Goal: Task Accomplishment & Management: Complete application form

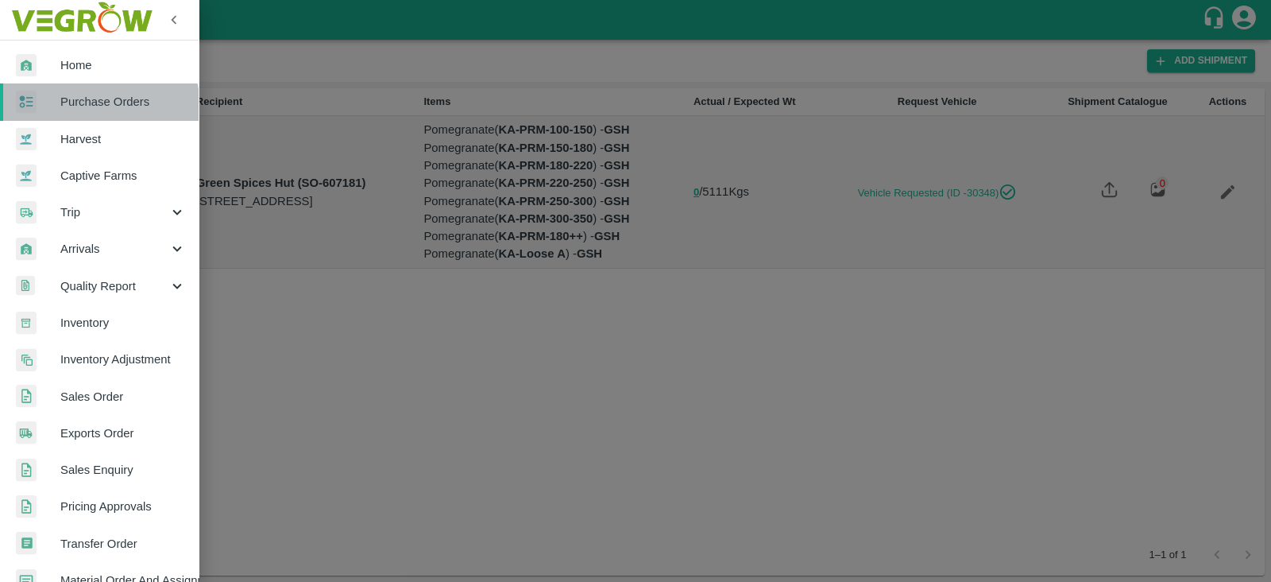
click at [83, 108] on span "Purchase Orders" at bounding box center [123, 101] width 126 height 17
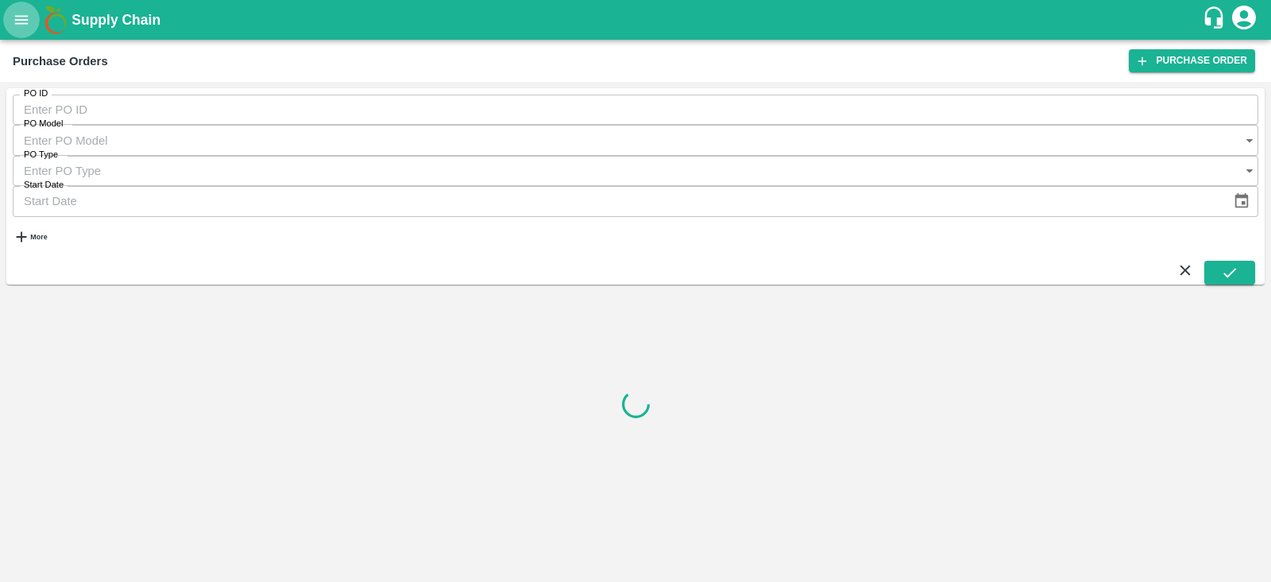
click at [12, 4] on button "open drawer" at bounding box center [21, 20] width 37 height 37
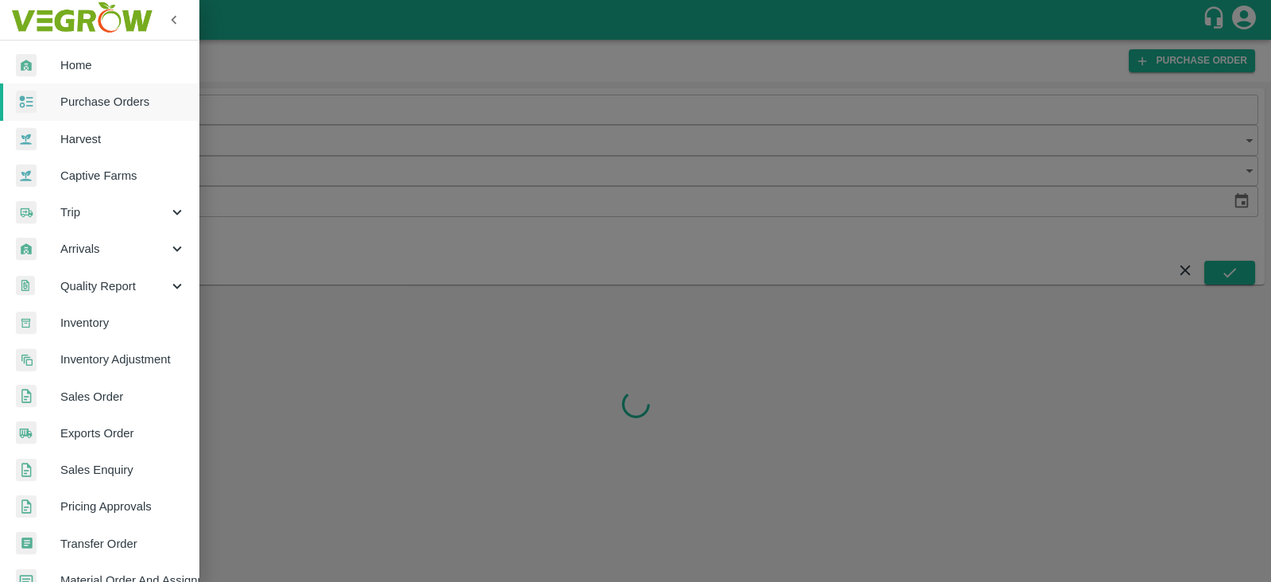
click at [69, 63] on span "Home" at bounding box center [123, 64] width 126 height 17
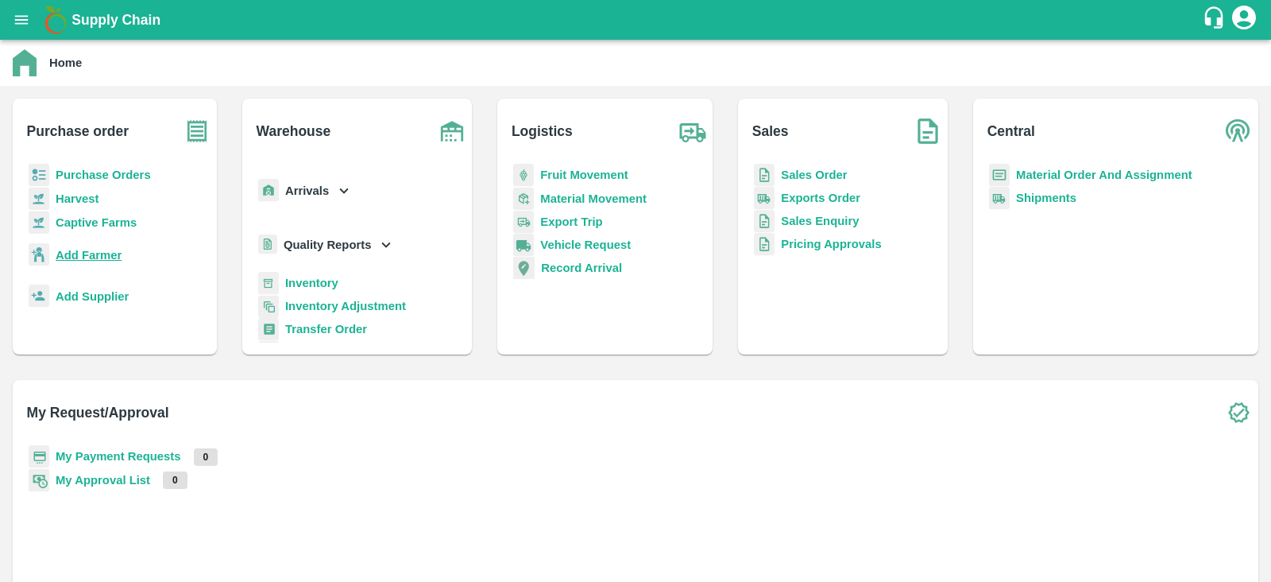
click at [98, 261] on b "Add Farmer" at bounding box center [89, 255] width 66 height 13
click at [95, 172] on b "Purchase Orders" at bounding box center [103, 174] width 95 height 13
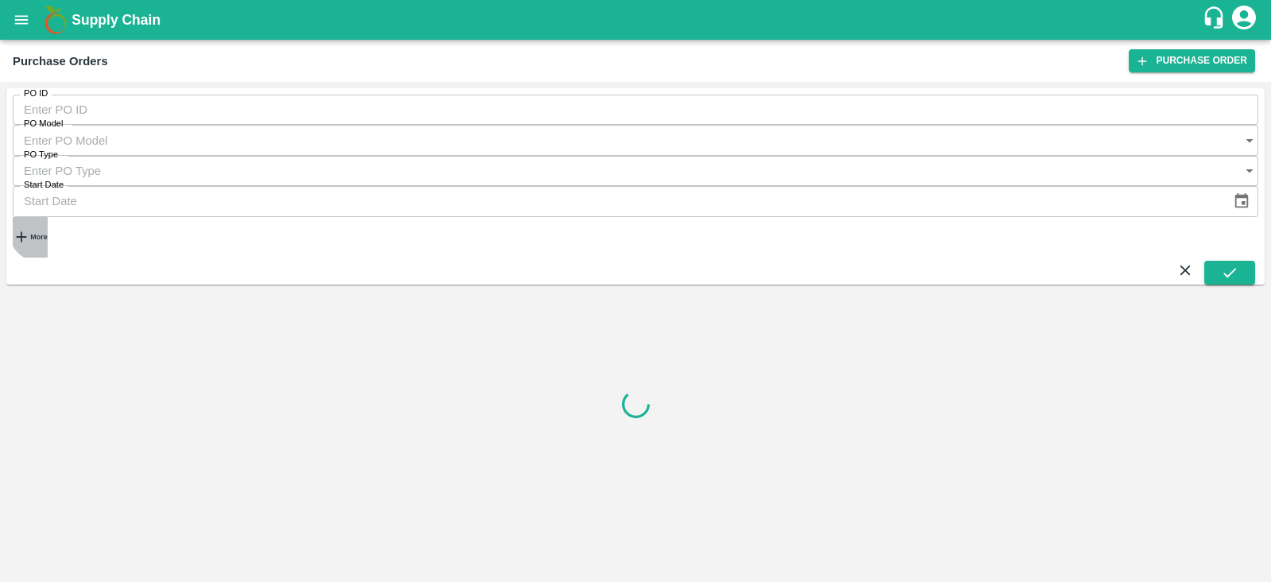
click at [44, 233] on strong "More" at bounding box center [38, 237] width 17 height 8
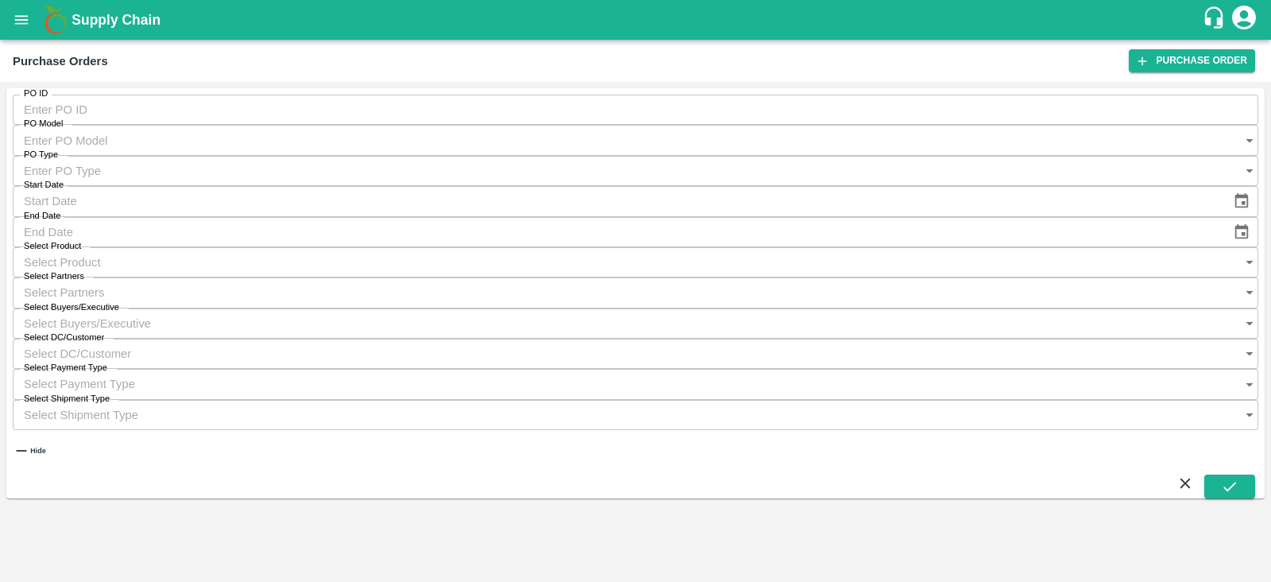
click at [840, 308] on input "Select Buyers/Executive" at bounding box center [620, 323] width 1215 height 30
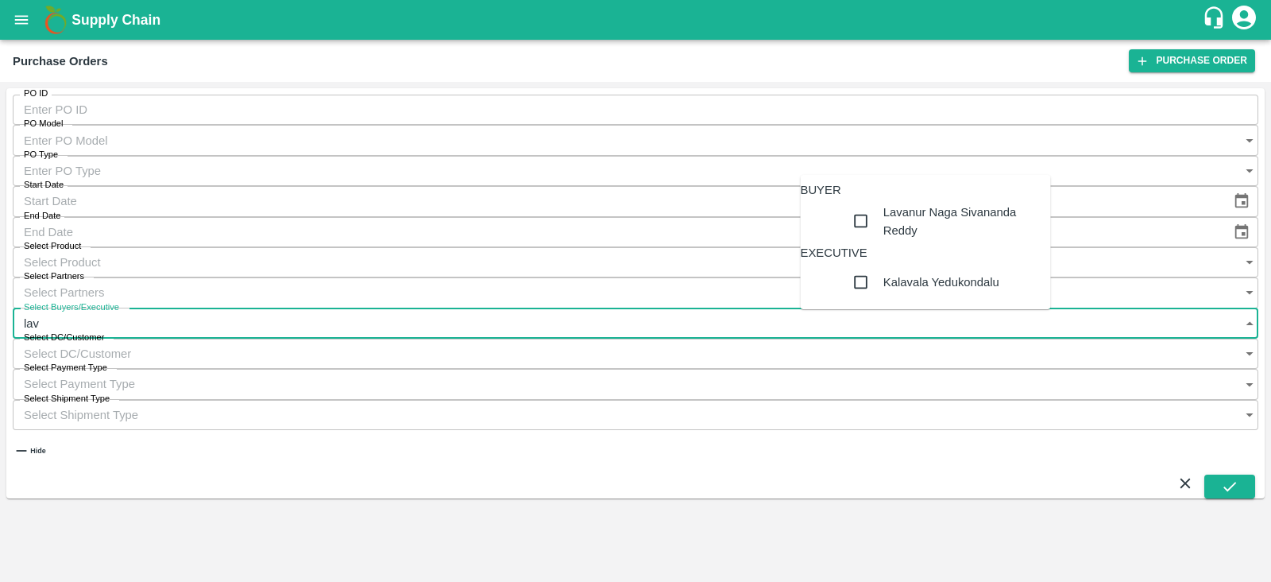
type input "lava"
click at [884, 231] on div "Lavanur Naga Sivananda Reddy" at bounding box center [961, 221] width 155 height 36
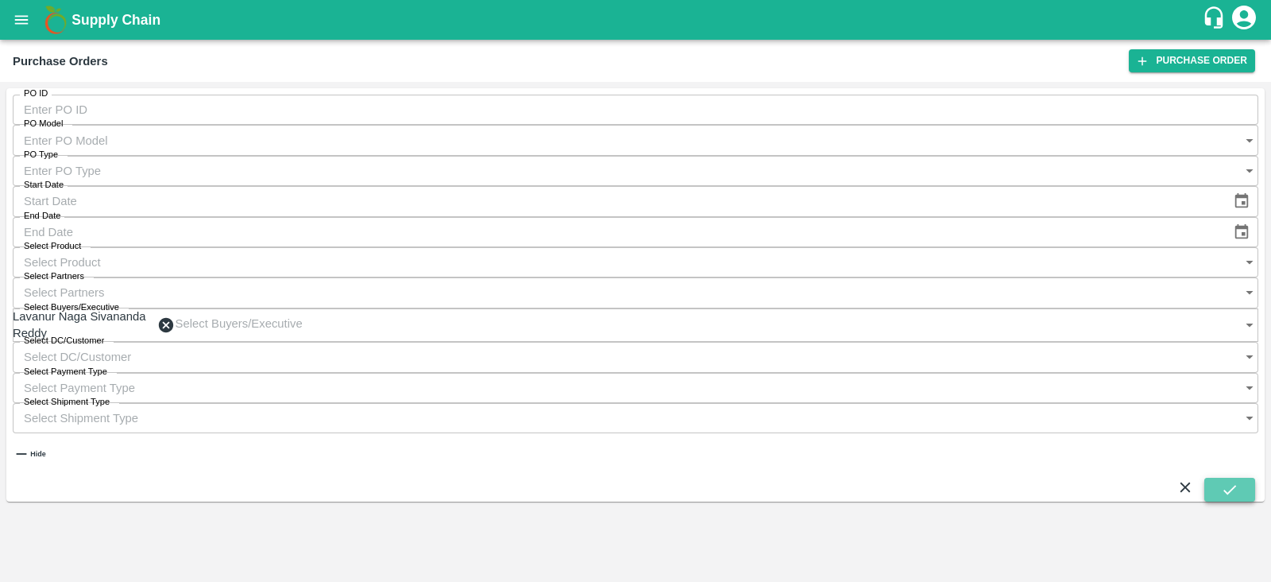
click at [1232, 485] on icon "submit" at bounding box center [1230, 490] width 13 height 10
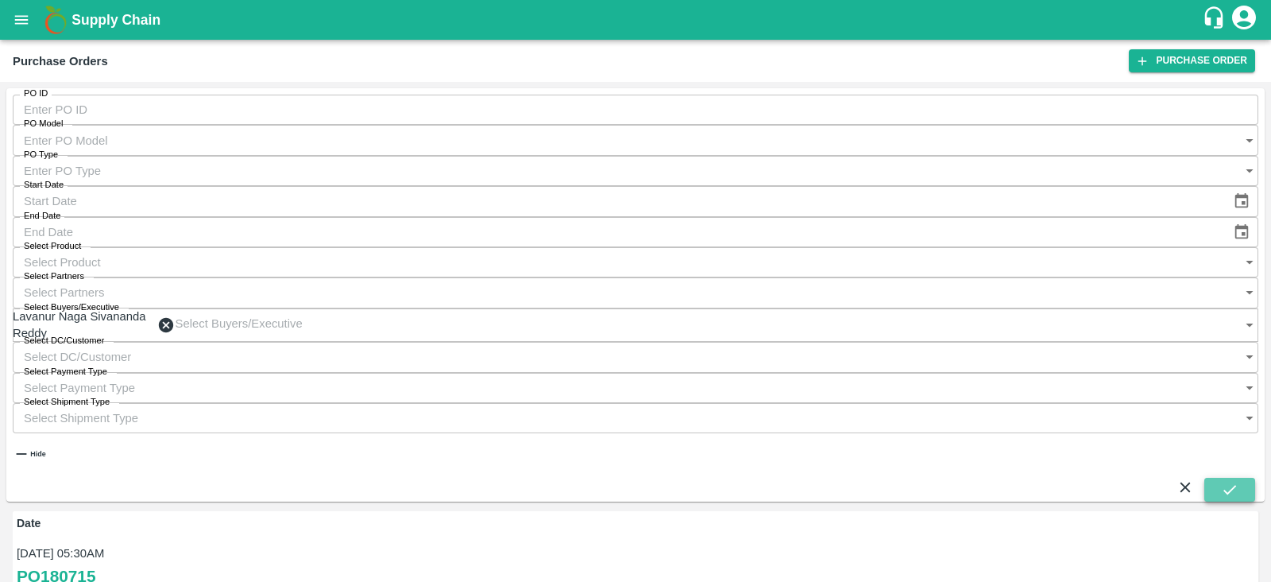
click at [1221, 481] on icon "submit" at bounding box center [1229, 489] width 17 height 17
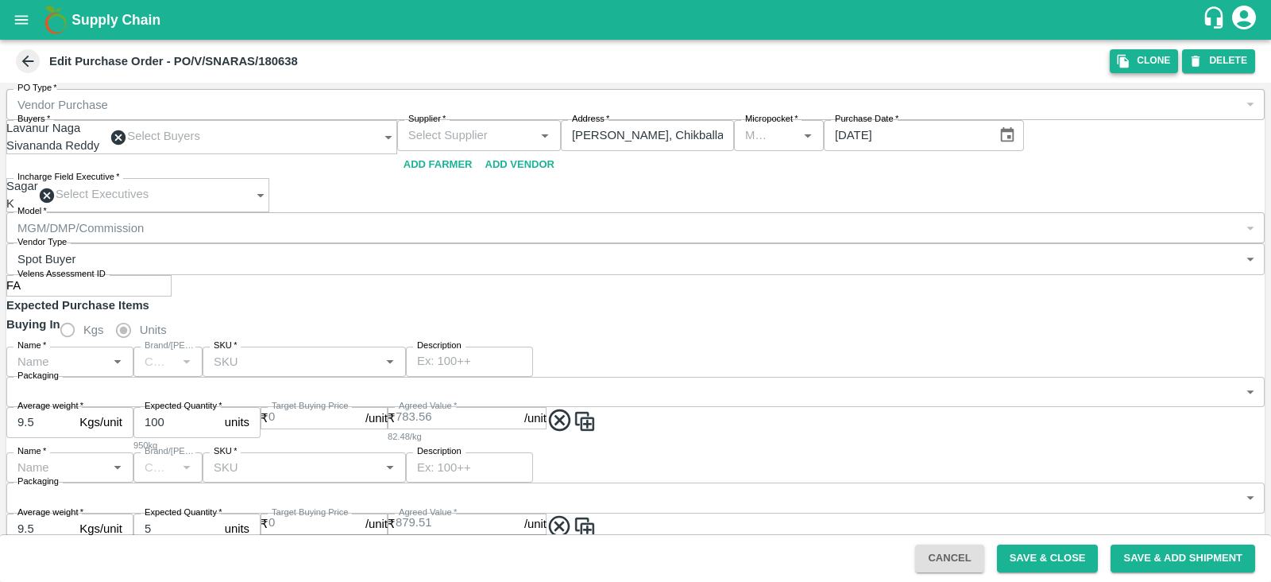
type input "S Narasimhamurthy-undefined"
type input "129-Chikkaballapur"
type input "Pomegranate"
type input "MS"
type input "KA-PRM-100-150"
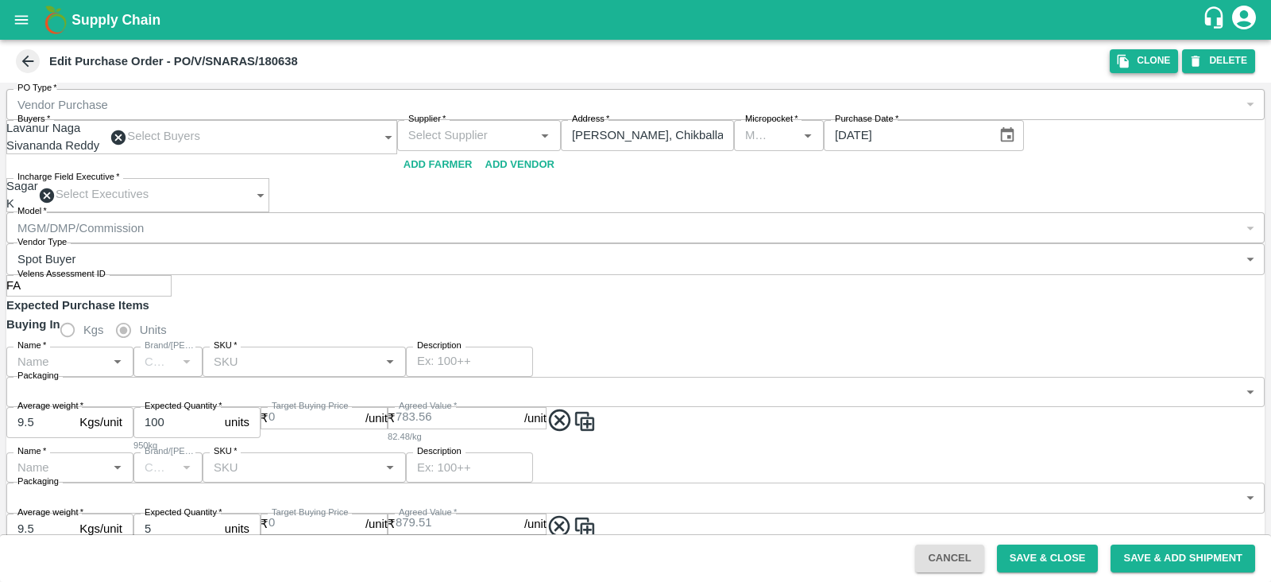
type input "NA"
type input "Pomegranate"
type input "MS"
type input "KA-PRM-150-180"
type input "NA"
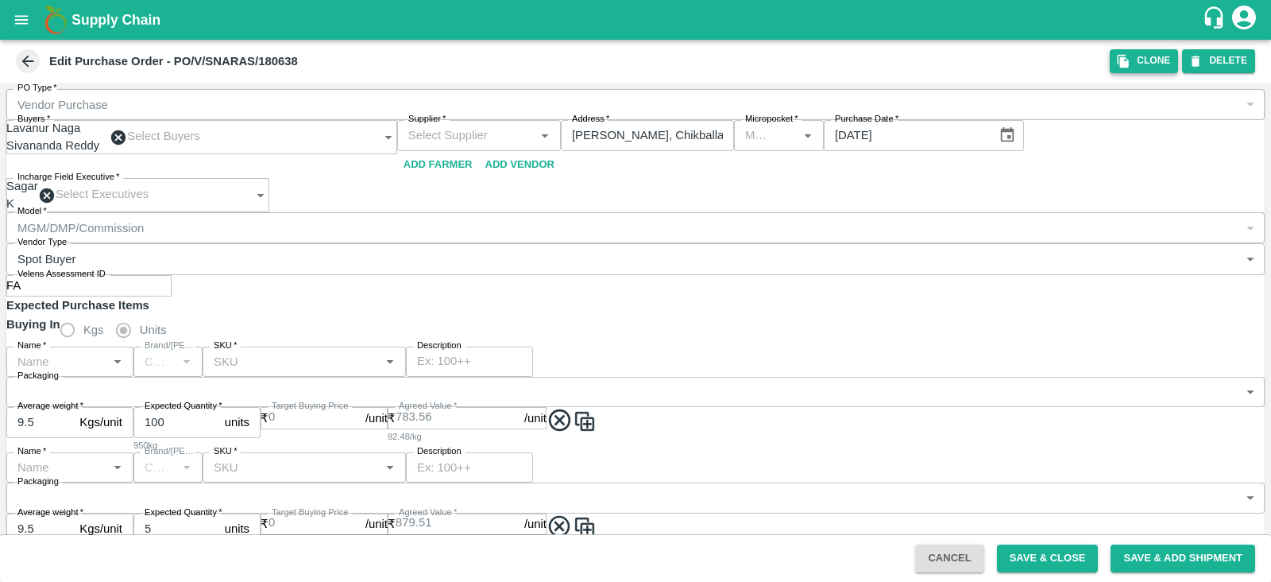
type input "Pomegranate"
type input "MS"
type input "KA-PRM-180-220"
type input "NA"
type input "Pomegranate"
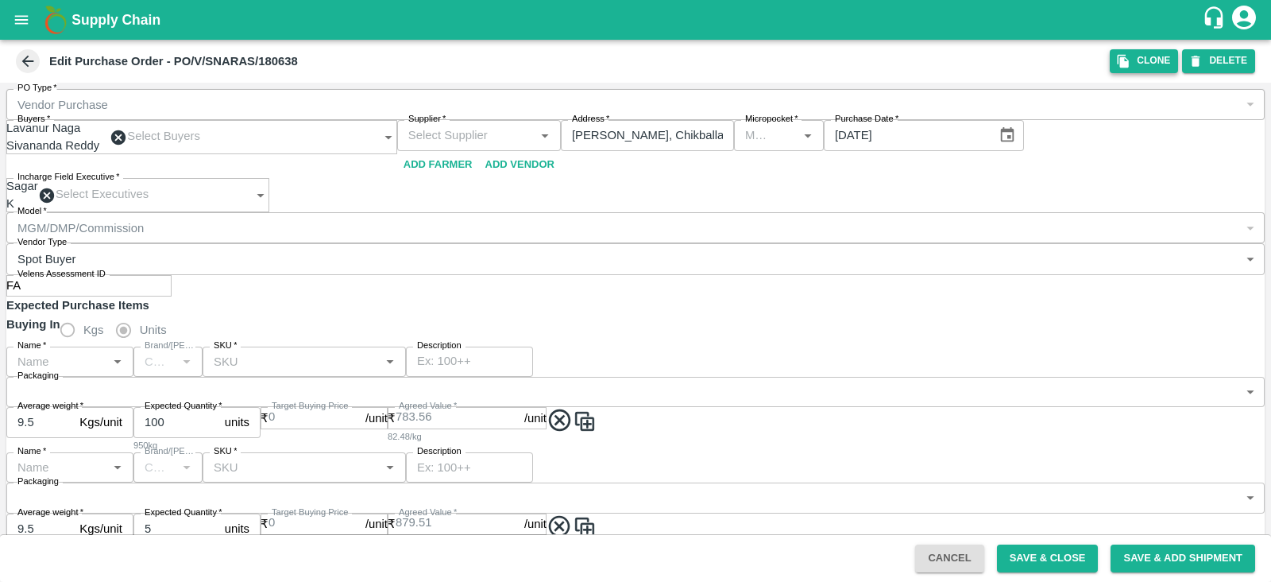
type input "MS"
type input "KA-PRM-220-250"
type input "NA"
type input "Pomegranate"
type input "MS"
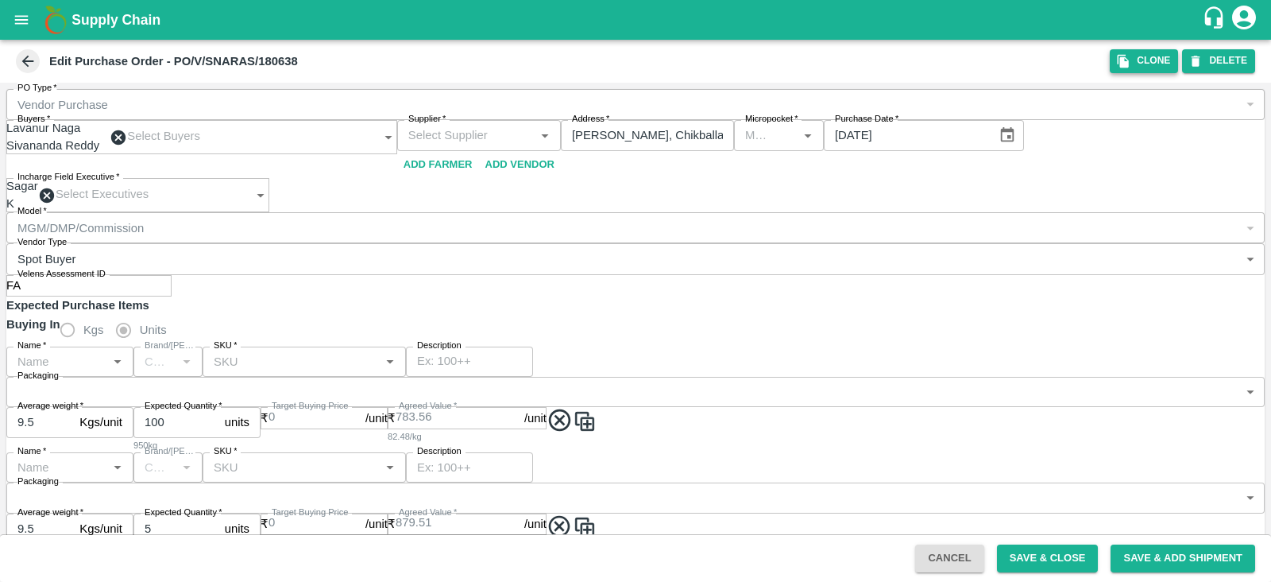
type input "KA-PRM-250-300"
type input "NA"
type input "Pomegranate"
type input "MS"
type input "KA-PRM-300-350"
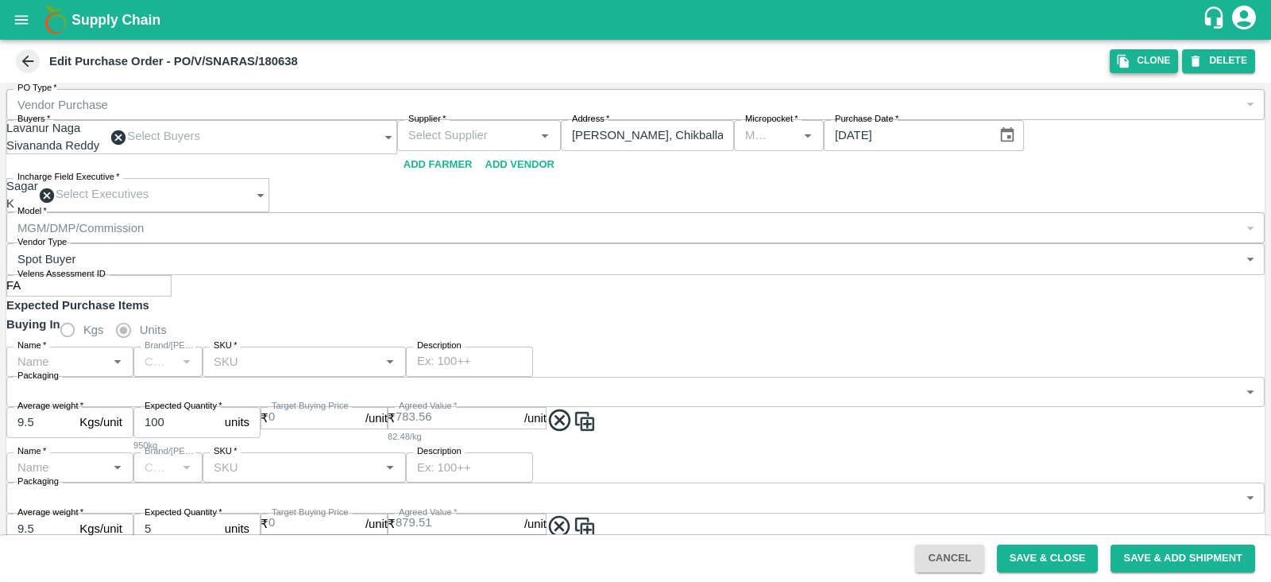
type input "NA"
type input "Pomegranate"
type input "MS"
type input "KA-SUPR-180++"
type input "NA"
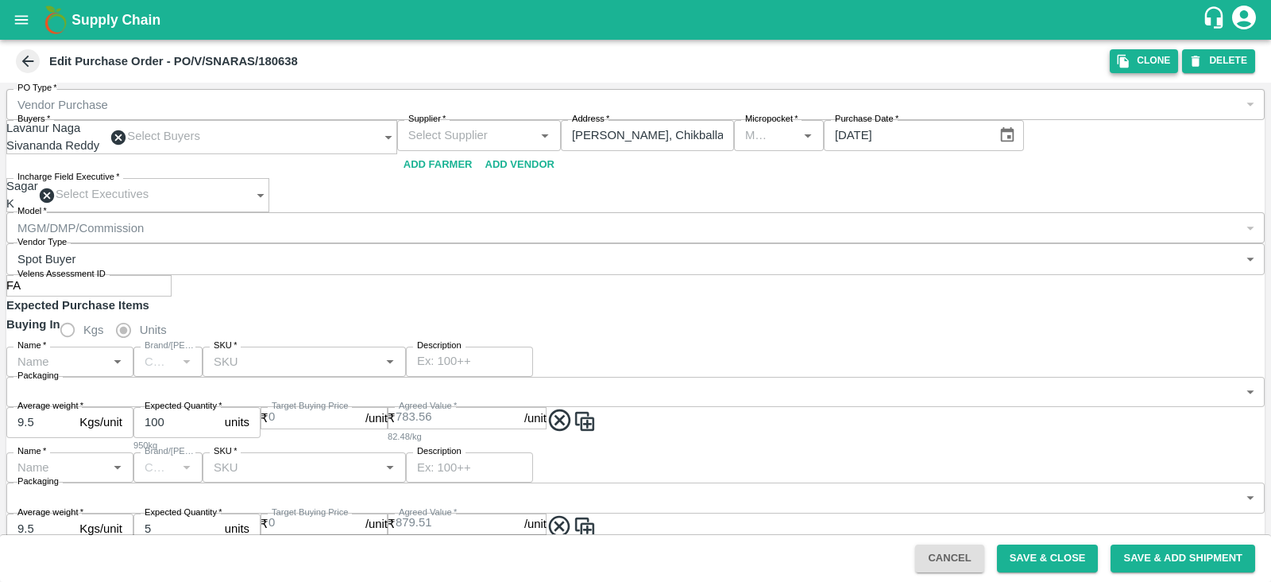
type input "Pomegranate"
type input "MS"
type input "KA-SUPR-100++"
type input "NA"
type input "Pomegranate"
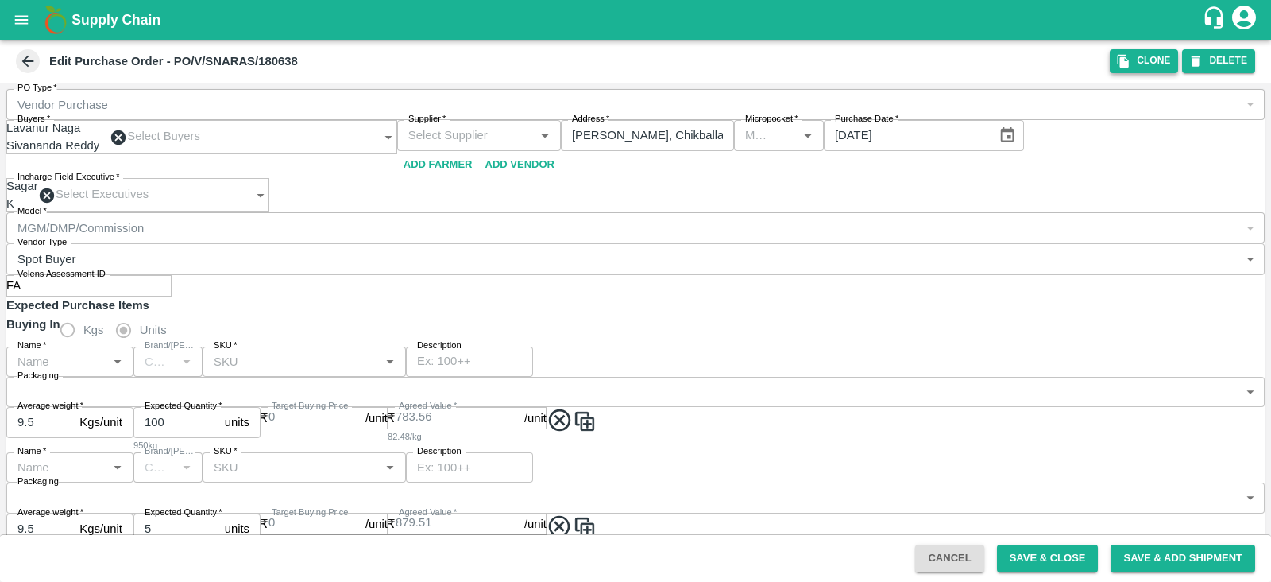
type input "MS"
type input "KA-Loose A"
type input "NA"
type input "Pomegranate"
type input "MS"
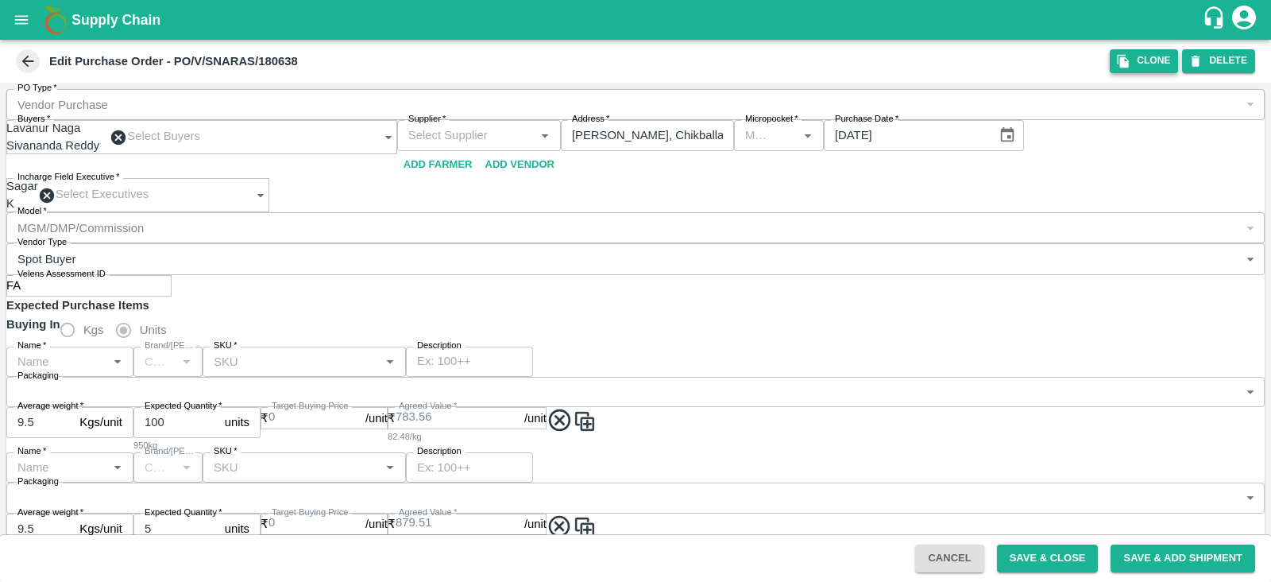
type input "KA-Green"
type input "NA"
type input "Pomegranate"
type input "MS"
type input "KA-Loose B"
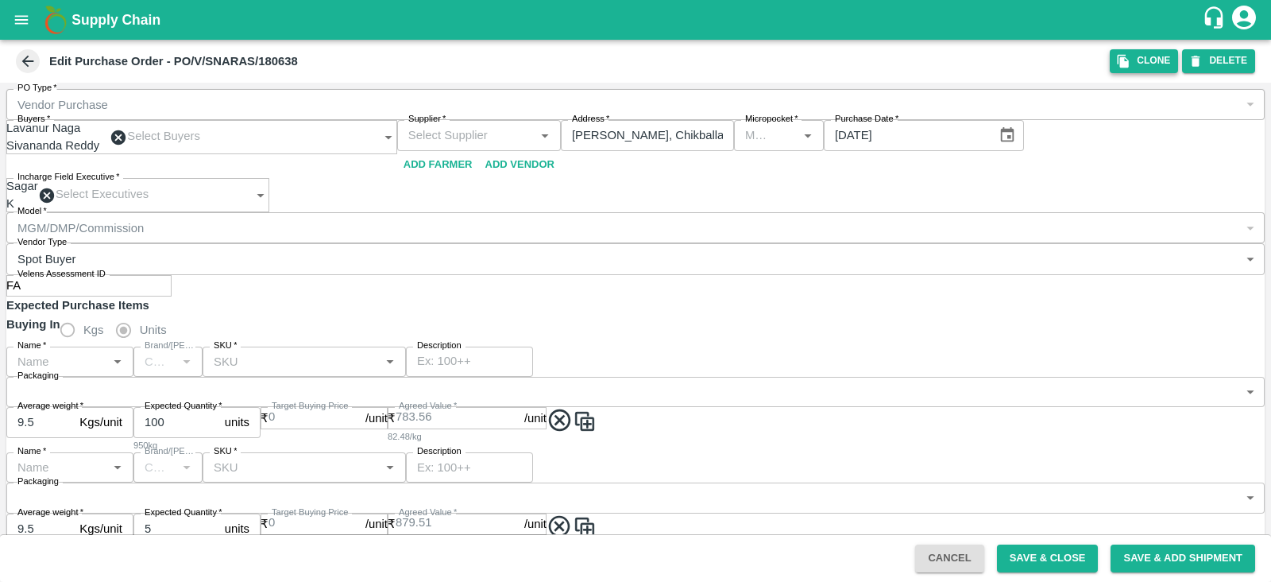
type input "NA"
type input "Pomegranate"
type input "MS"
type input "KA-PRM-350-400"
type input "NA"
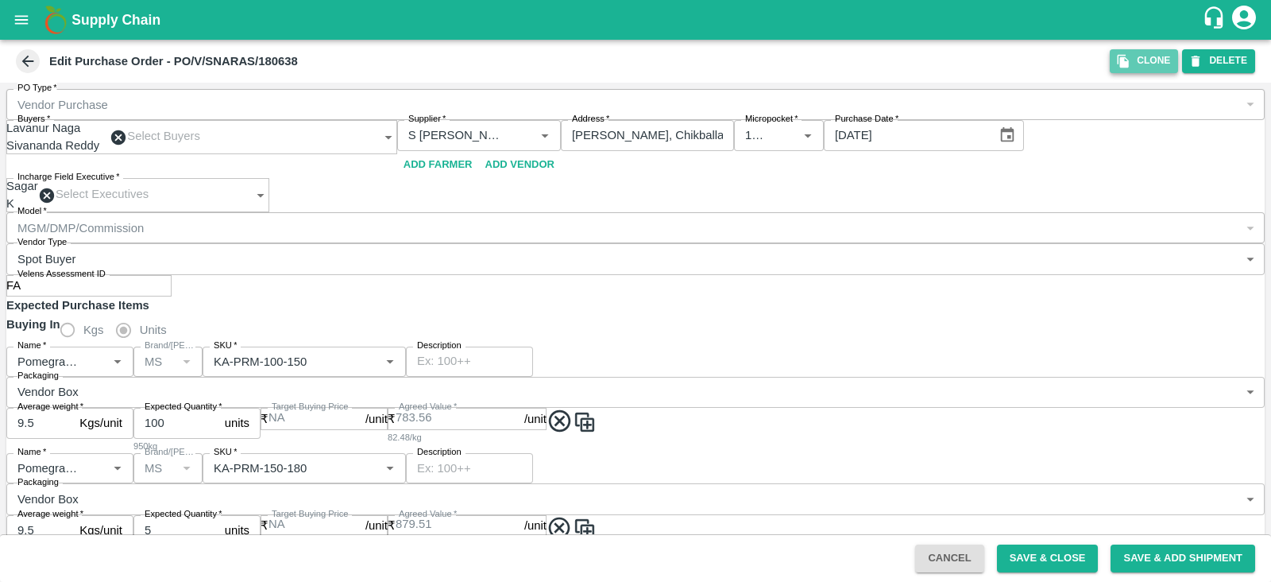
click at [1140, 60] on button "Clone" at bounding box center [1144, 60] width 68 height 23
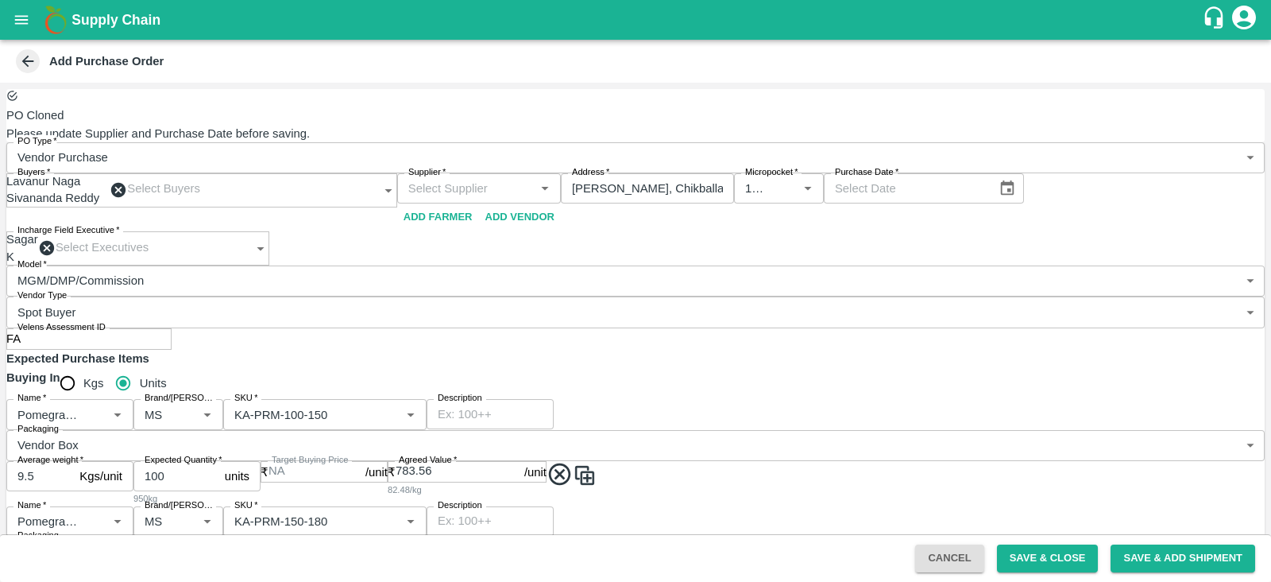
click at [530, 178] on input "Supplier   *" at bounding box center [466, 188] width 128 height 21
paste input "9141876780"
type input "9"
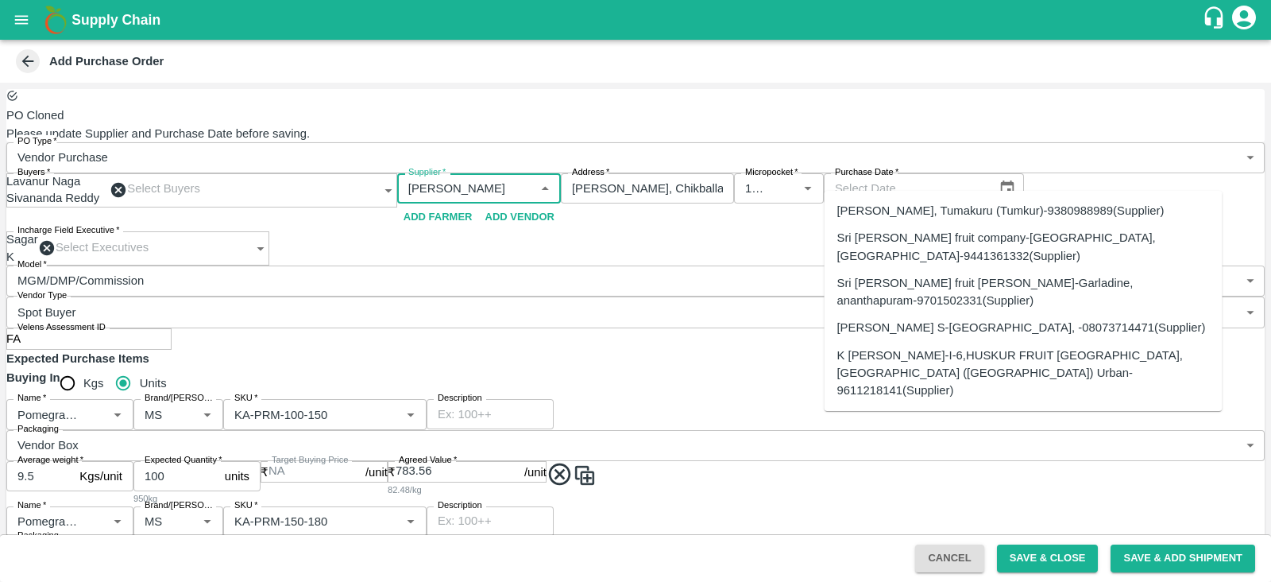
click at [561, 173] on div "Supplier   *" at bounding box center [479, 188] width 164 height 30
paste input "9141876780"
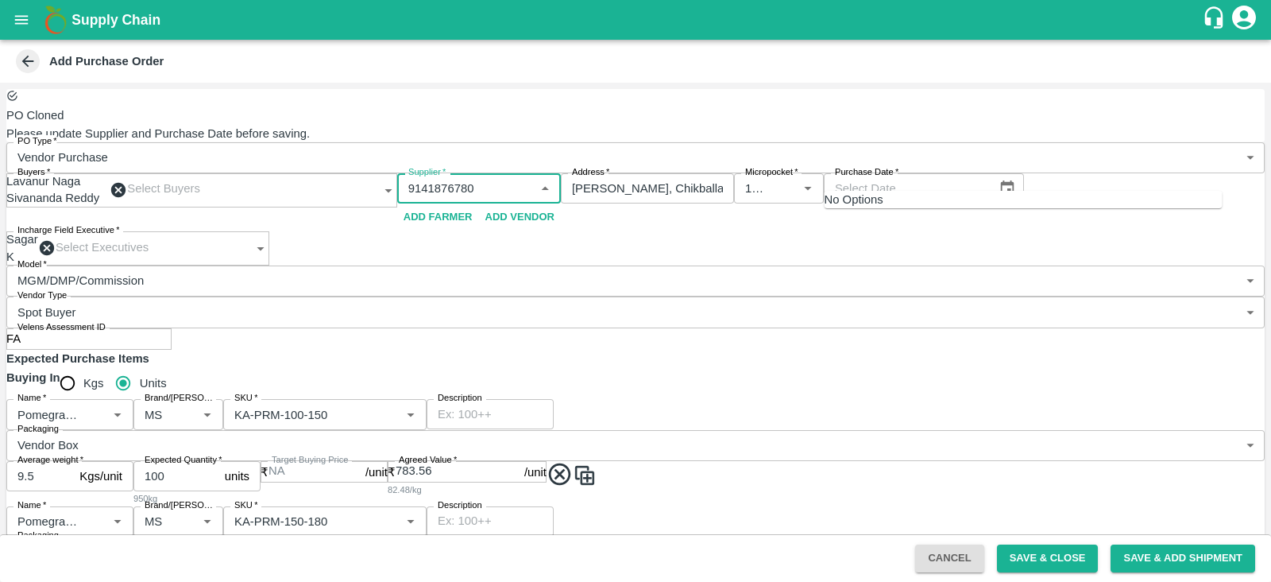
click at [561, 173] on div "Supplier   *" at bounding box center [479, 188] width 164 height 30
click at [530, 178] on input "Supplier   *" at bounding box center [466, 188] width 128 height 21
type input "9"
click at [530, 178] on input "Supplier   *" at bounding box center [466, 188] width 128 height 21
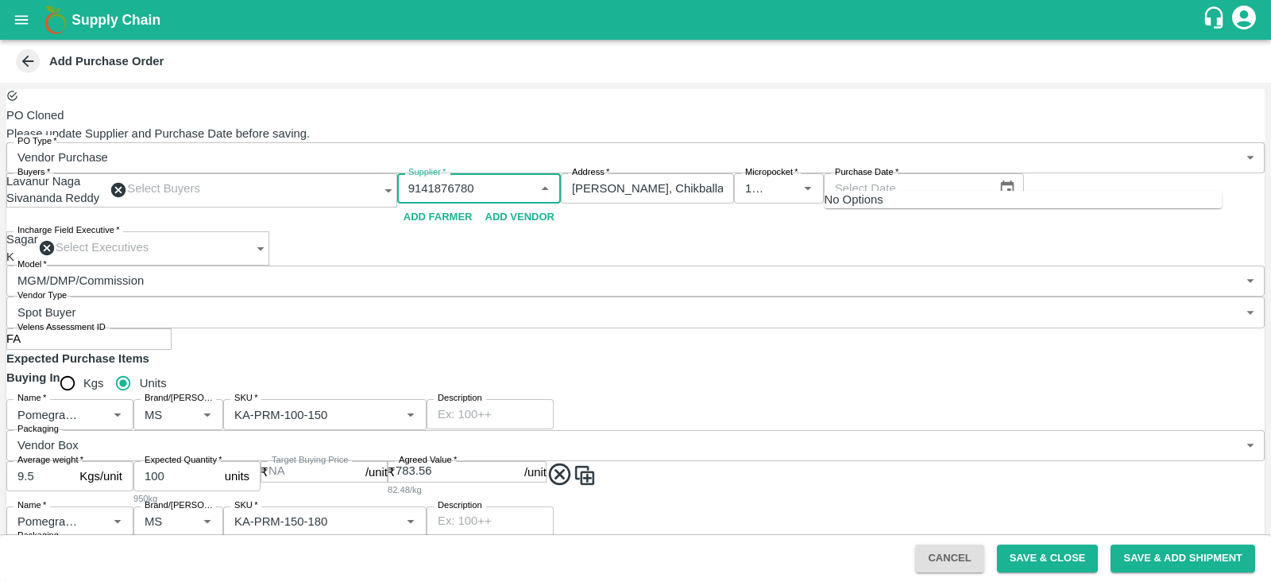
click at [530, 178] on input "Supplier   *" at bounding box center [466, 188] width 128 height 21
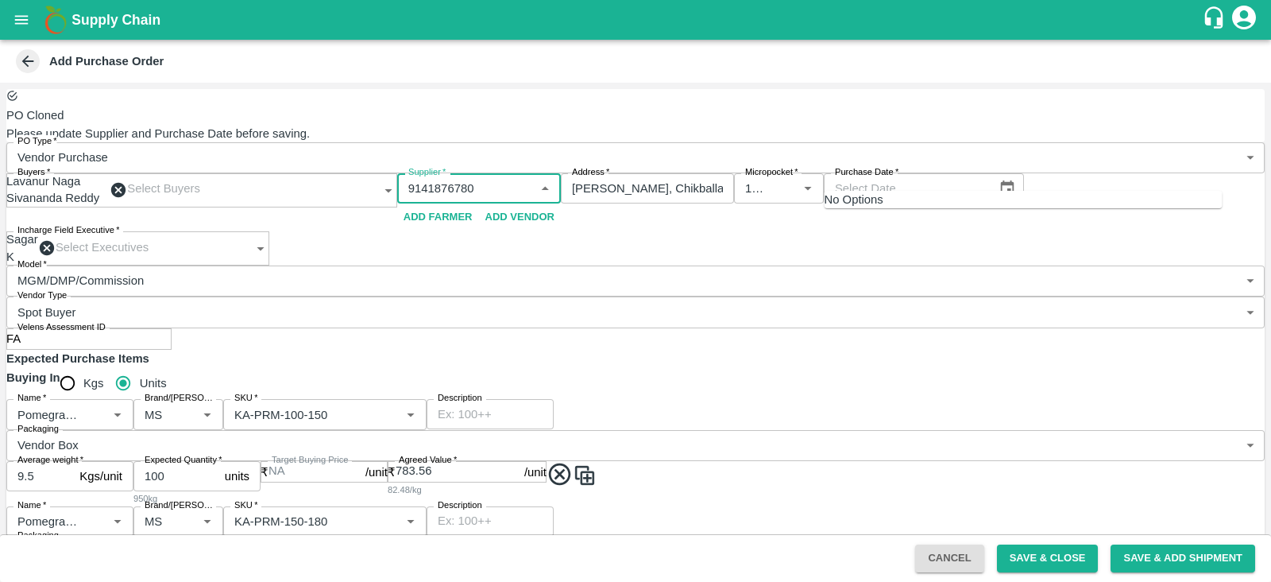
click at [530, 178] on input "Supplier   *" at bounding box center [466, 188] width 128 height 21
type input "9141876780"
click at [561, 203] on input "Jataru Hosahalli, Chikballapur, Chikballapur, Karnataka" at bounding box center [647, 188] width 173 height 30
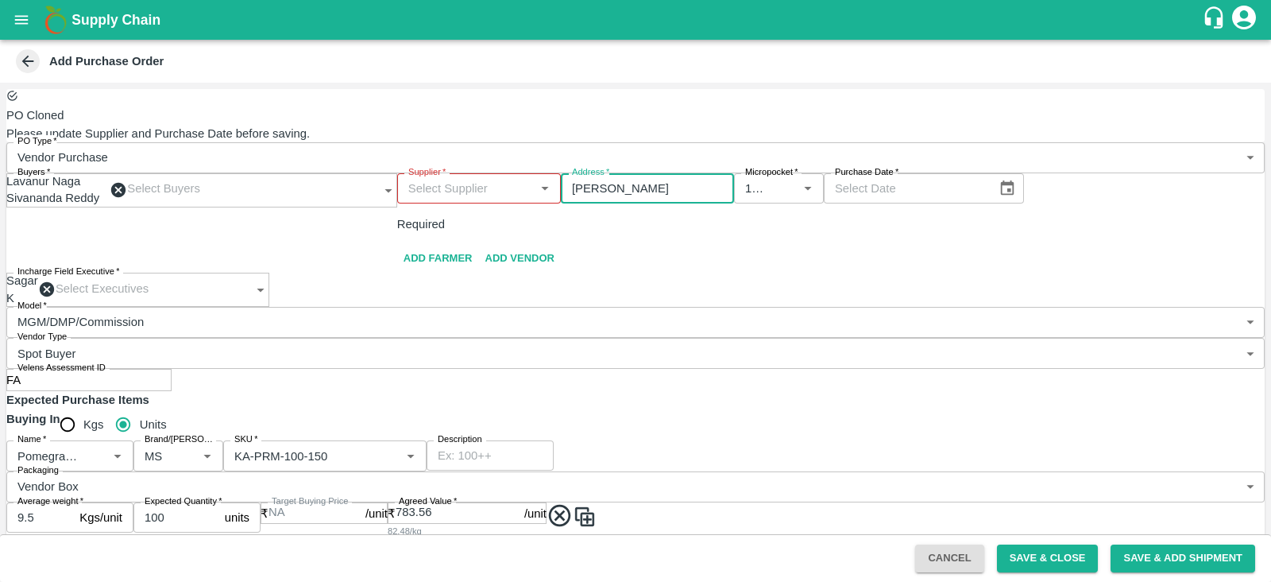
type input "J"
click at [530, 183] on input "Supplier   *" at bounding box center [466, 188] width 128 height 21
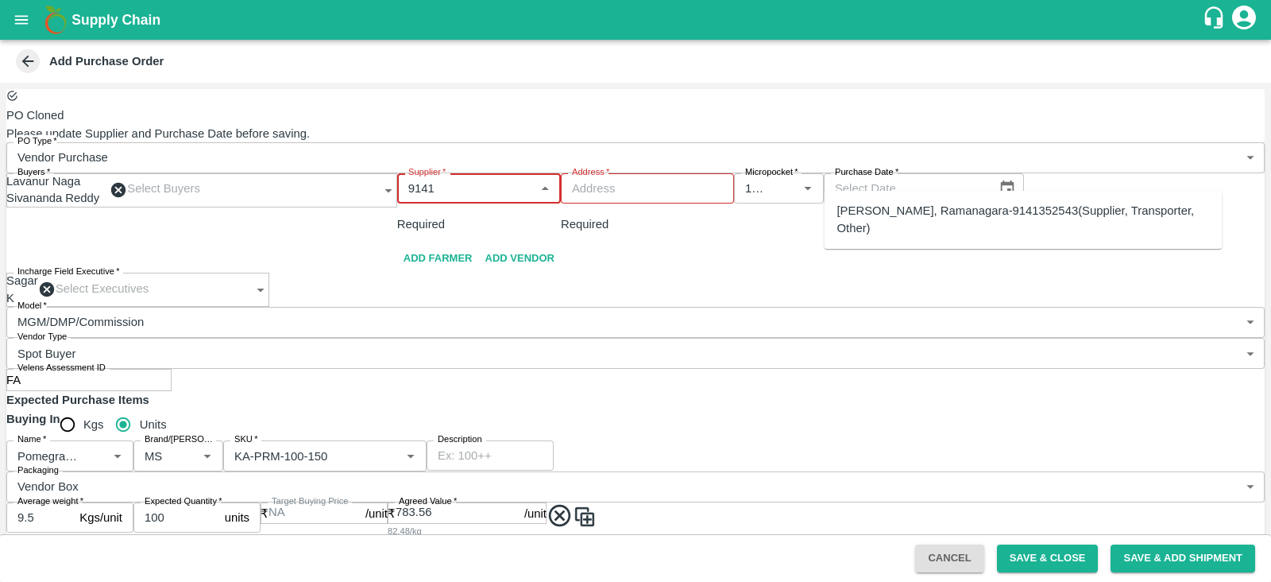
click at [530, 182] on input "Supplier   *" at bounding box center [466, 188] width 128 height 21
type input "9141"
click at [530, 178] on input "Supplier   *" at bounding box center [466, 188] width 128 height 21
paste input "Manjunath L R"
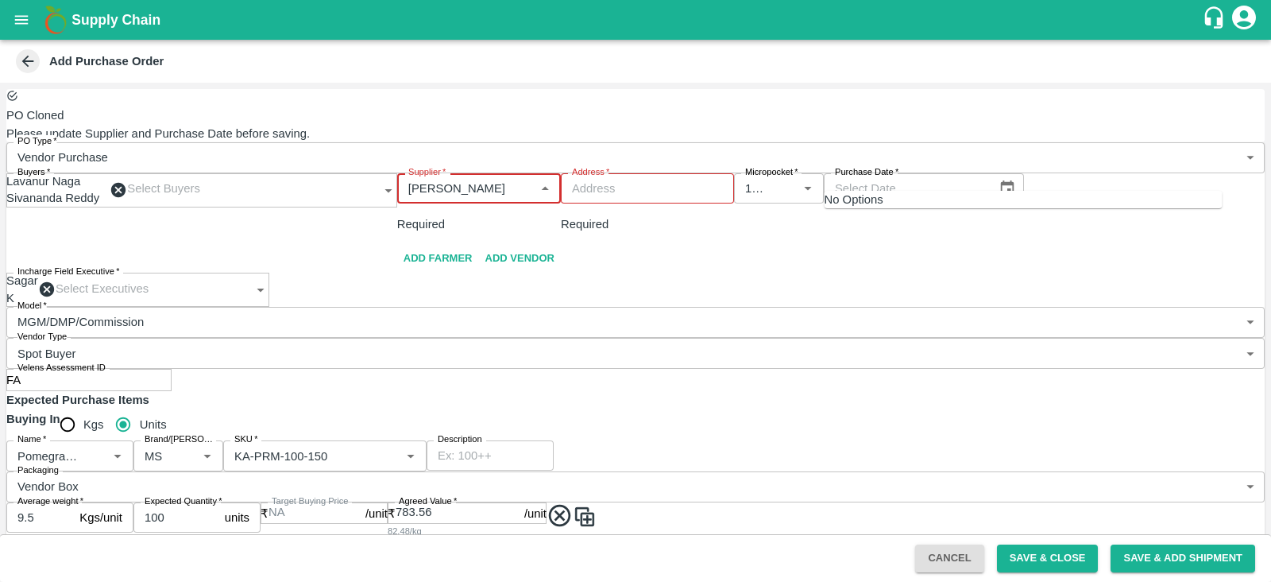
click at [530, 178] on input "Supplier   *" at bounding box center [466, 188] width 128 height 21
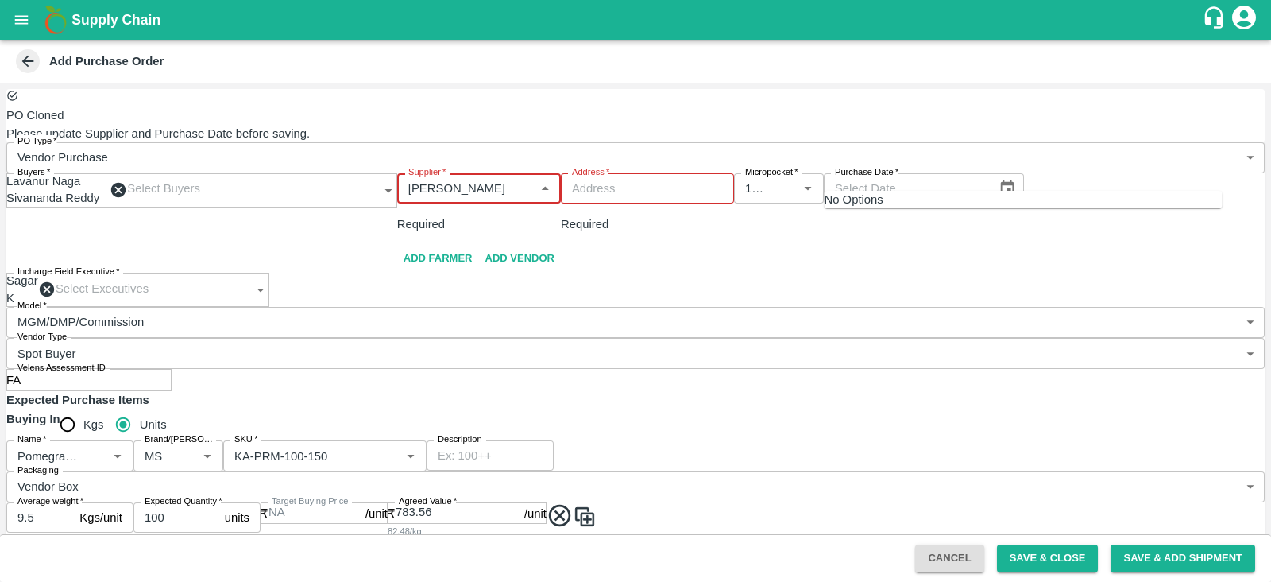
click at [530, 178] on input "Supplier   *" at bounding box center [466, 188] width 128 height 21
click at [530, 184] on input "Supplier   *" at bounding box center [466, 188] width 128 height 21
type input "Manjunath L R"
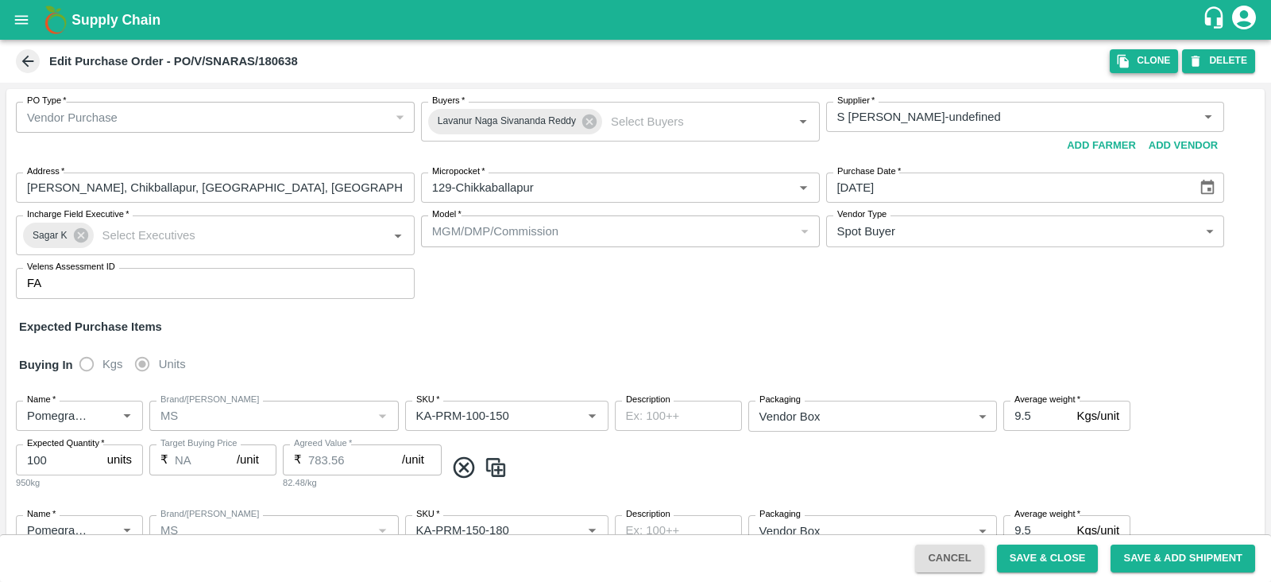
click at [1144, 57] on button "Clone" at bounding box center [1144, 60] width 68 height 23
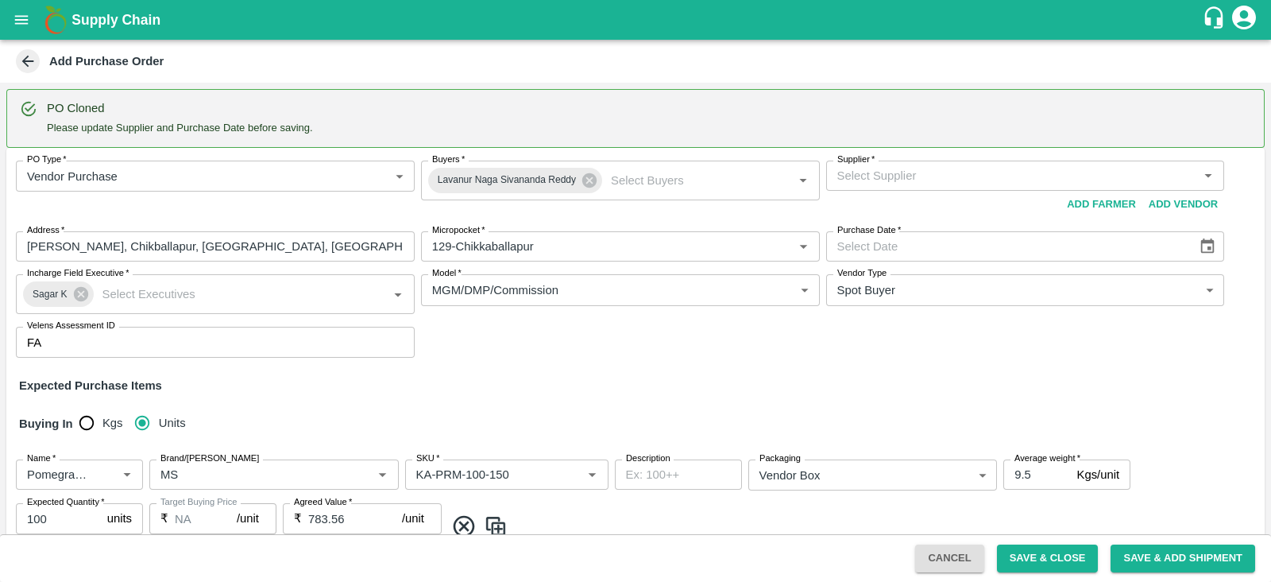
click at [989, 173] on input "Supplier   *" at bounding box center [1012, 175] width 363 height 21
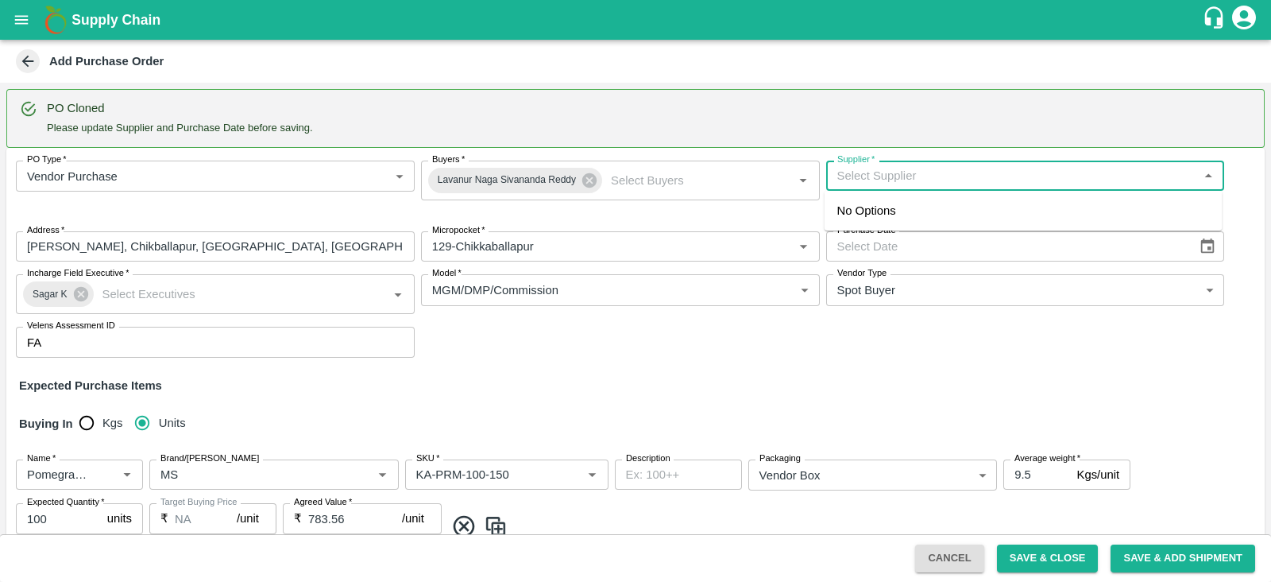
paste input "[PERSON_NAME]"
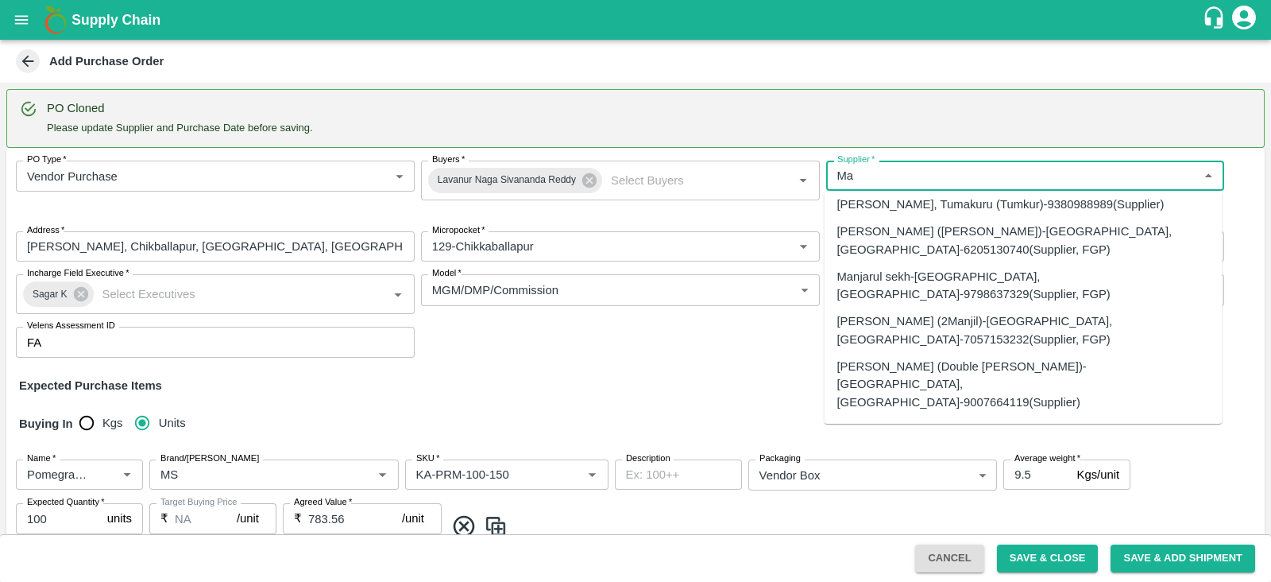
scroll to position [35, 0]
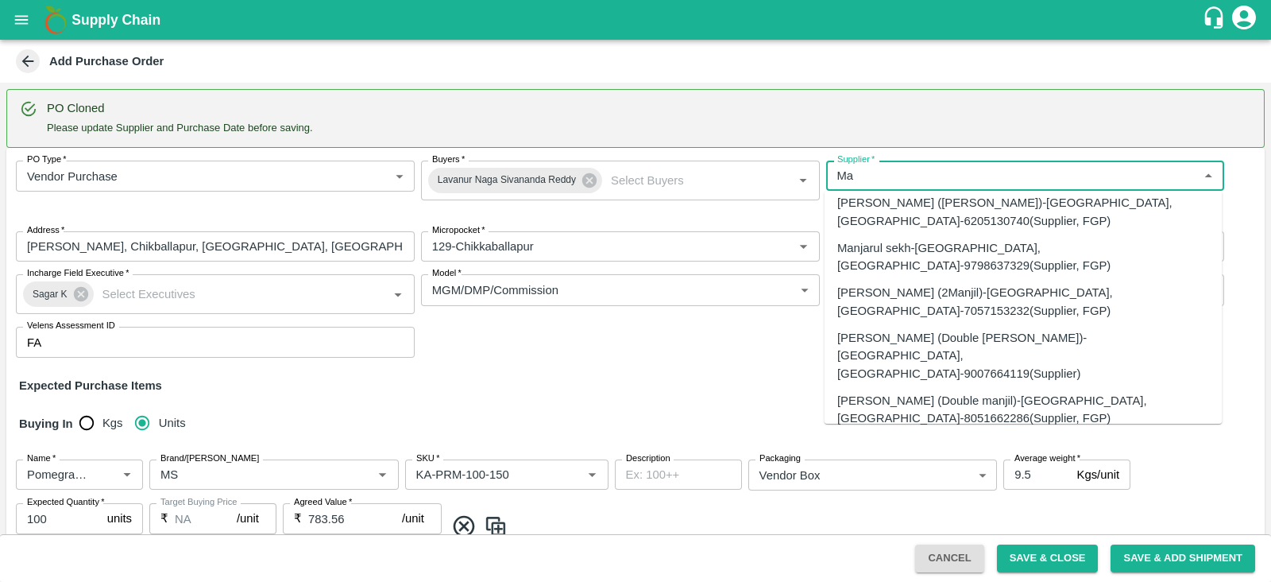
type input "Ma"
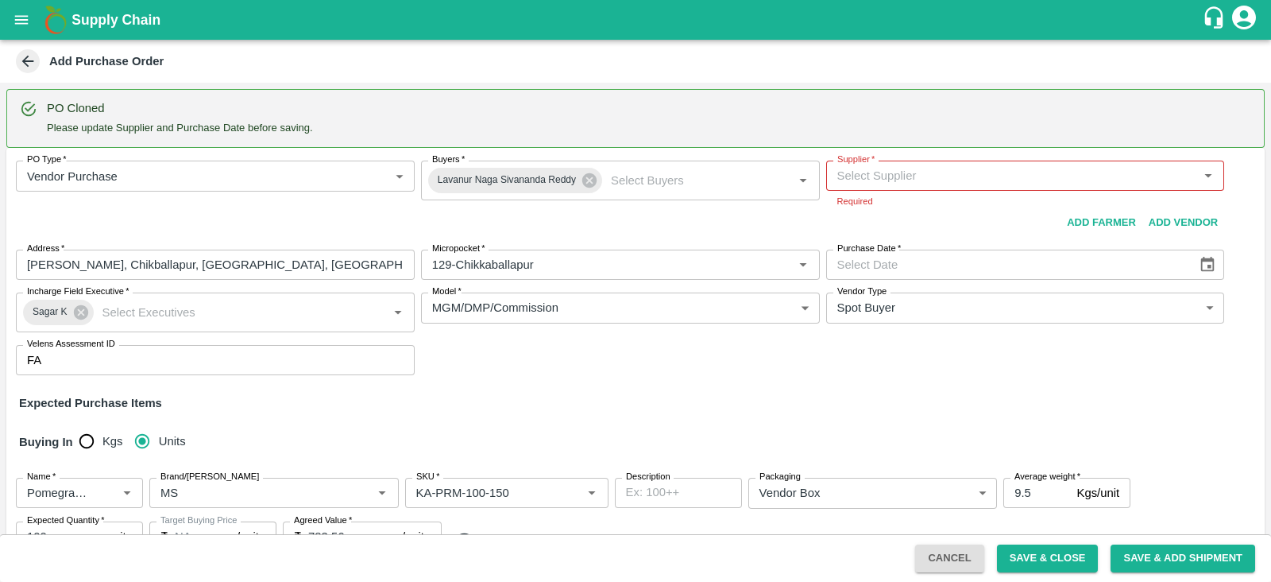
click at [230, 168] on body "Supply Chain Add Purchase Order PO Cloned Please update Supplier and Purchase D…" at bounding box center [635, 291] width 1271 height 582
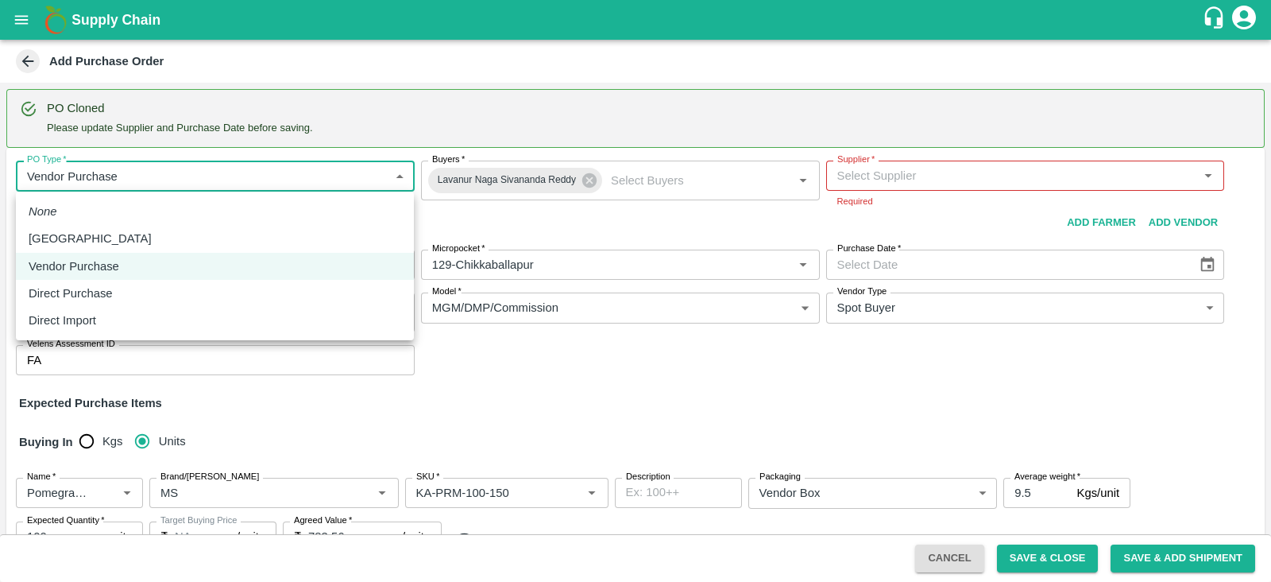
click at [131, 231] on div "[GEOGRAPHIC_DATA]" at bounding box center [215, 238] width 373 height 17
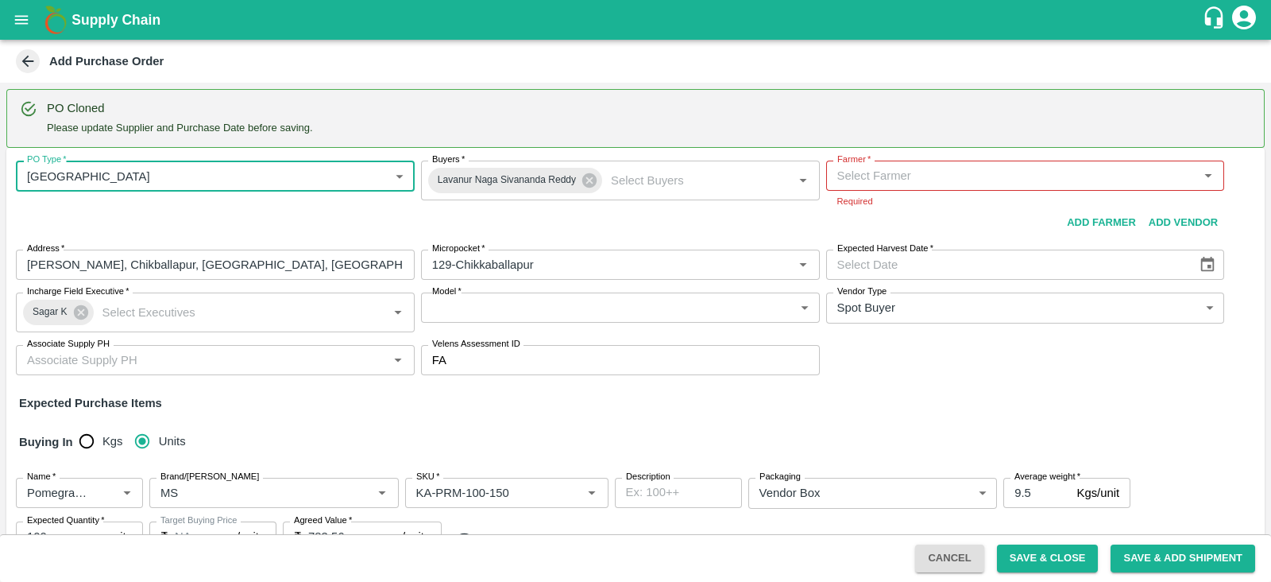
type input "1"
click at [880, 180] on input "Farmer   *" at bounding box center [1012, 175] width 363 height 21
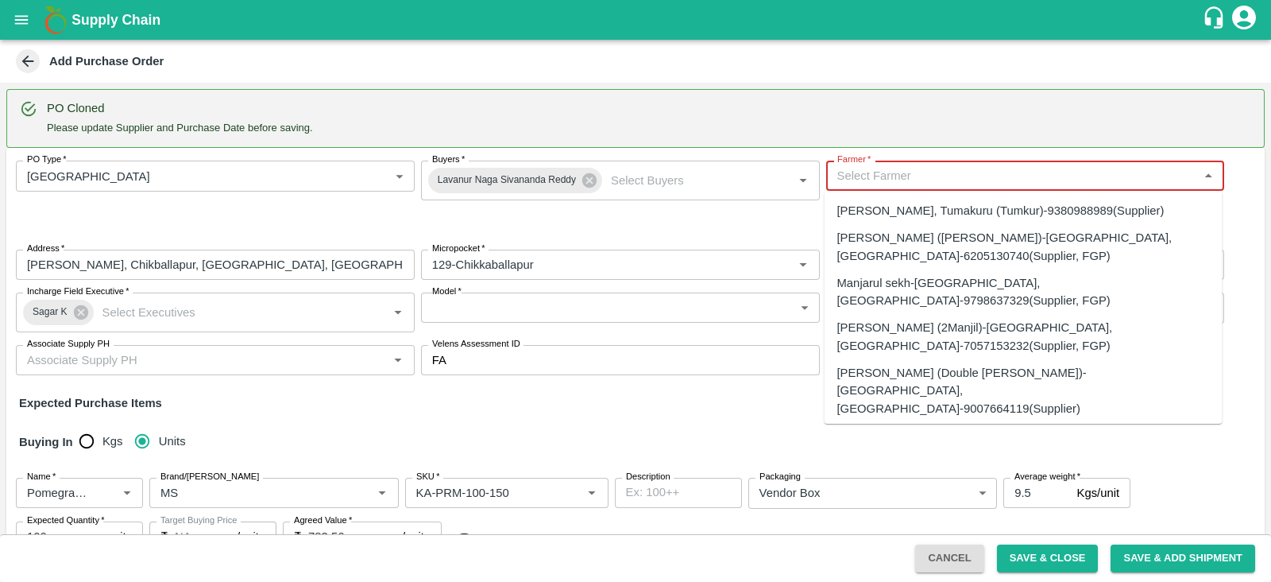
paste input "[PERSON_NAME]"
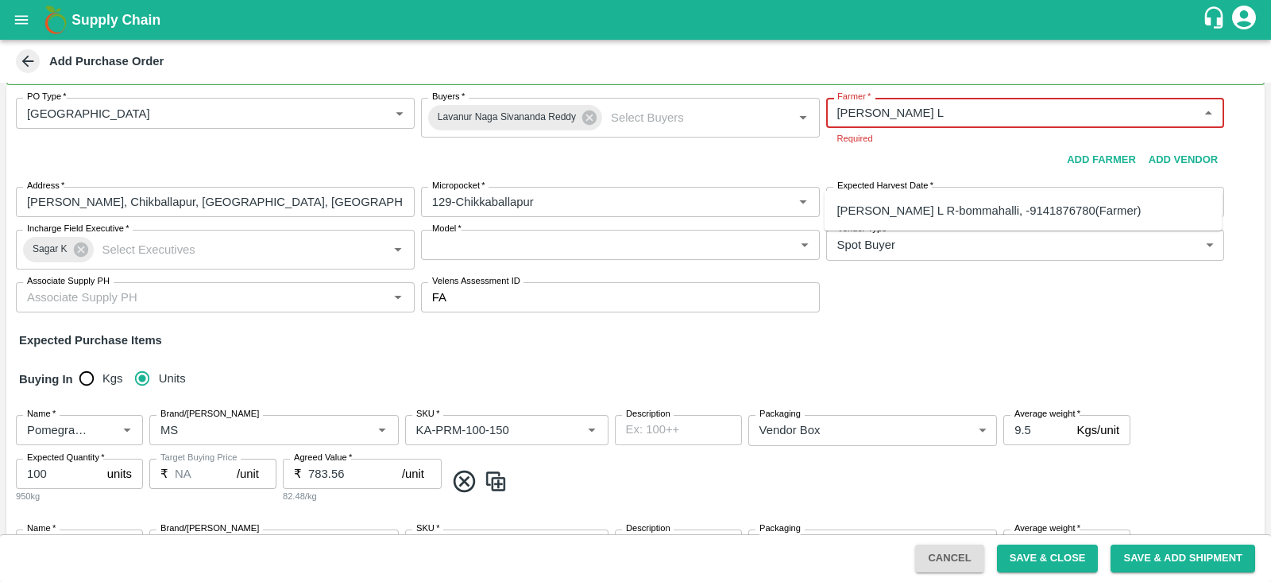
scroll to position [0, 0]
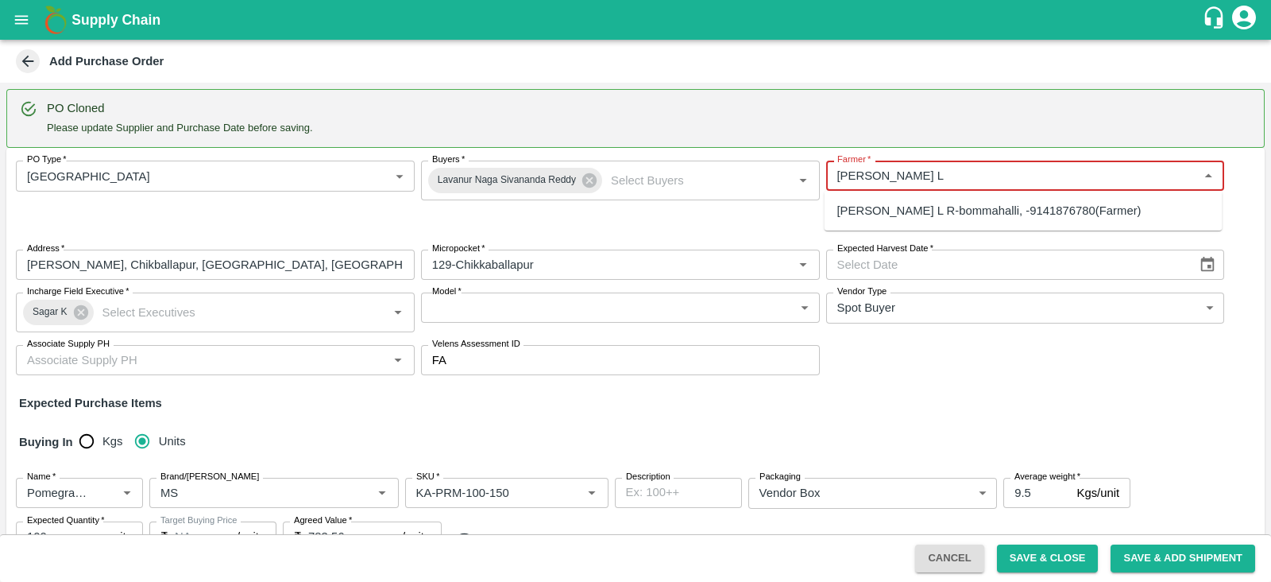
click at [931, 209] on div "Manjunath L R-bommahalli, -9141876780(Farmer)" at bounding box center [989, 210] width 304 height 17
type input "Manjunath L R-bommahalli, -9141876780(Farmer)"
type input "bommahalli, , ,"
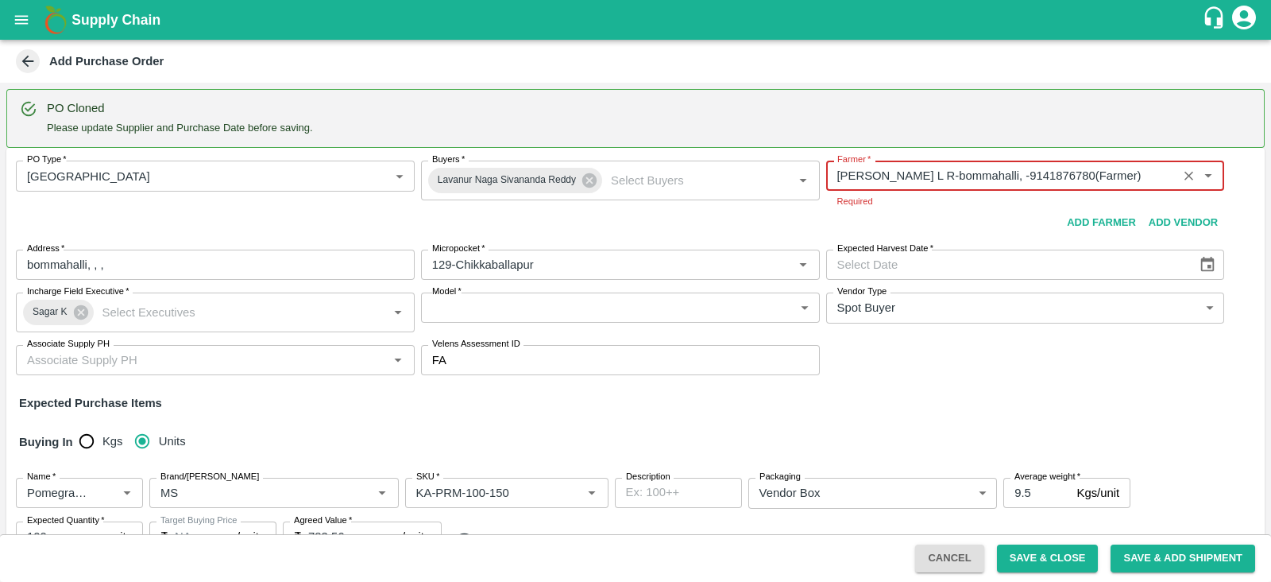
type input "Manjunath L R-bommahalli, -9141876780(Farmer)"
click at [225, 260] on input "bommahalli, , ," at bounding box center [215, 264] width 399 height 30
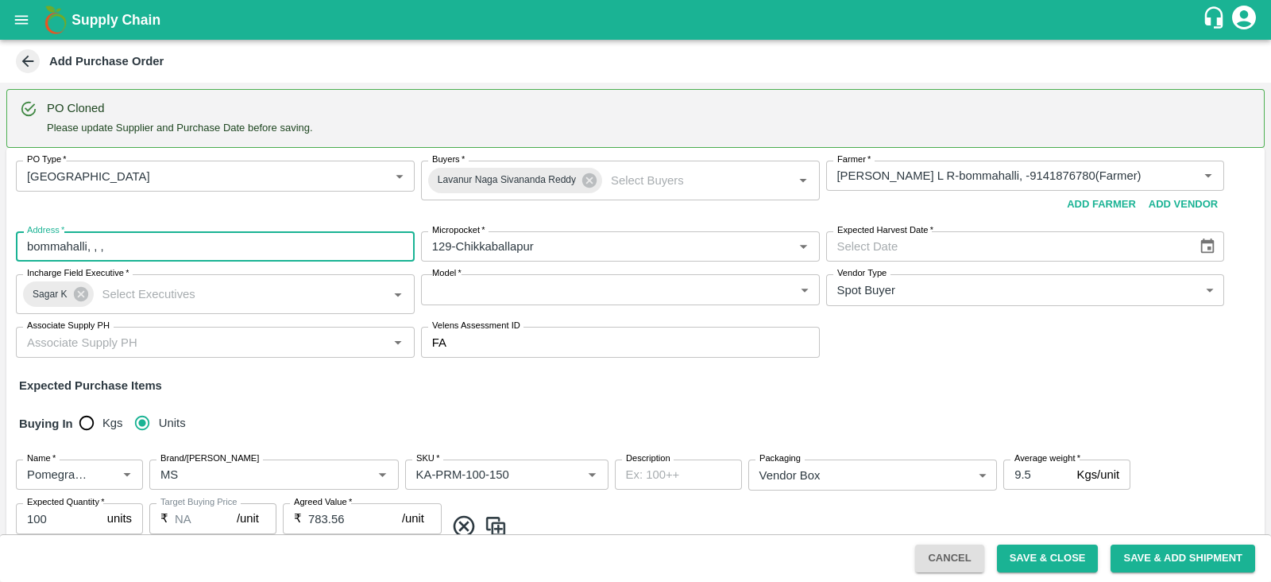
click at [1207, 249] on icon "Choose date" at bounding box center [1208, 245] width 14 height 15
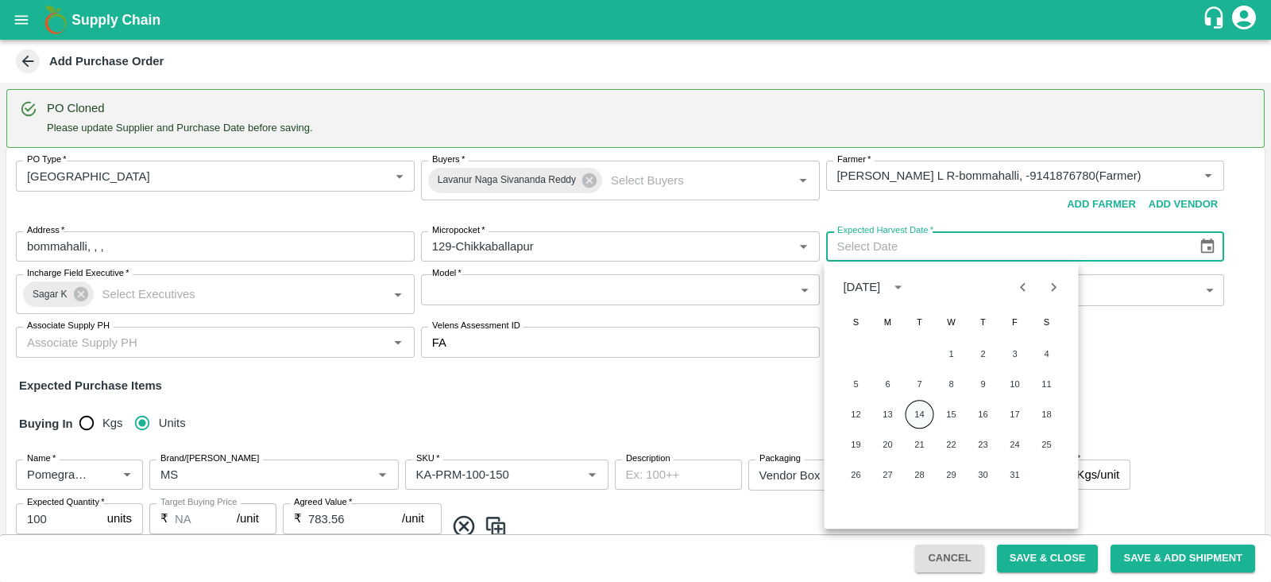
click at [916, 415] on button "14" at bounding box center [920, 414] width 29 height 29
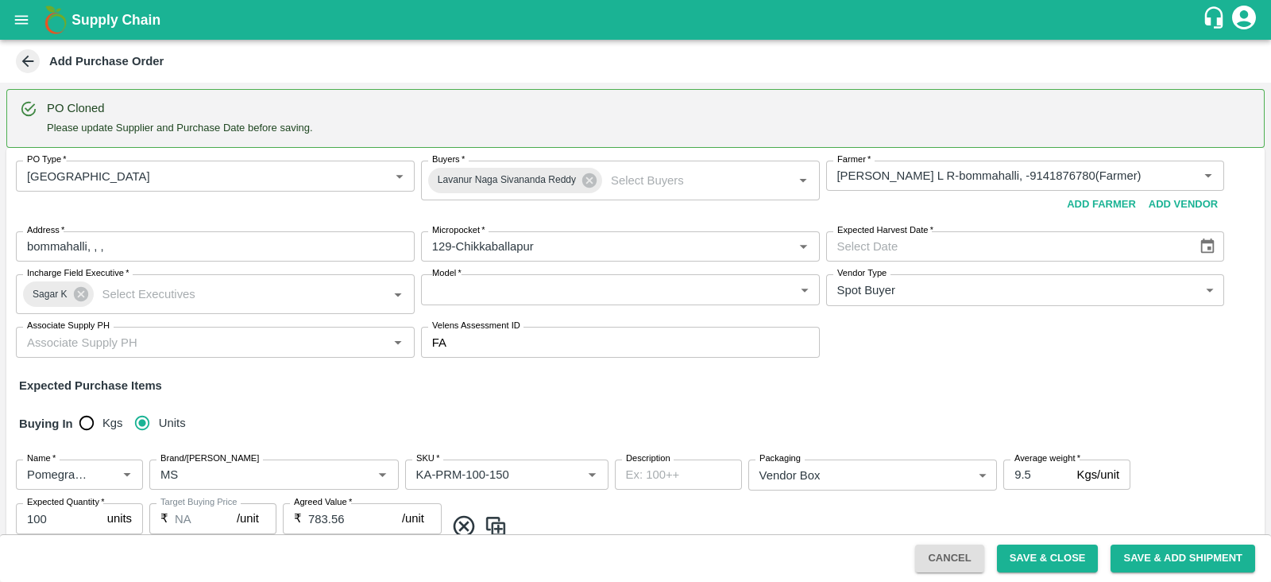
type input "14/10/2025"
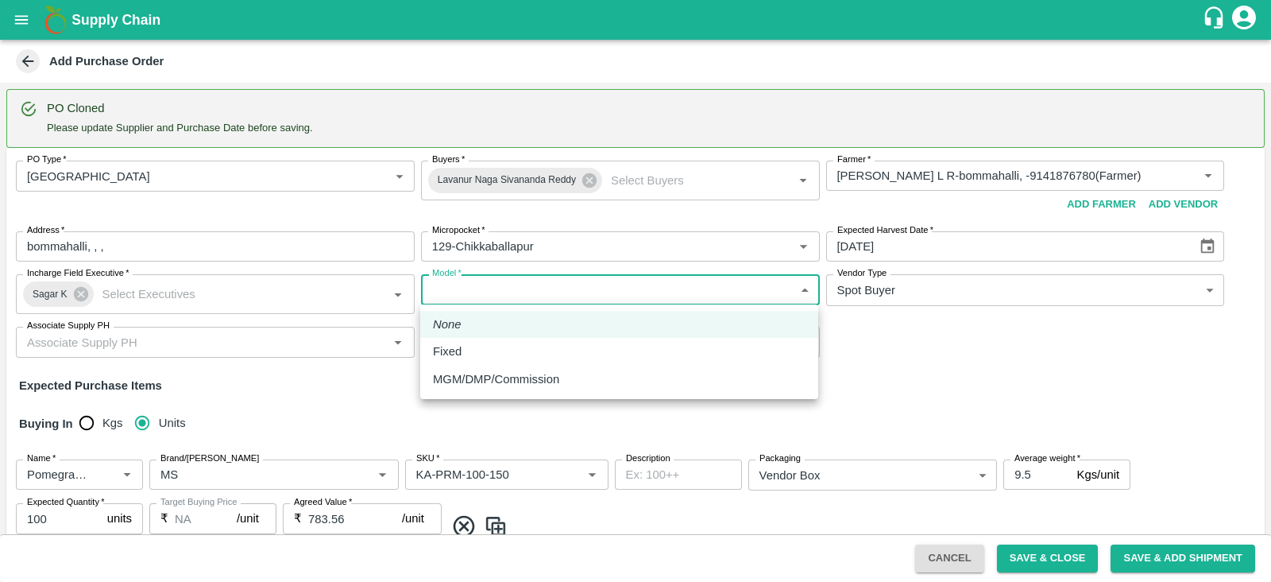
click at [583, 292] on body "Supply Chain Add Purchase Order PO Cloned Please update Supplier and Purchase D…" at bounding box center [635, 291] width 1271 height 582
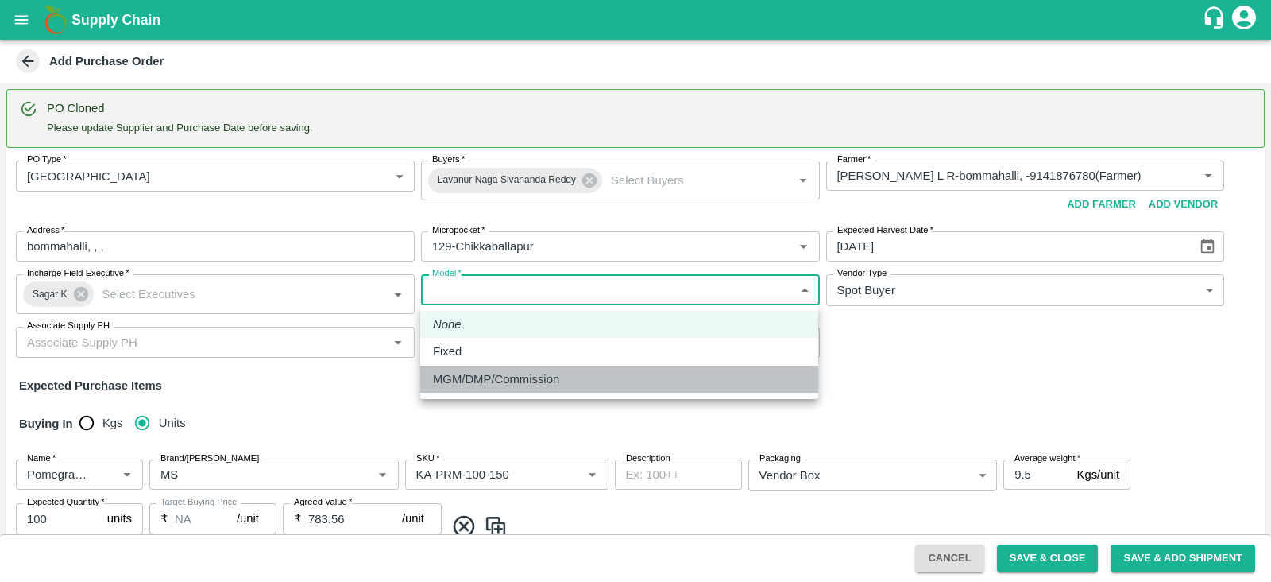
click at [560, 373] on div "MGM/DMP/Commission" at bounding box center [500, 378] width 134 height 17
type input "Commision"
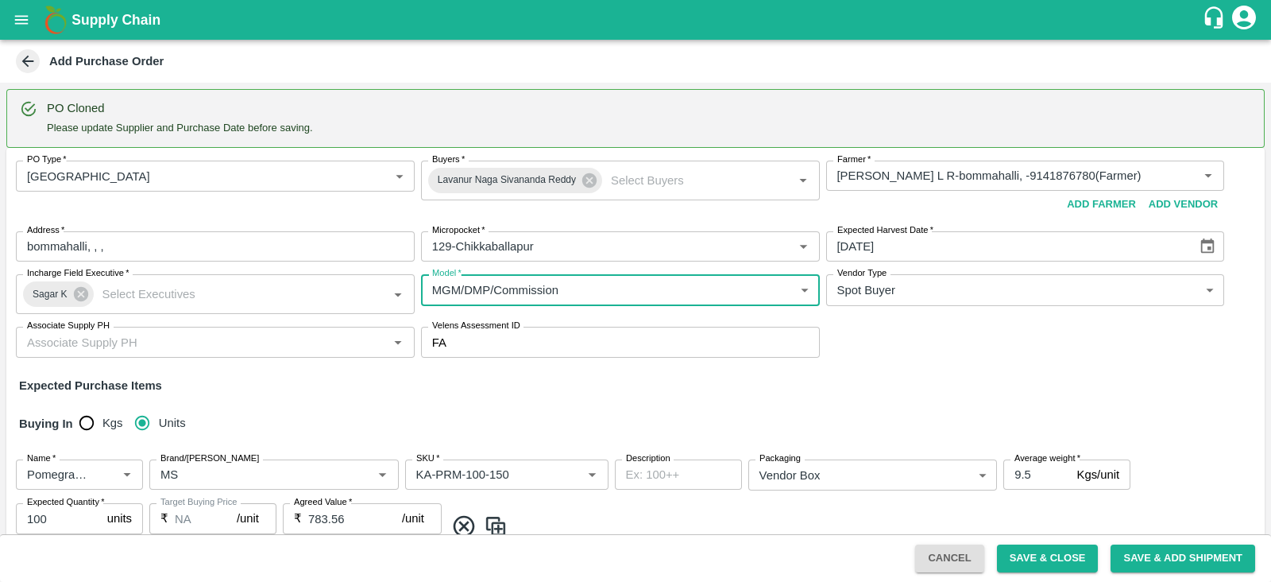
click at [687, 407] on div "Buying In Kgs Units" at bounding box center [635, 423] width 1259 height 46
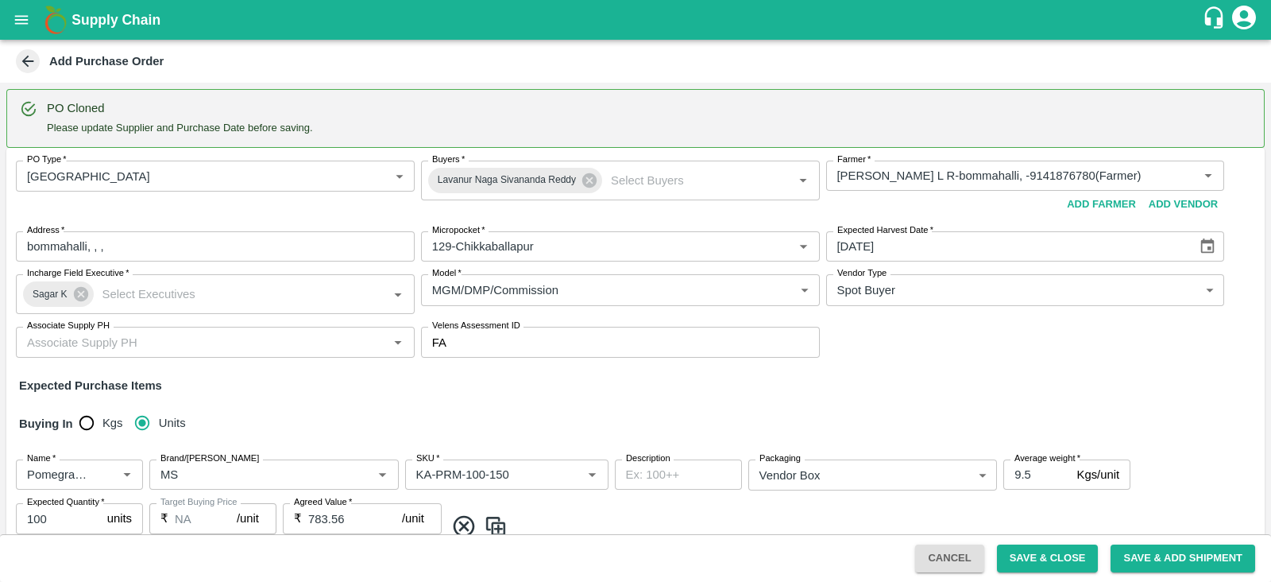
click at [284, 327] on div "Associate Supply PH" at bounding box center [215, 342] width 399 height 30
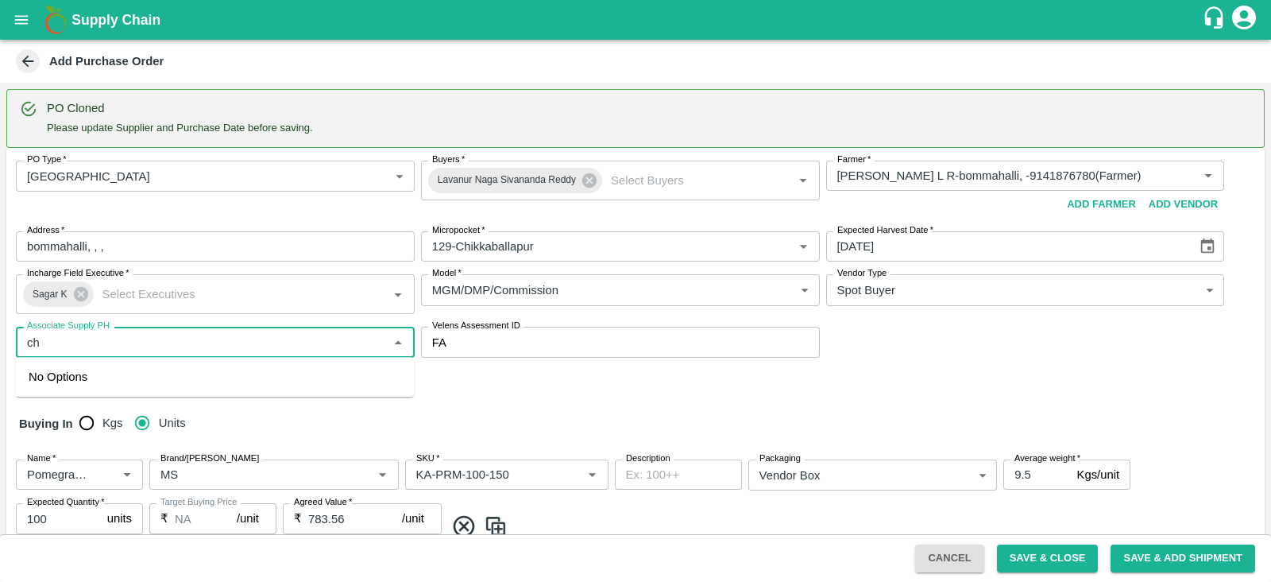
type input "c"
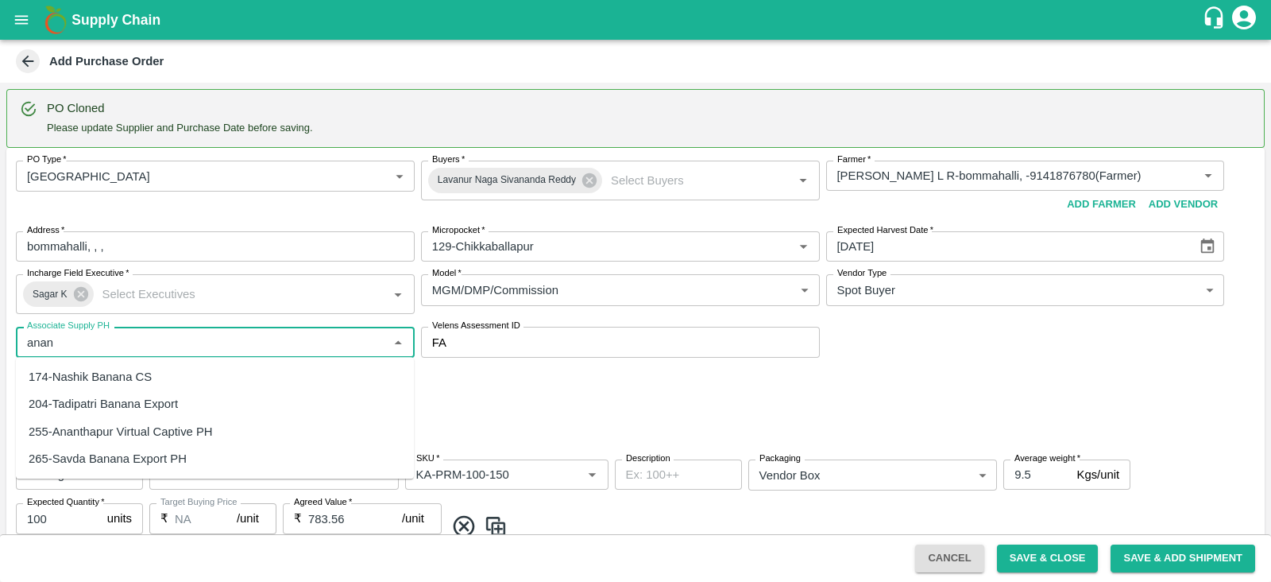
click at [186, 428] on div "255-Ananthapur Virtual Captive PH" at bounding box center [121, 431] width 184 height 17
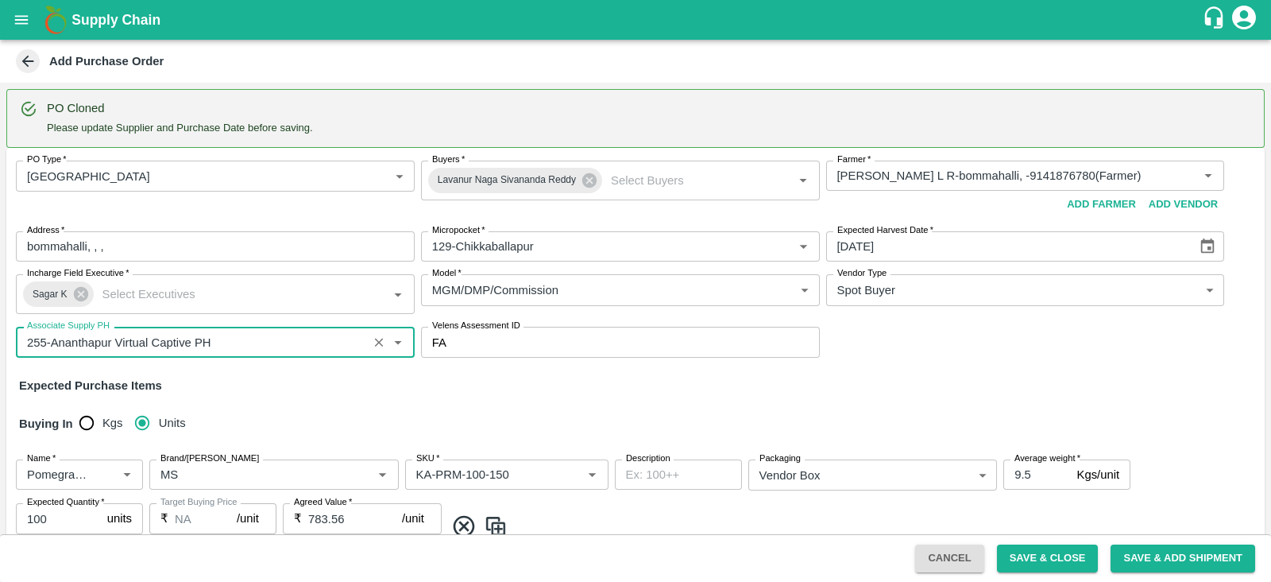
scroll to position [280, 0]
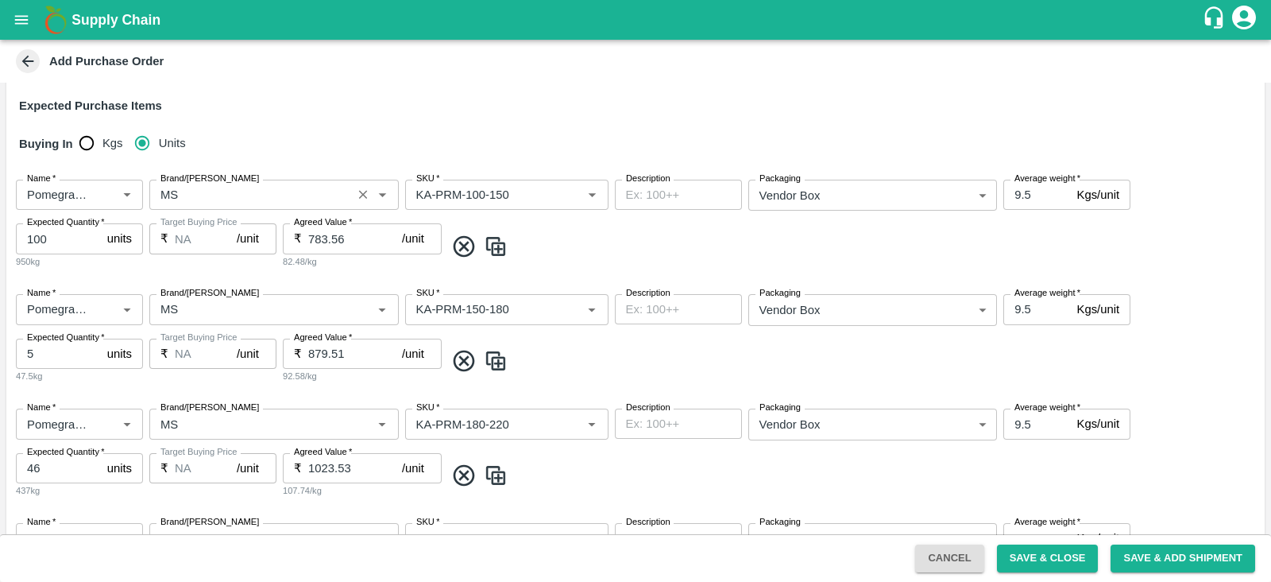
type input "255-Ananthapur Virtual Captive PH"
click at [222, 196] on input "Brand/Marka" at bounding box center [250, 194] width 193 height 21
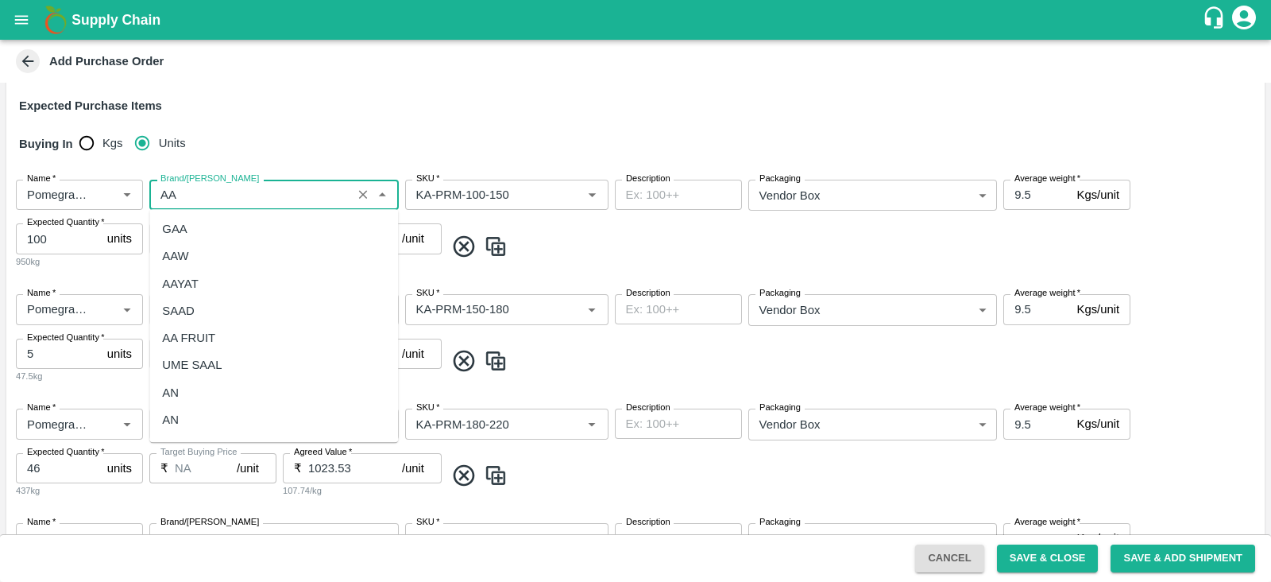
scroll to position [79, 0]
click at [195, 365] on div "AA" at bounding box center [273, 368] width 249 height 27
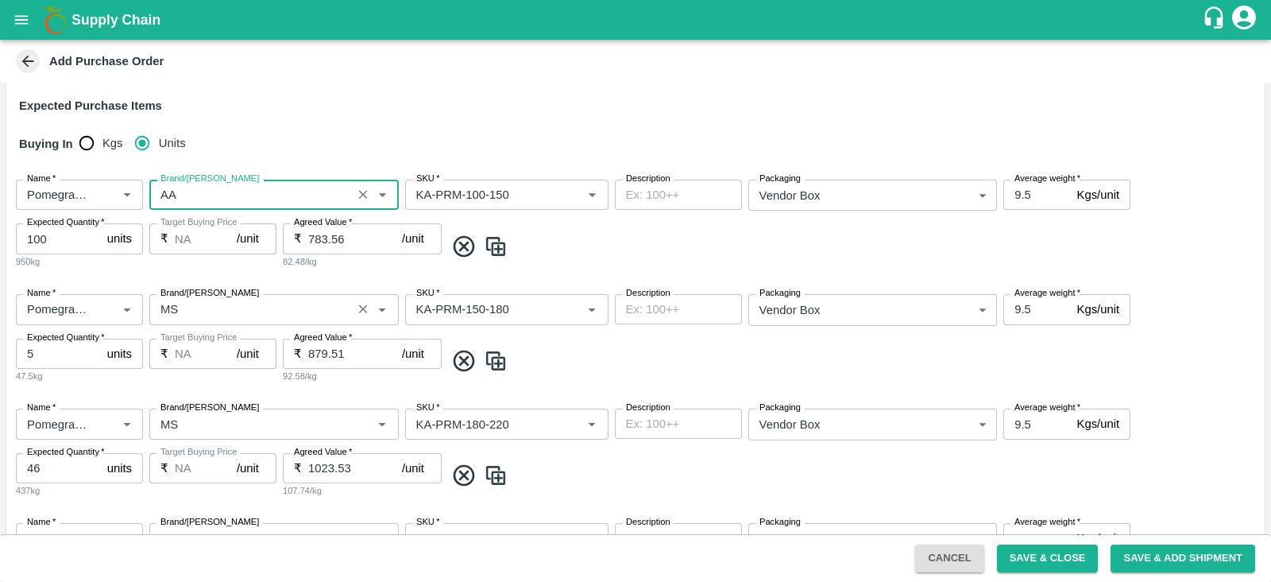
type input "AA"
click at [232, 316] on input "Brand/Marka" at bounding box center [250, 309] width 193 height 21
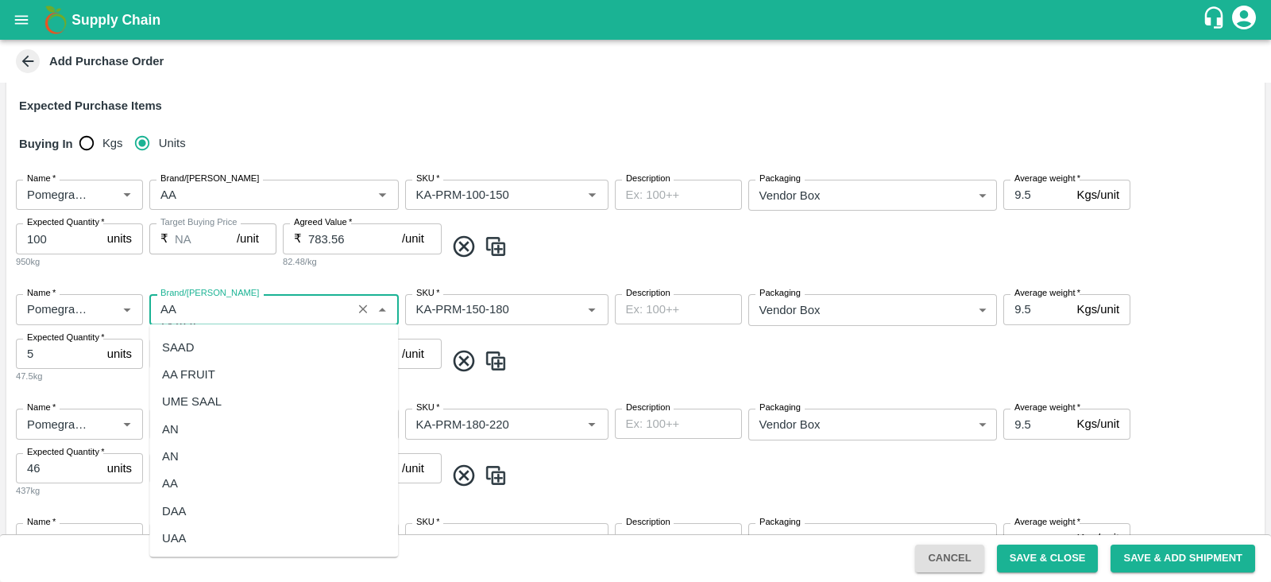
click at [213, 482] on div "AA" at bounding box center [273, 483] width 249 height 27
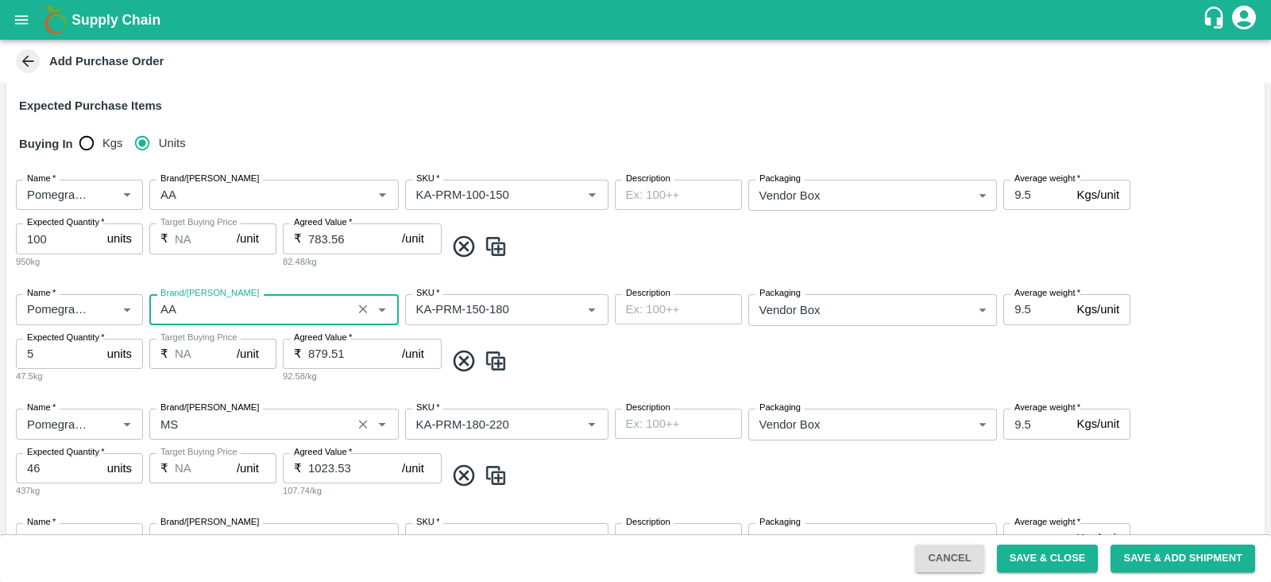
type input "AA"
click at [238, 428] on input "Brand/Marka" at bounding box center [250, 423] width 193 height 21
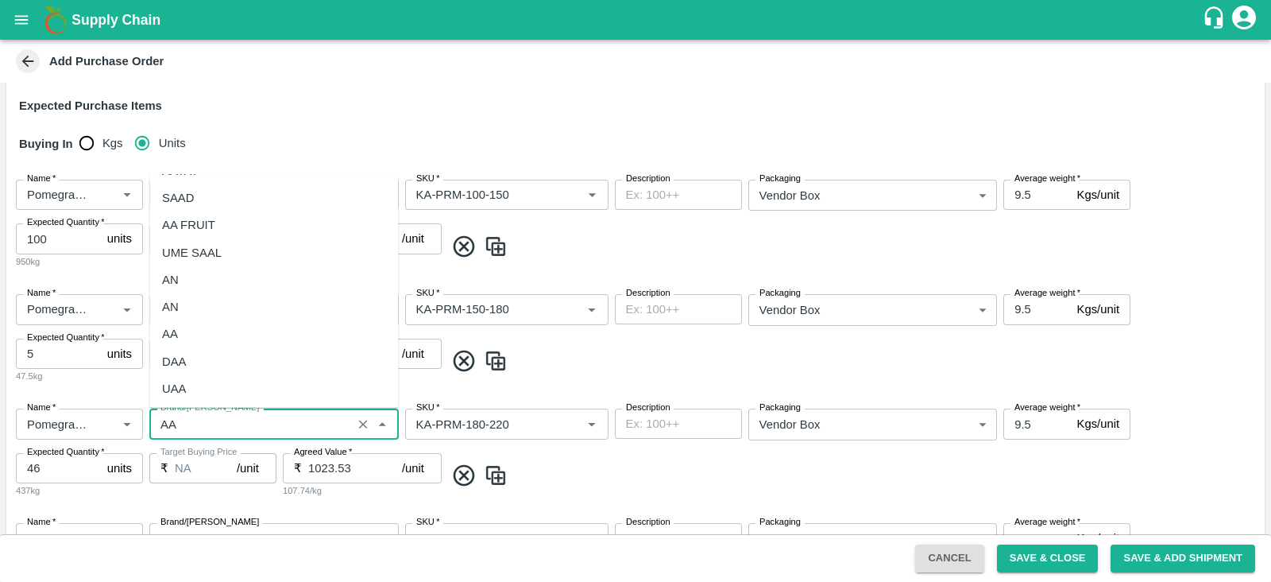
click at [215, 338] on div "AA" at bounding box center [273, 333] width 249 height 27
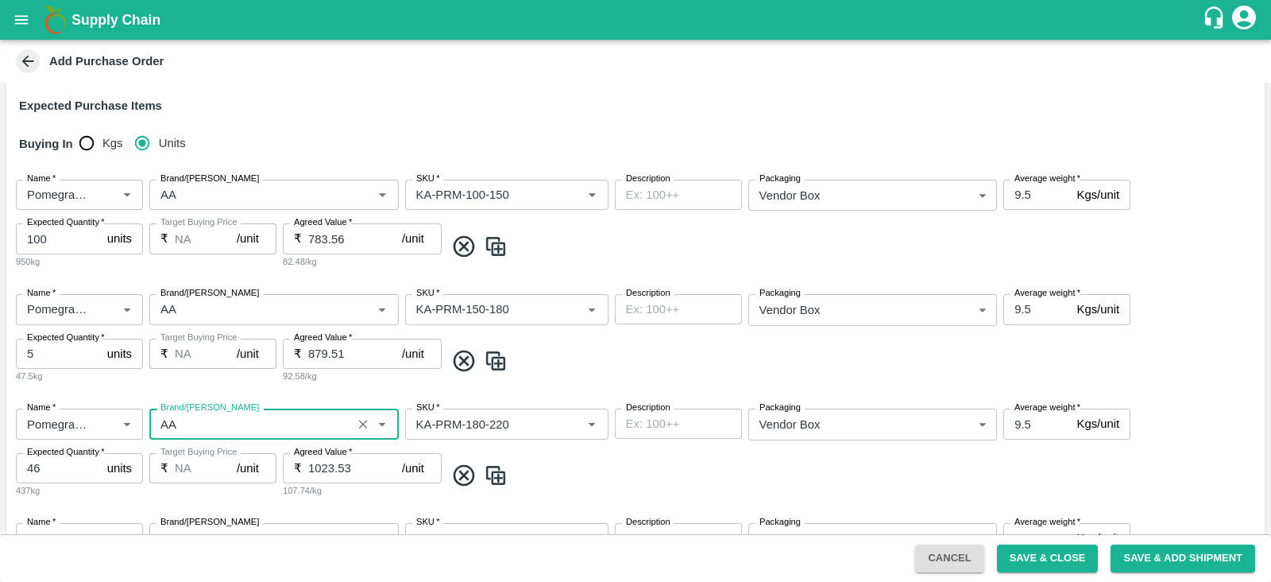
scroll to position [466, 0]
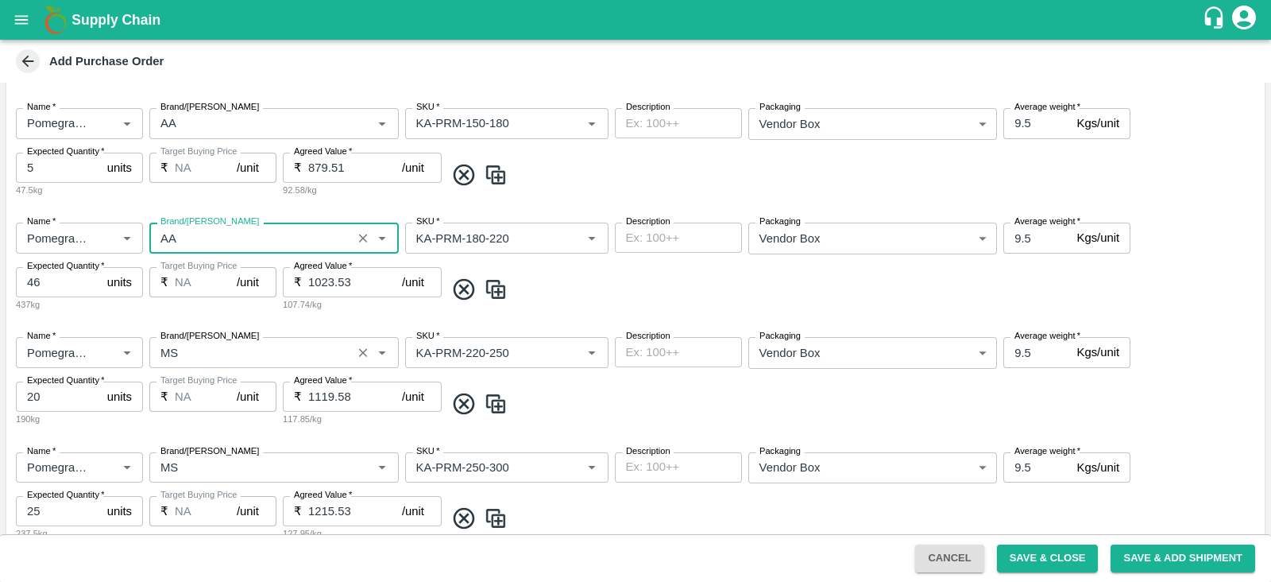
type input "AA"
click at [207, 352] on input "Brand/Marka" at bounding box center [250, 352] width 193 height 21
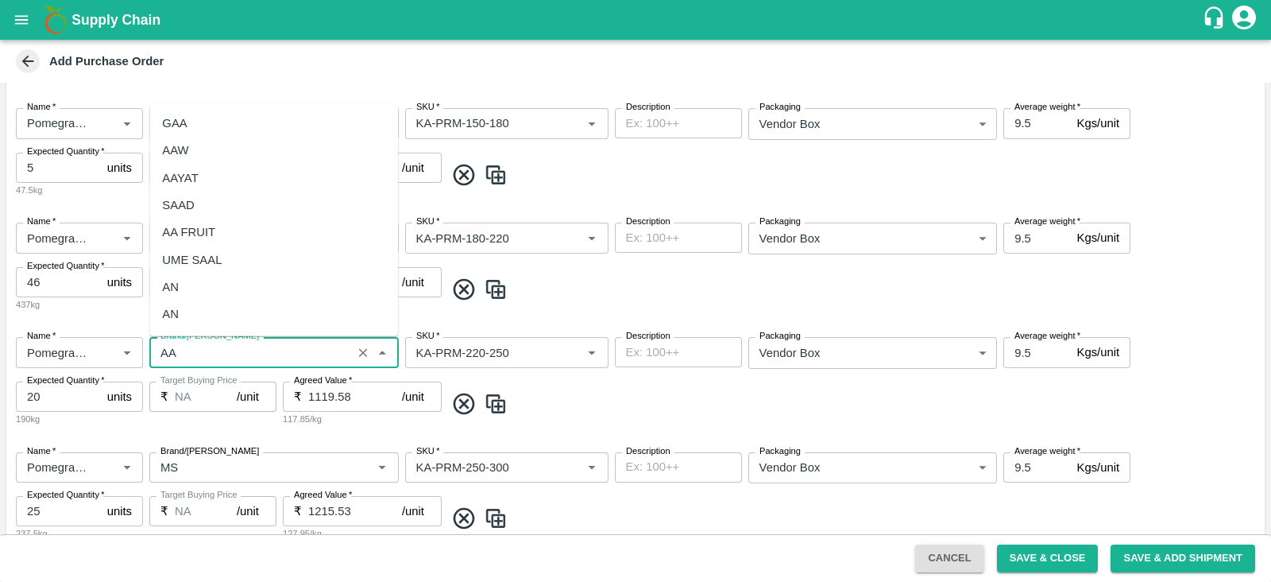
scroll to position [79, 0]
click at [205, 262] on div "AA" at bounding box center [273, 262] width 249 height 27
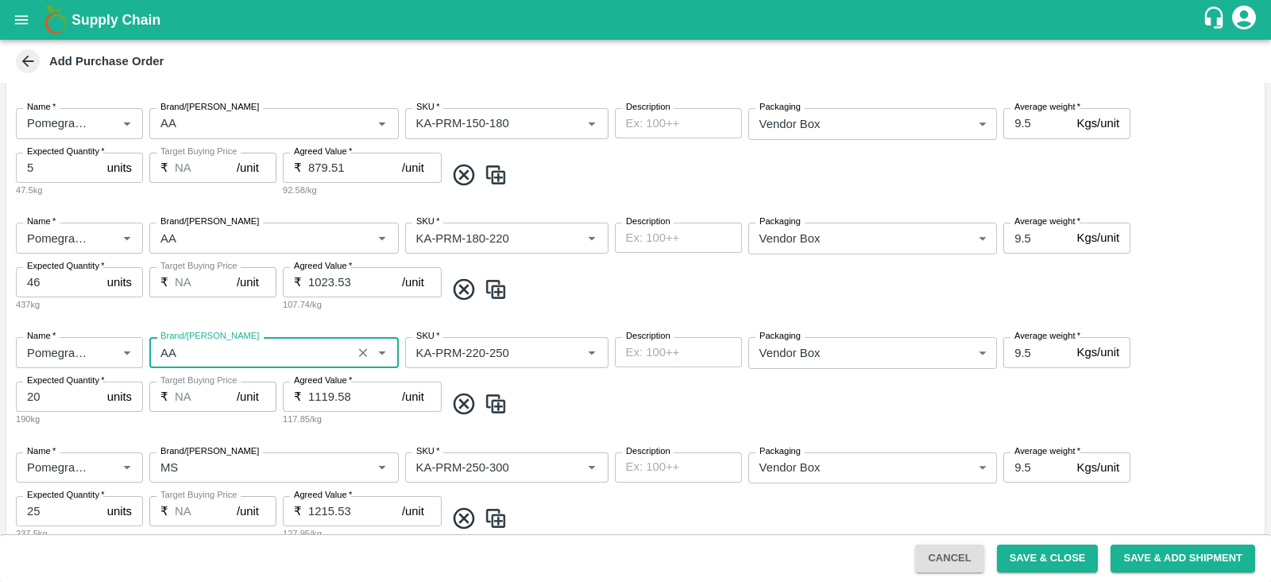
scroll to position [679, 0]
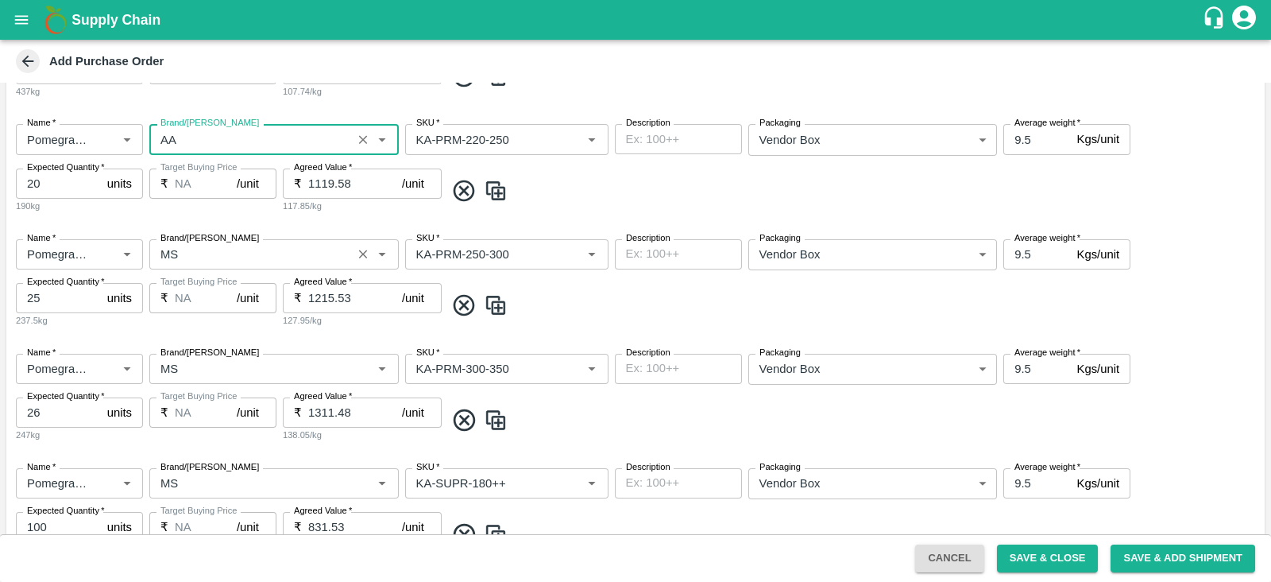
type input "AA"
click at [216, 261] on input "Brand/Marka" at bounding box center [250, 254] width 193 height 21
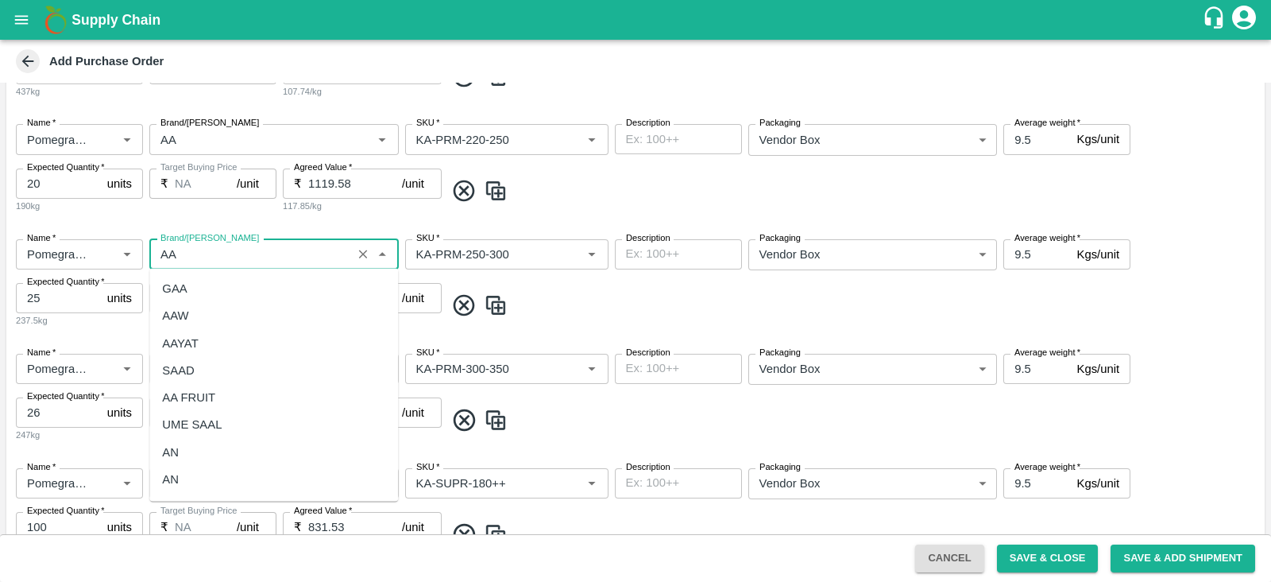
scroll to position [79, 0]
click at [184, 427] on div "AA" at bounding box center [273, 427] width 249 height 27
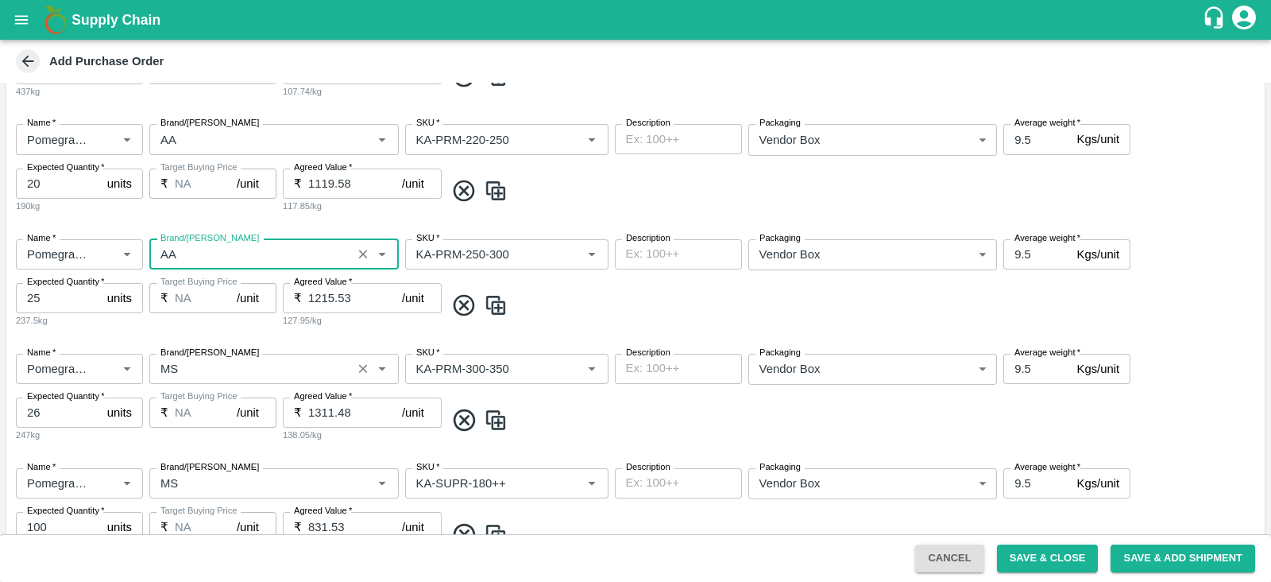
type input "AA"
click at [229, 371] on input "Brand/Marka" at bounding box center [250, 368] width 193 height 21
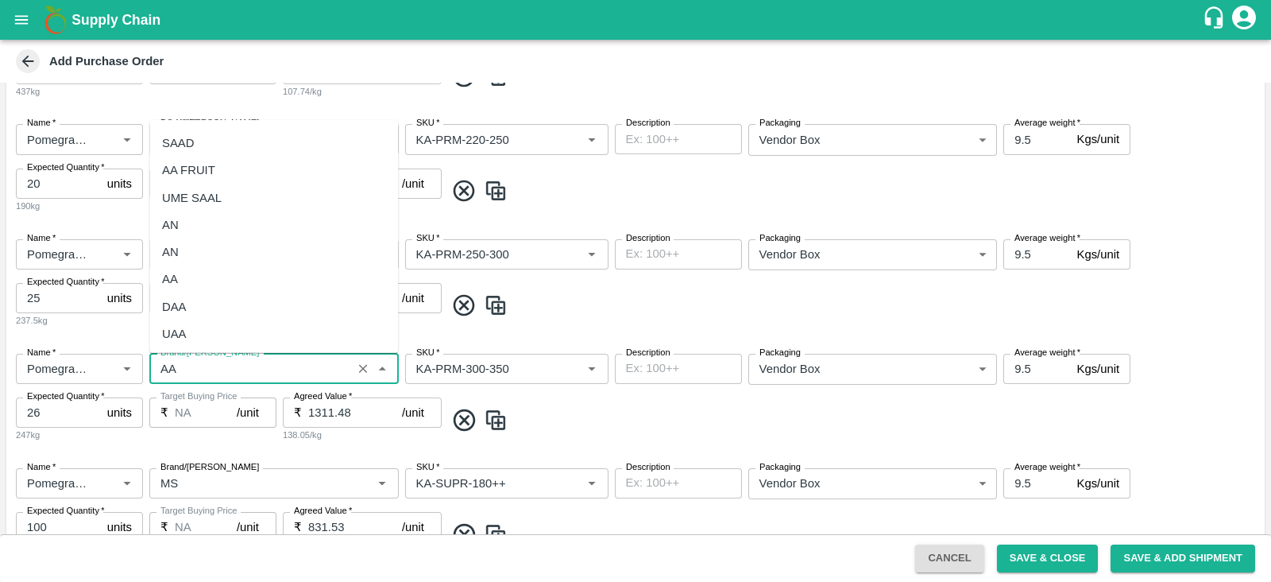
click at [192, 276] on div "AA" at bounding box center [273, 278] width 249 height 27
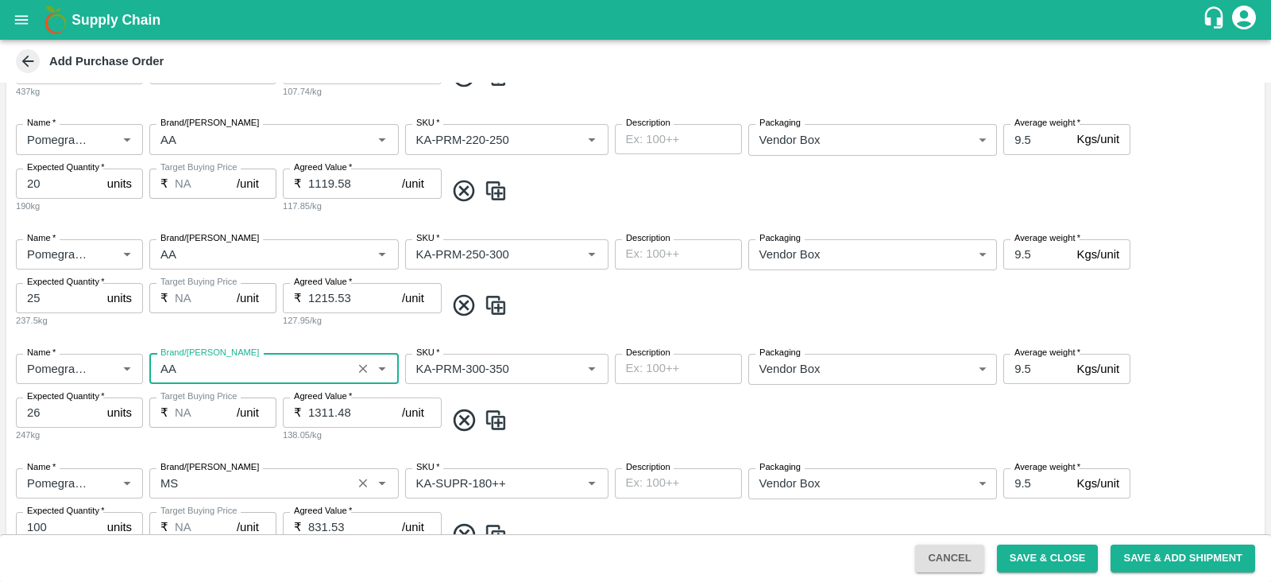
type input "AA"
click at [265, 480] on input "Brand/Marka" at bounding box center [250, 483] width 193 height 21
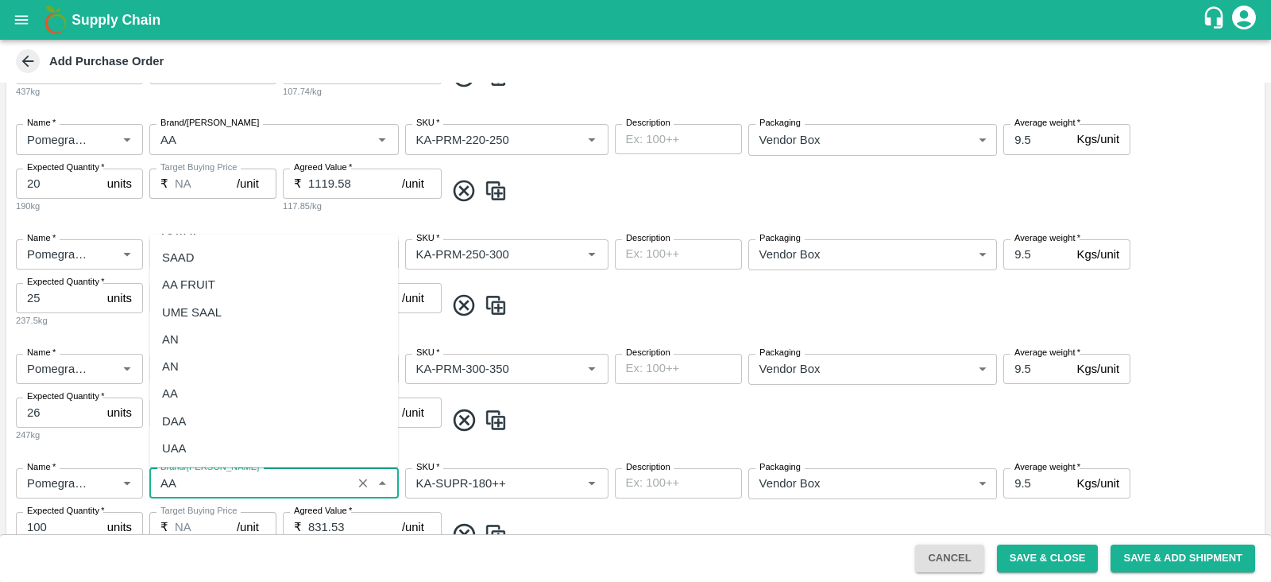
click at [180, 396] on div "AA" at bounding box center [273, 393] width 249 height 27
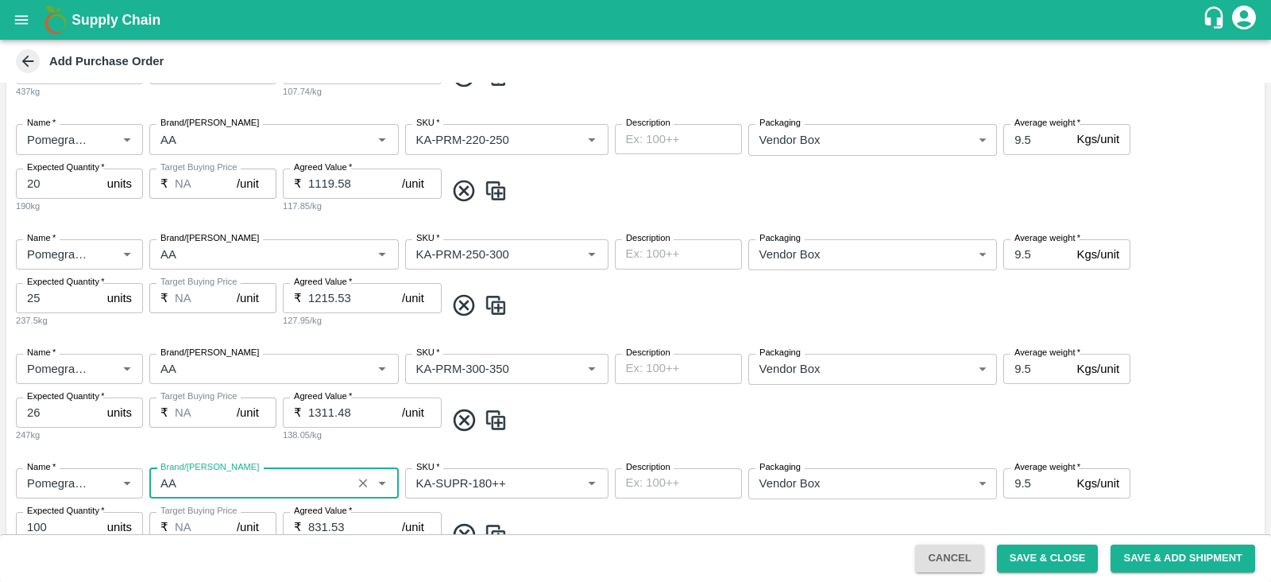
scroll to position [989, 0]
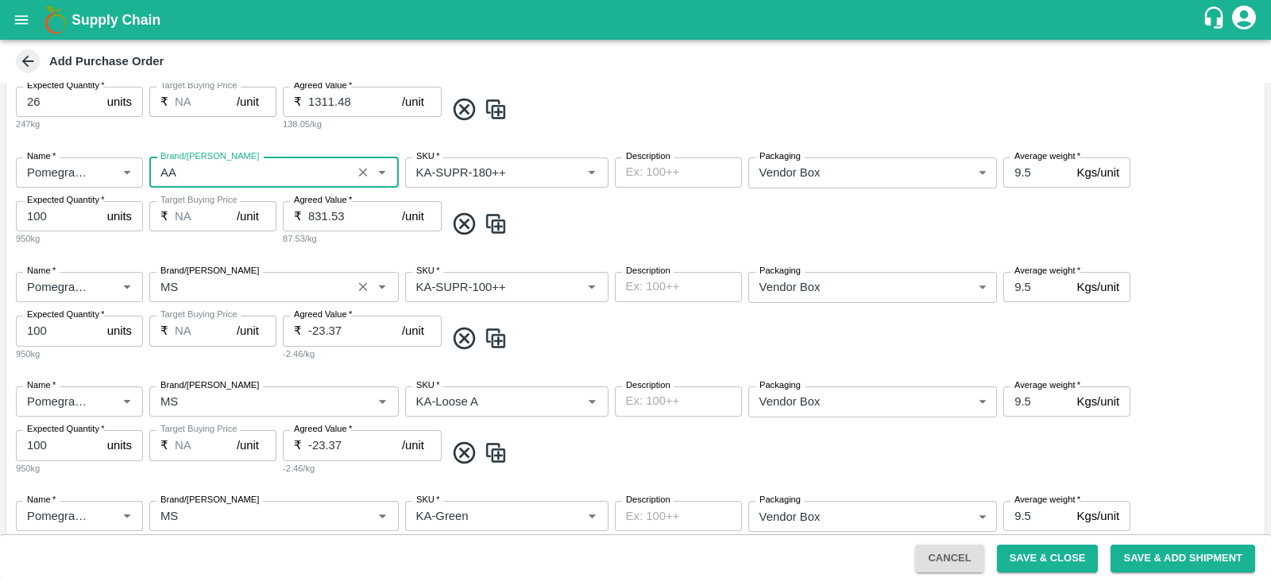
type input "AA"
click at [226, 295] on input "Brand/Marka" at bounding box center [250, 287] width 193 height 21
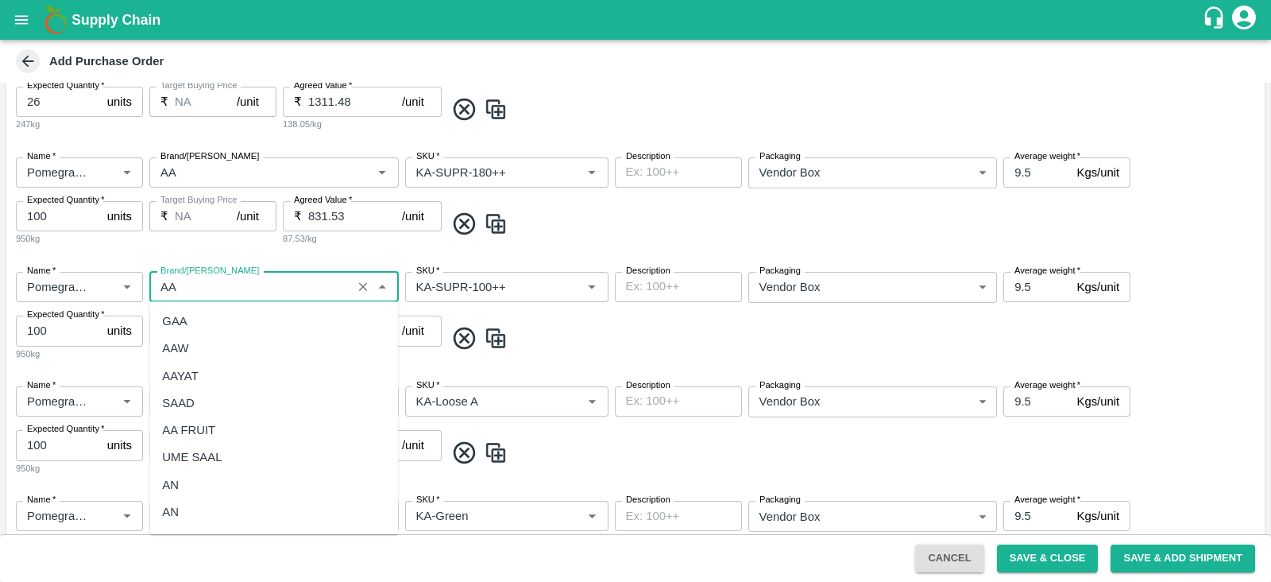
scroll to position [79, 0]
click at [184, 464] on div "AA" at bounding box center [273, 460] width 249 height 27
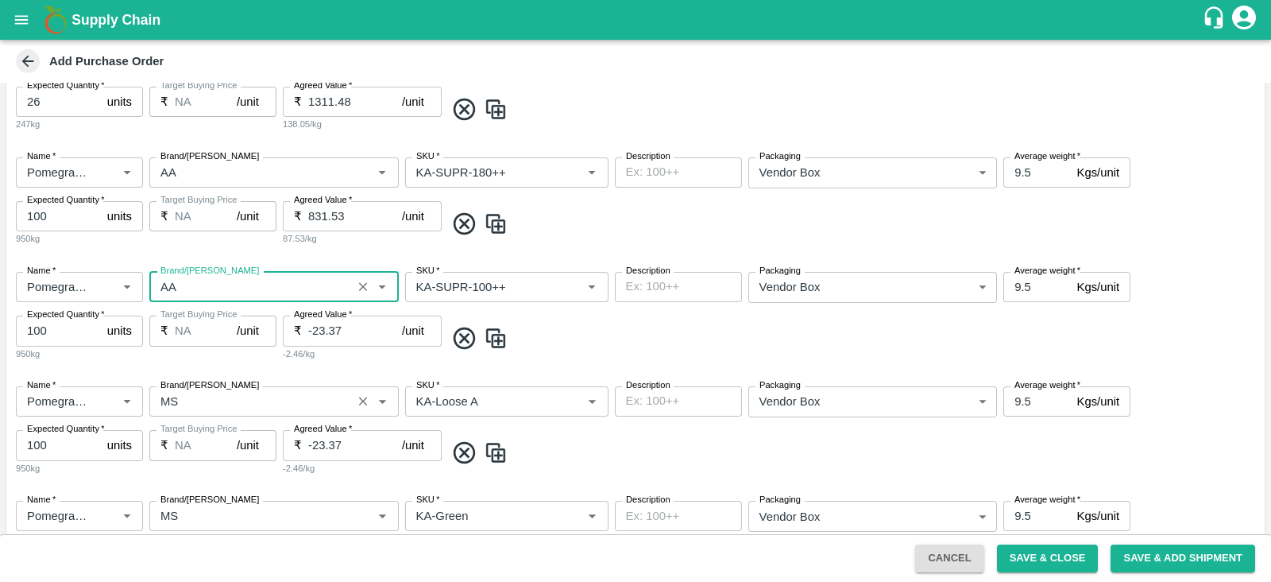
type input "AA"
click at [215, 399] on input "Brand/Marka" at bounding box center [250, 401] width 193 height 21
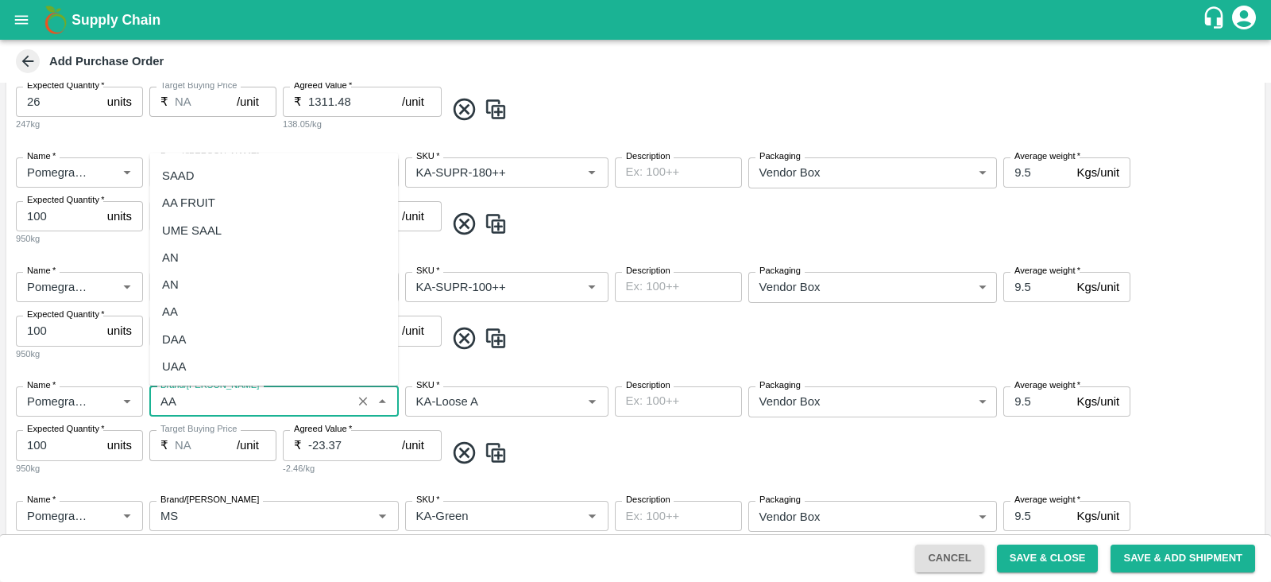
click at [220, 310] on div "AA" at bounding box center [273, 312] width 249 height 27
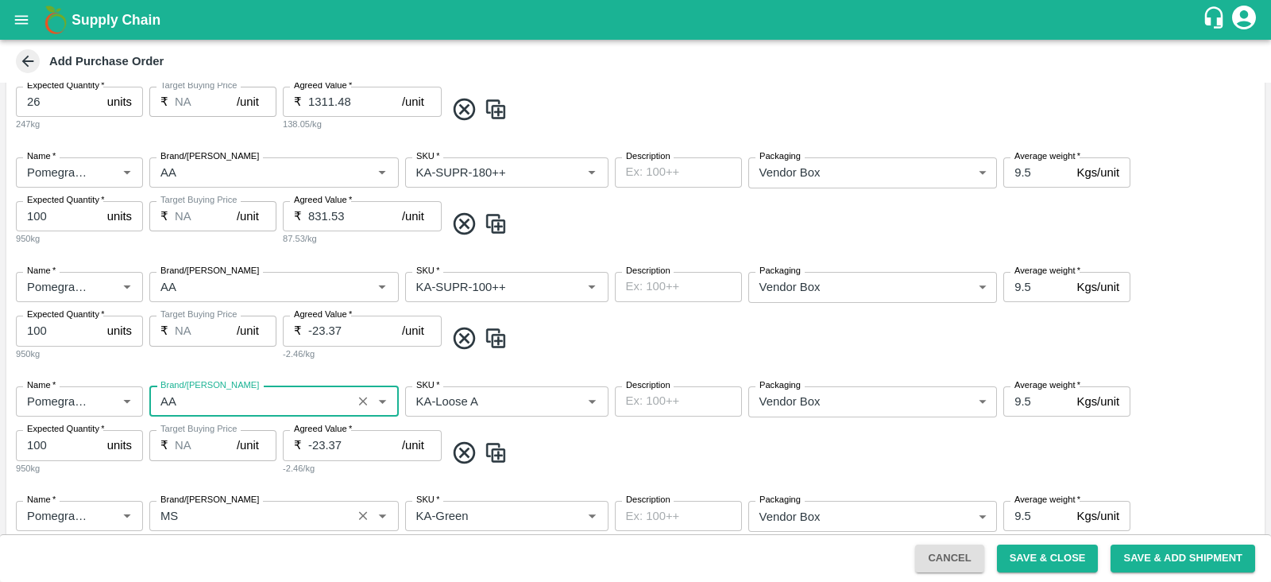
scroll to position [1176, 0]
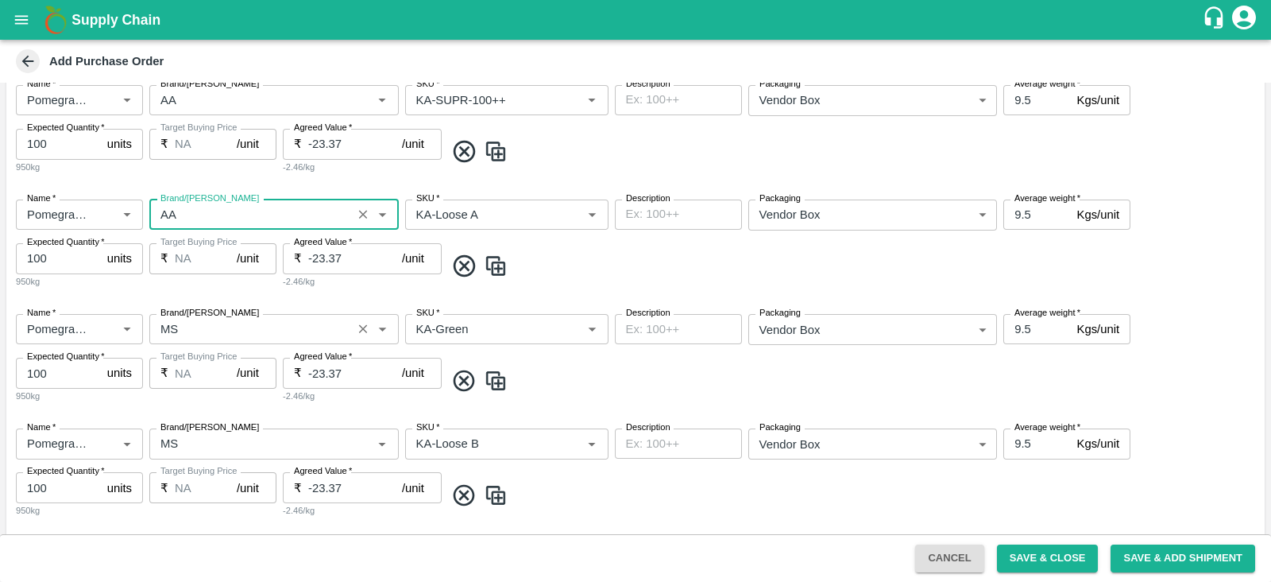
type input "AA"
click at [213, 323] on input "Brand/Marka" at bounding box center [250, 329] width 193 height 21
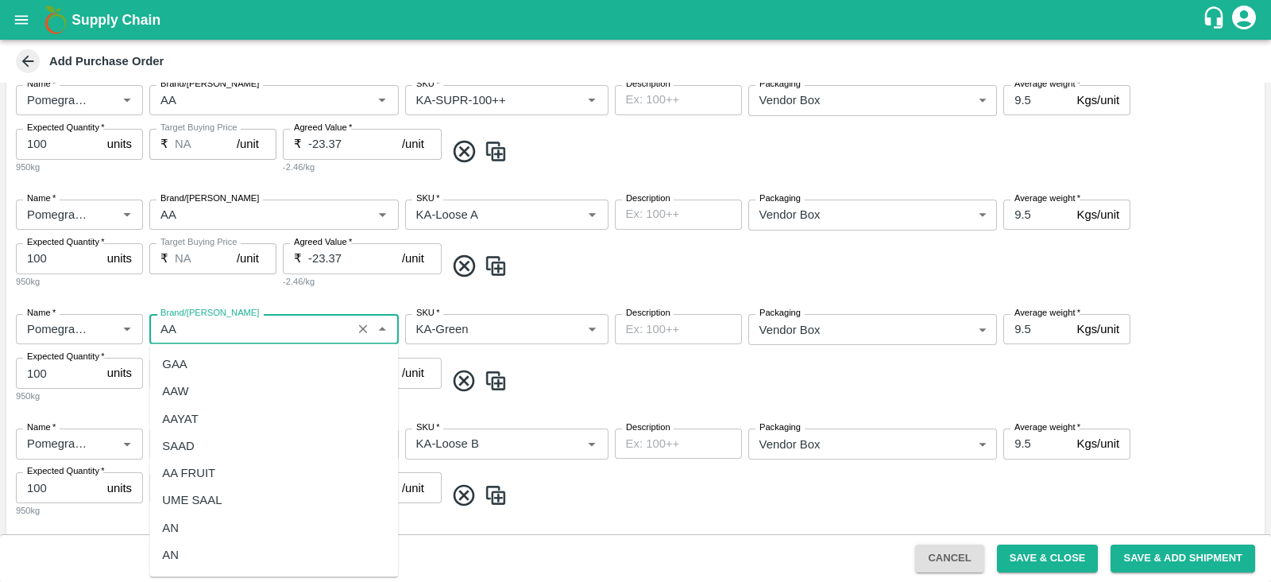
scroll to position [79, 0]
click at [182, 512] on div "AA" at bounding box center [273, 502] width 249 height 27
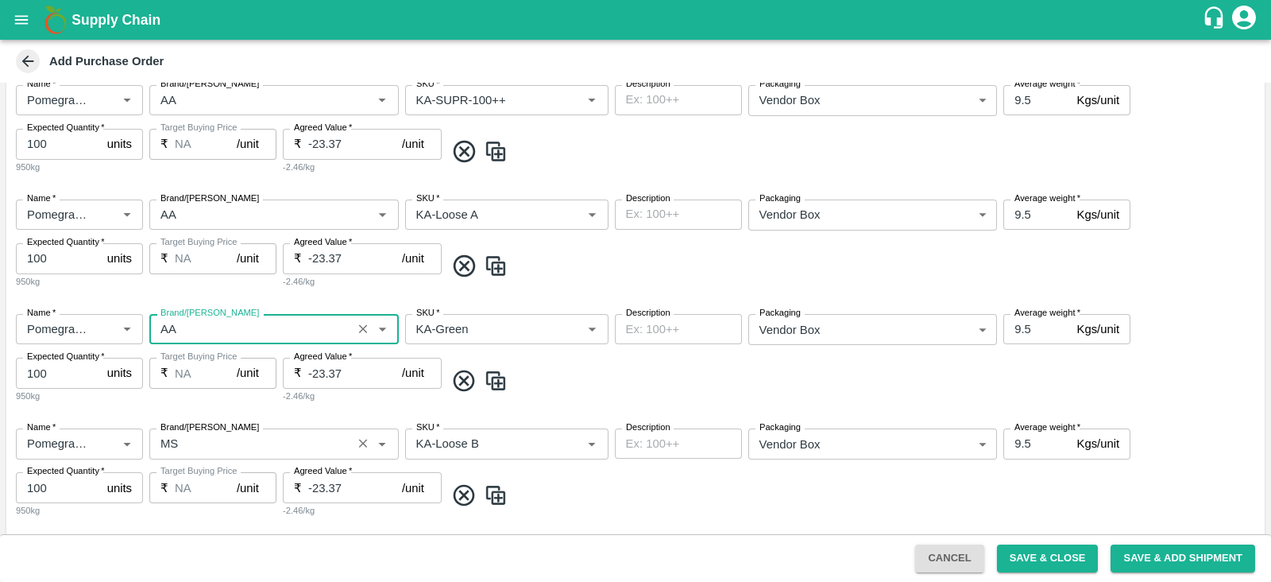
type input "AA"
click at [210, 449] on input "Brand/Marka" at bounding box center [250, 443] width 193 height 21
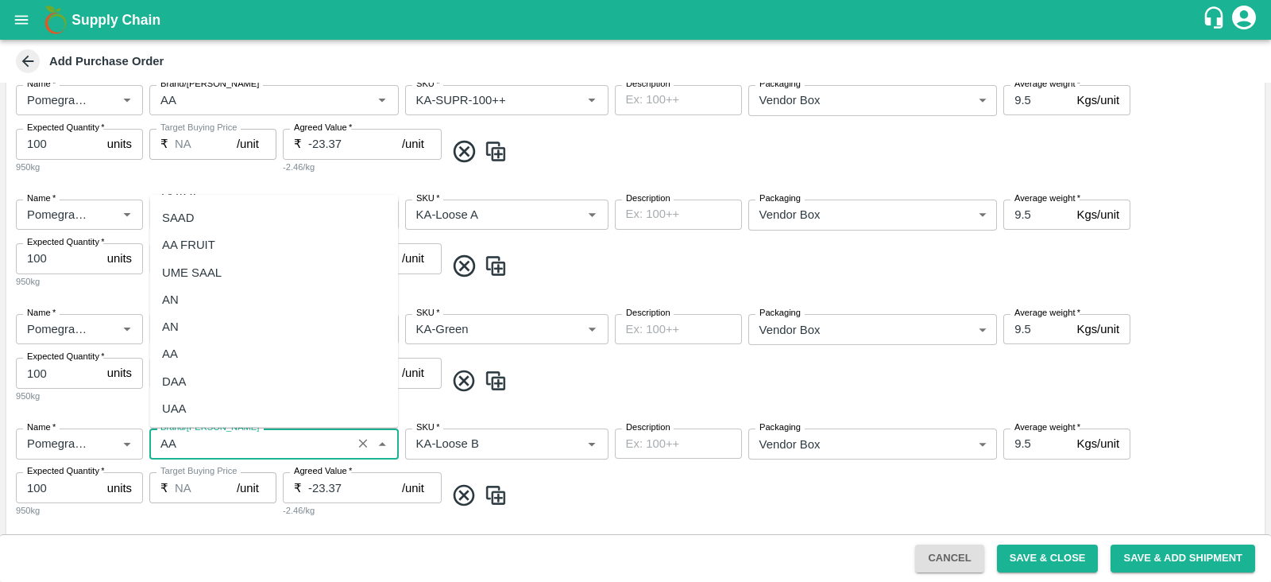
click at [199, 351] on div "AA" at bounding box center [273, 353] width 249 height 27
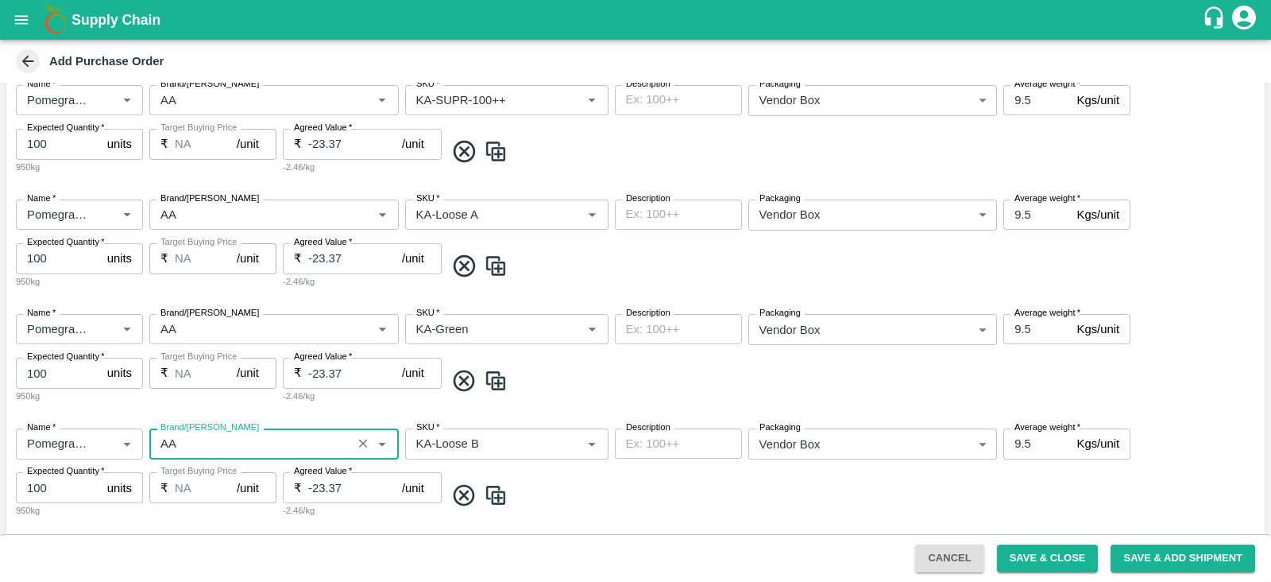
scroll to position [1394, 0]
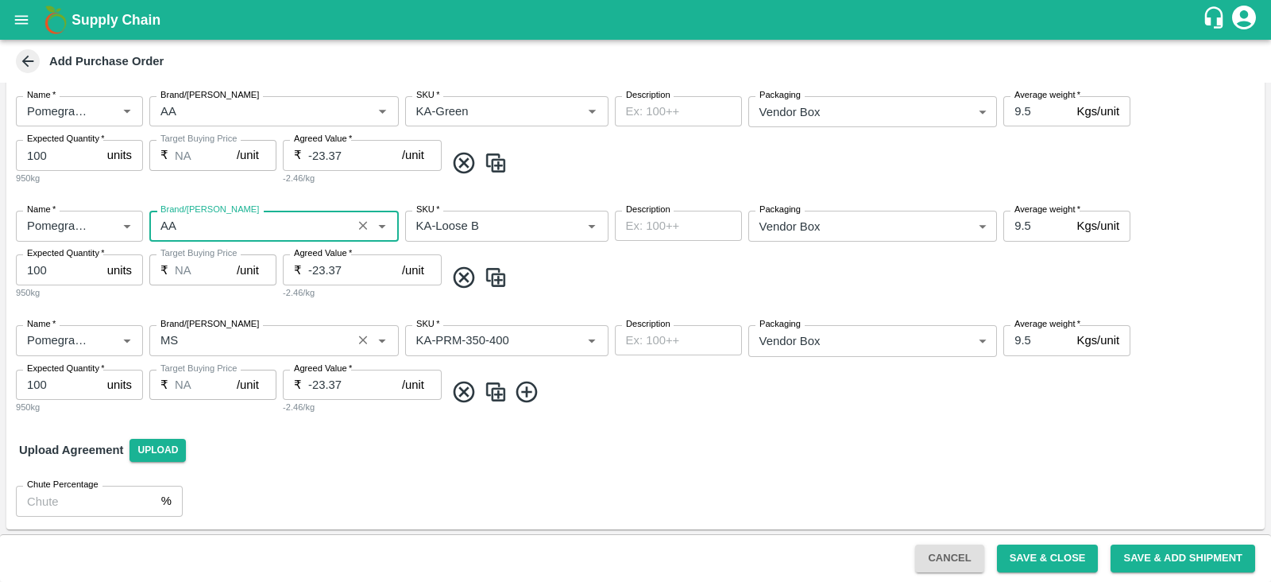
type input "AA"
click at [207, 340] on input "Brand/Marka" at bounding box center [250, 340] width 193 height 21
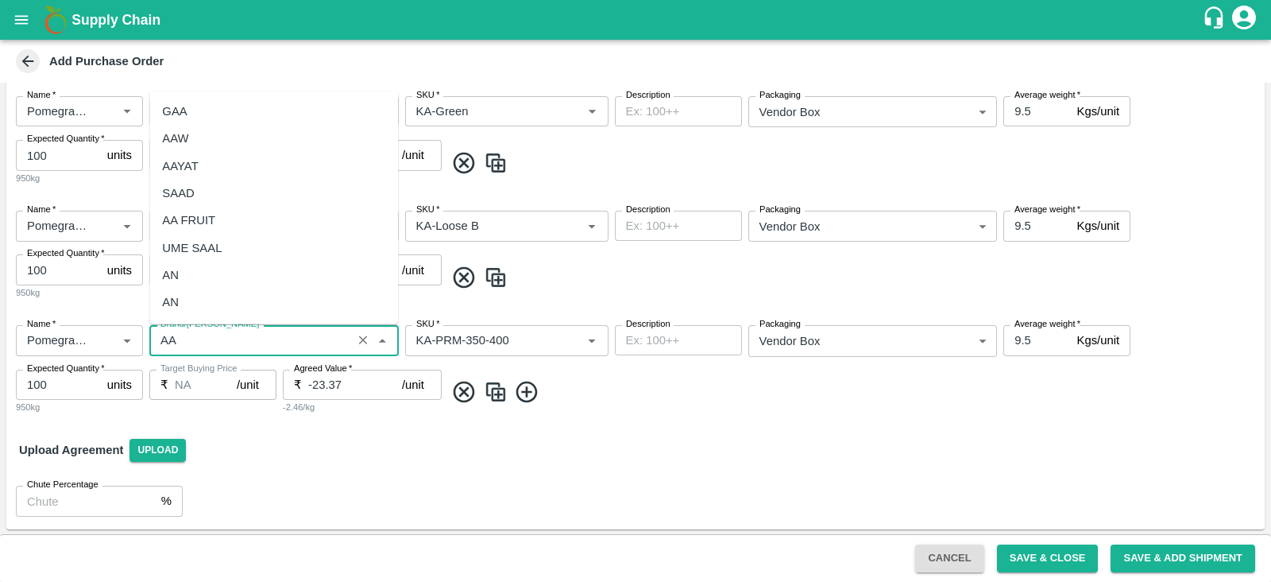
scroll to position [0, 0]
click at [183, 315] on div "AA" at bounding box center [273, 328] width 249 height 27
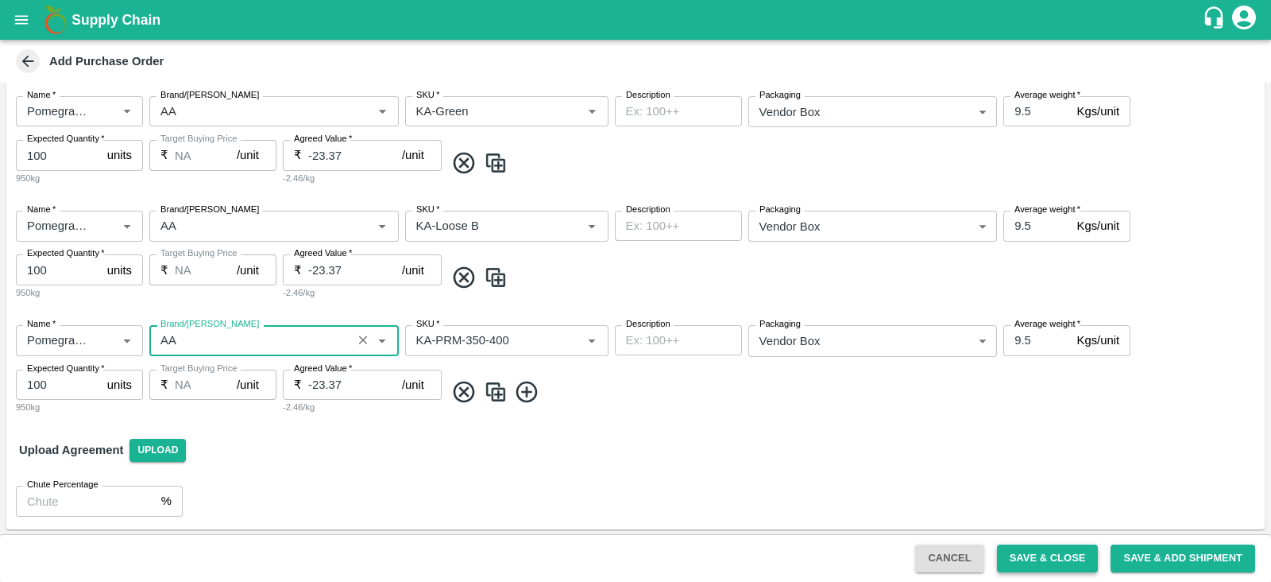
type input "AA"
click at [1050, 549] on button "Save & Close" at bounding box center [1048, 558] width 102 height 28
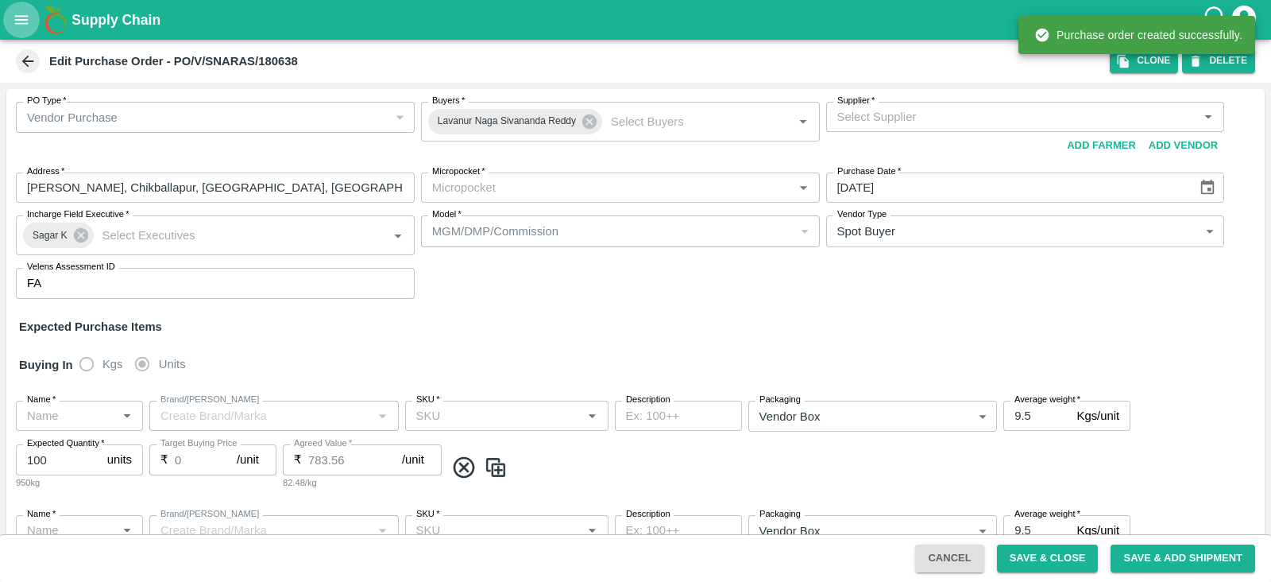
click at [17, 25] on icon "open drawer" at bounding box center [21, 19] width 17 height 17
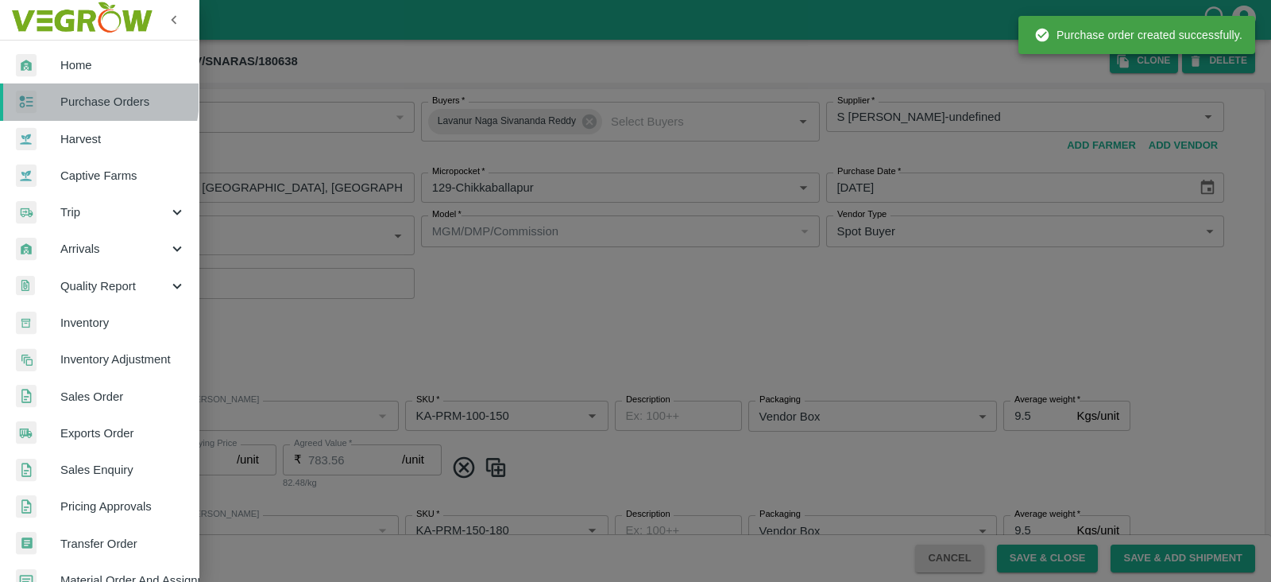
drag, startPoint x: 17, startPoint y: 25, endPoint x: 64, endPoint y: 155, distance: 138.8
click at [75, 97] on span "Purchase Orders" at bounding box center [123, 101] width 126 height 17
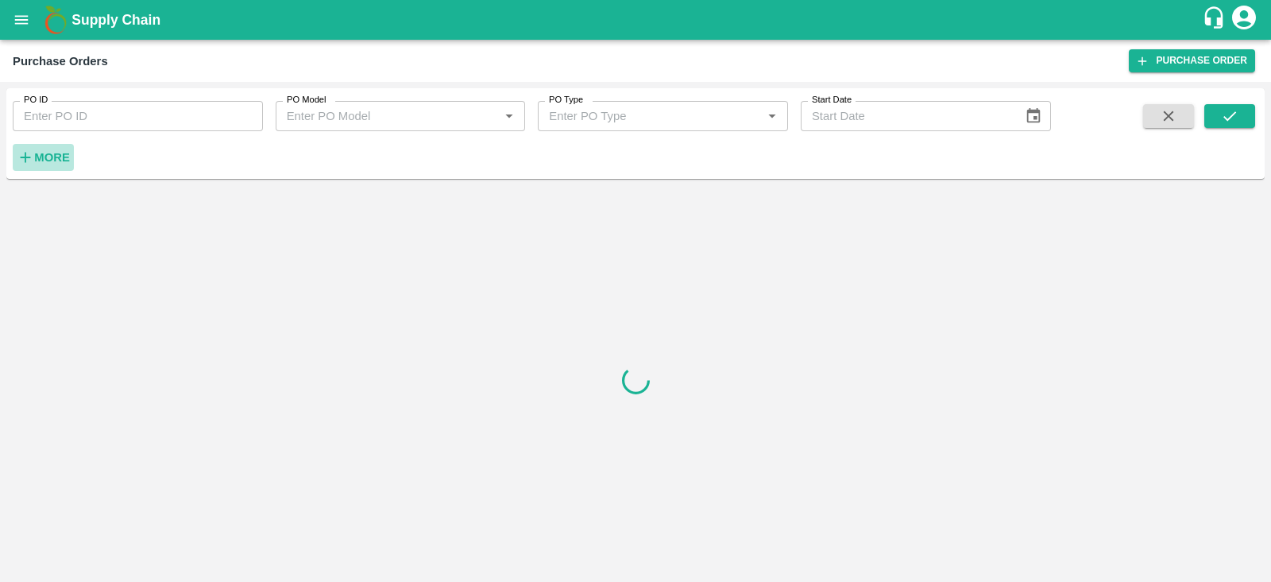
click at [48, 151] on strong "More" at bounding box center [52, 157] width 36 height 13
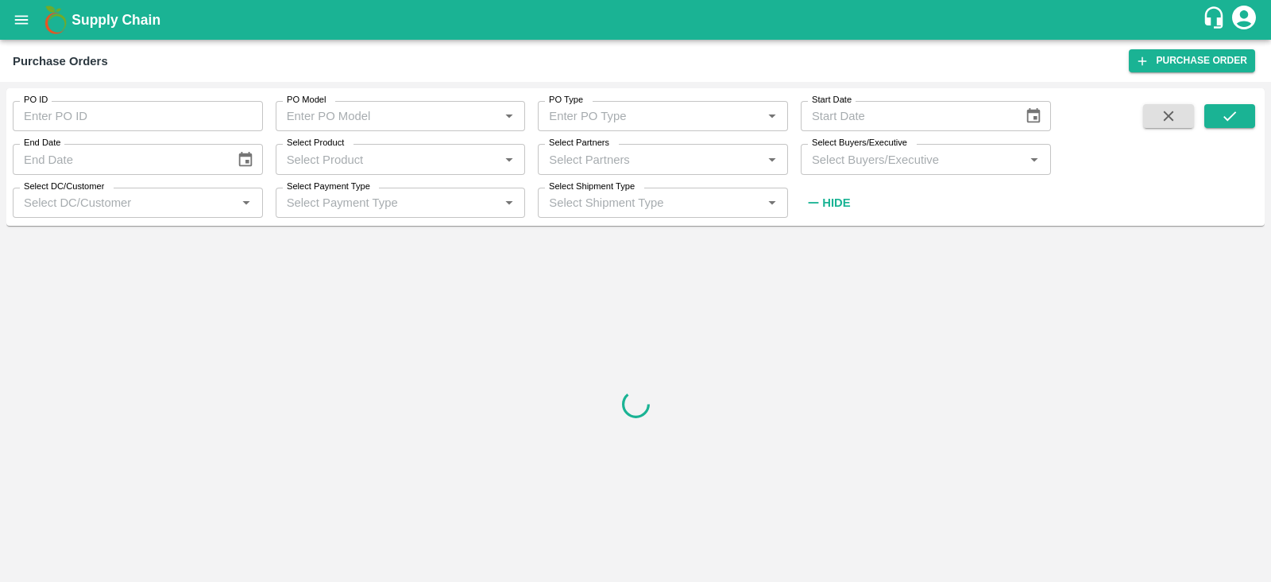
click at [864, 161] on input "Select Buyers/Executive" at bounding box center [913, 159] width 215 height 21
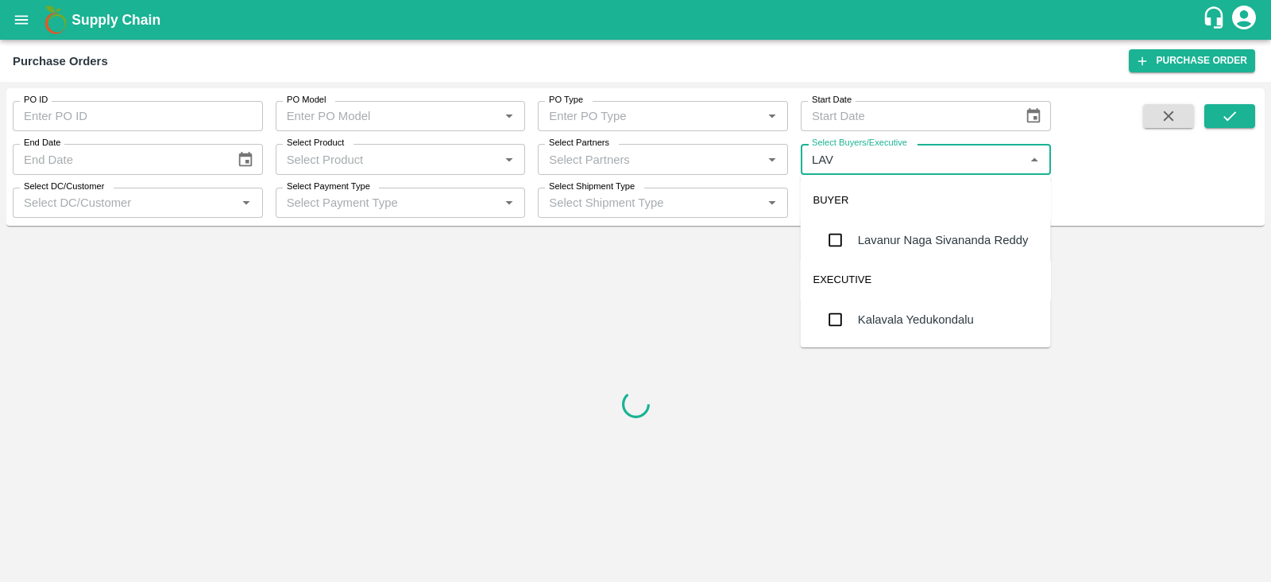
type input "LAVA"
click at [886, 226] on div "Lavanur Naga Sivananda Reddy" at bounding box center [926, 239] width 250 height 41
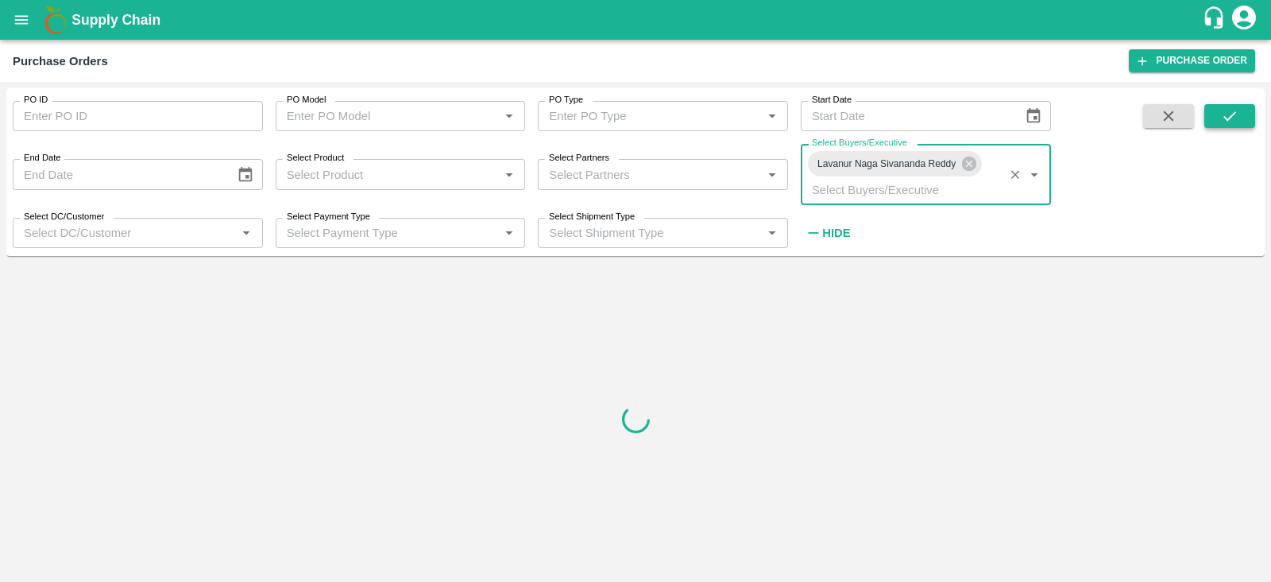
click at [1233, 115] on icon "submit" at bounding box center [1230, 116] width 13 height 10
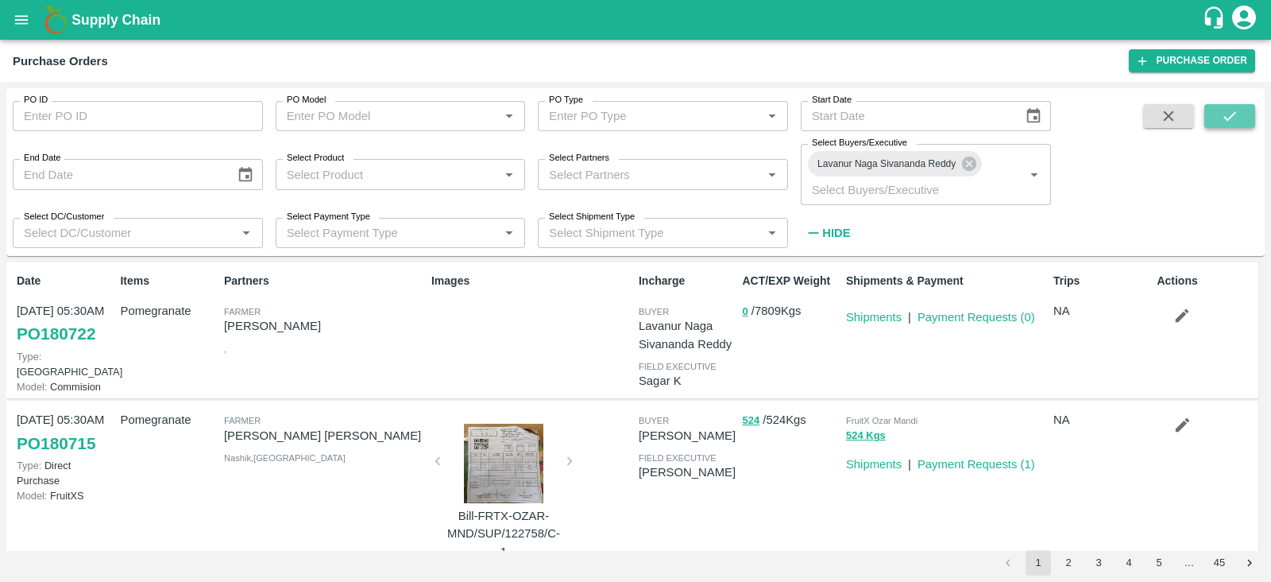
click at [1228, 123] on icon "submit" at bounding box center [1229, 115] width 17 height 17
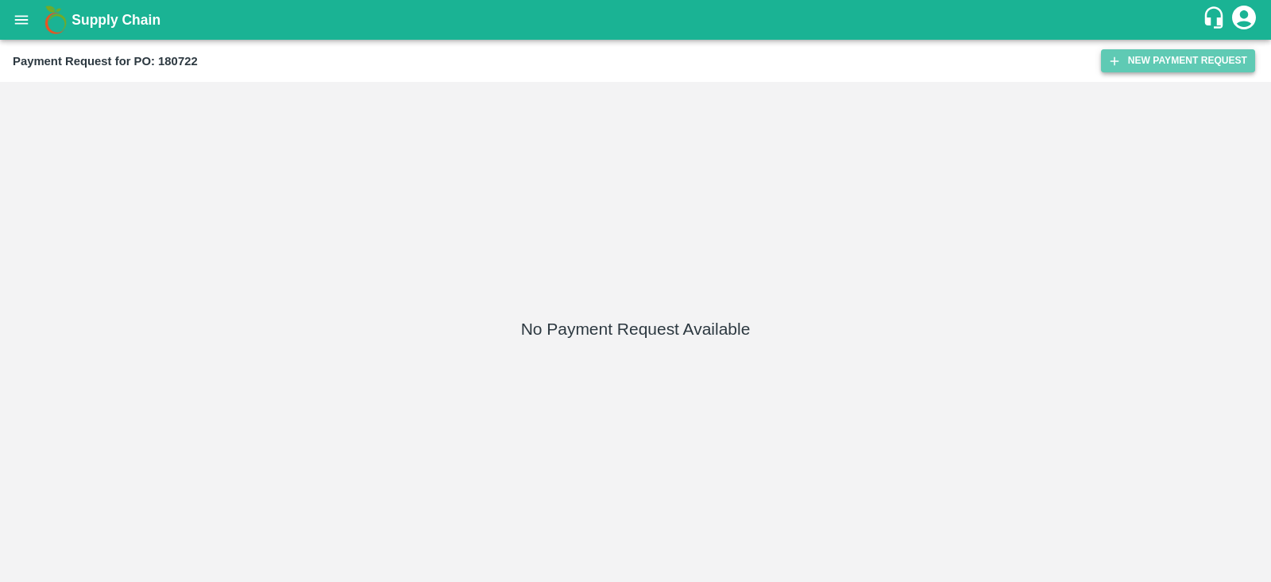
click at [1128, 61] on button "New Payment Request" at bounding box center [1178, 60] width 154 height 23
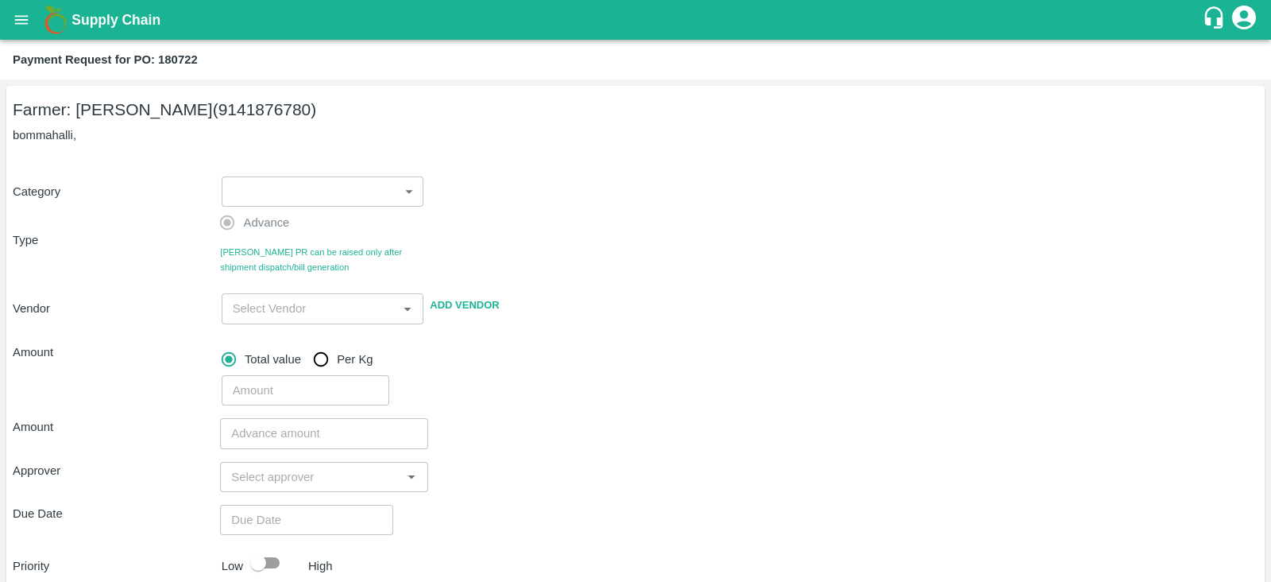
click at [331, 203] on body "Supply Chain Payment Request for PO: 180722 Farmer: Manjunath L R (9141876780) …" at bounding box center [635, 291] width 1271 height 582
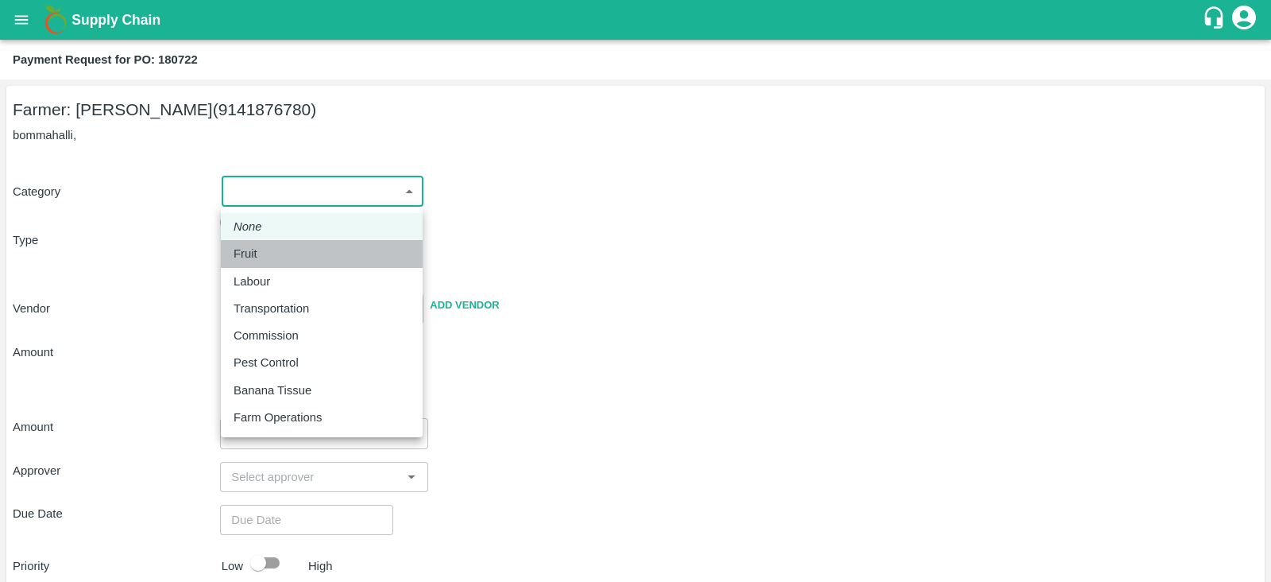
click at [319, 246] on div "Fruit" at bounding box center [322, 253] width 176 height 17
type input "1"
type input "Manjunath L R - 9141876780(Farmer)"
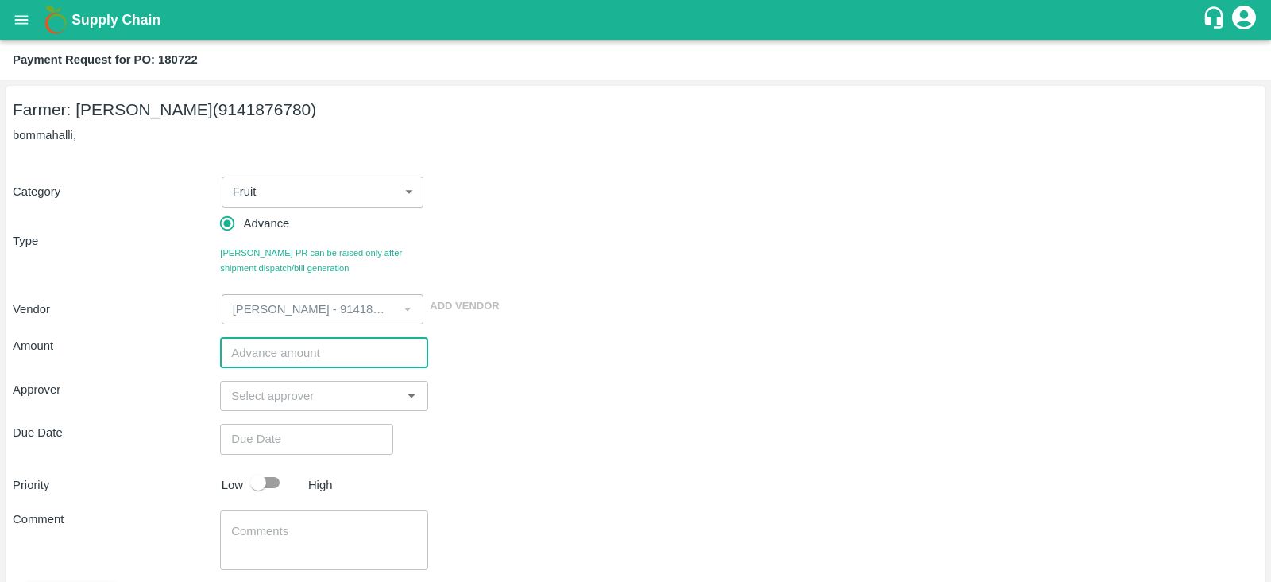
click at [358, 338] on input "number" at bounding box center [323, 352] width 207 height 30
type input "450000"
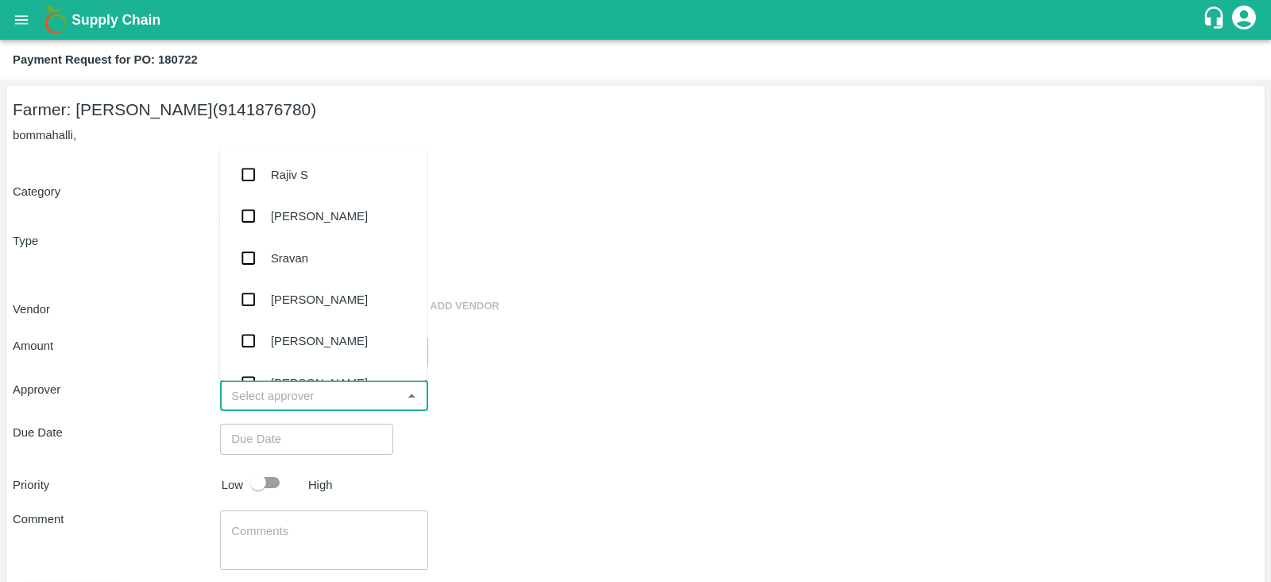
click at [342, 401] on input "input" at bounding box center [311, 395] width 172 height 21
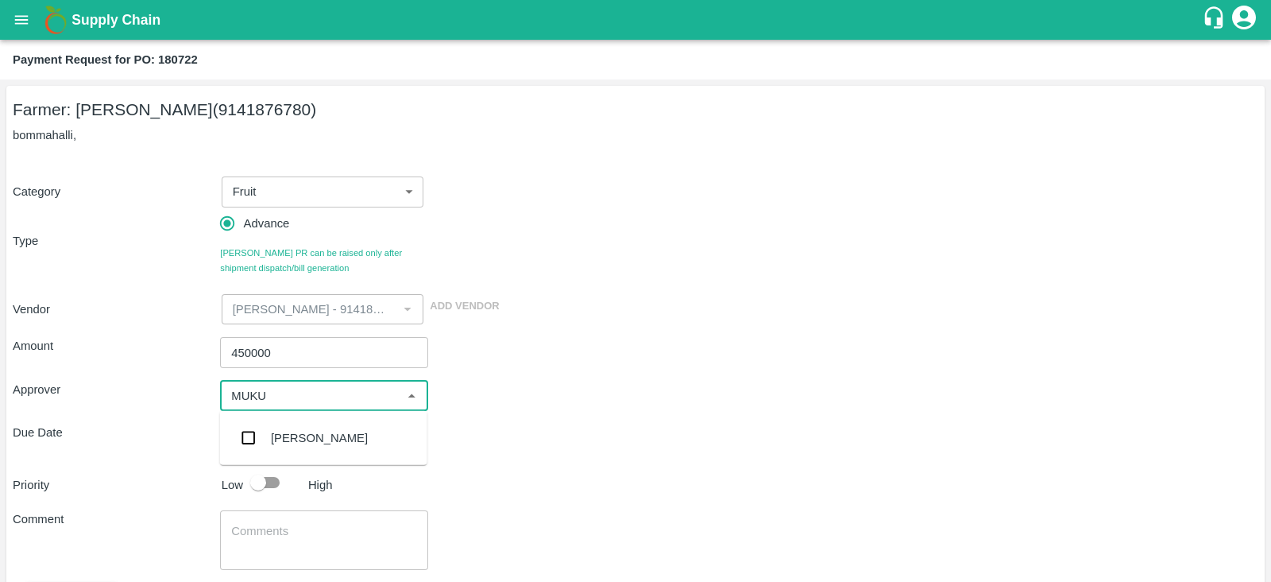
type input "MUKUL"
click at [247, 435] on input "checkbox" at bounding box center [249, 438] width 32 height 32
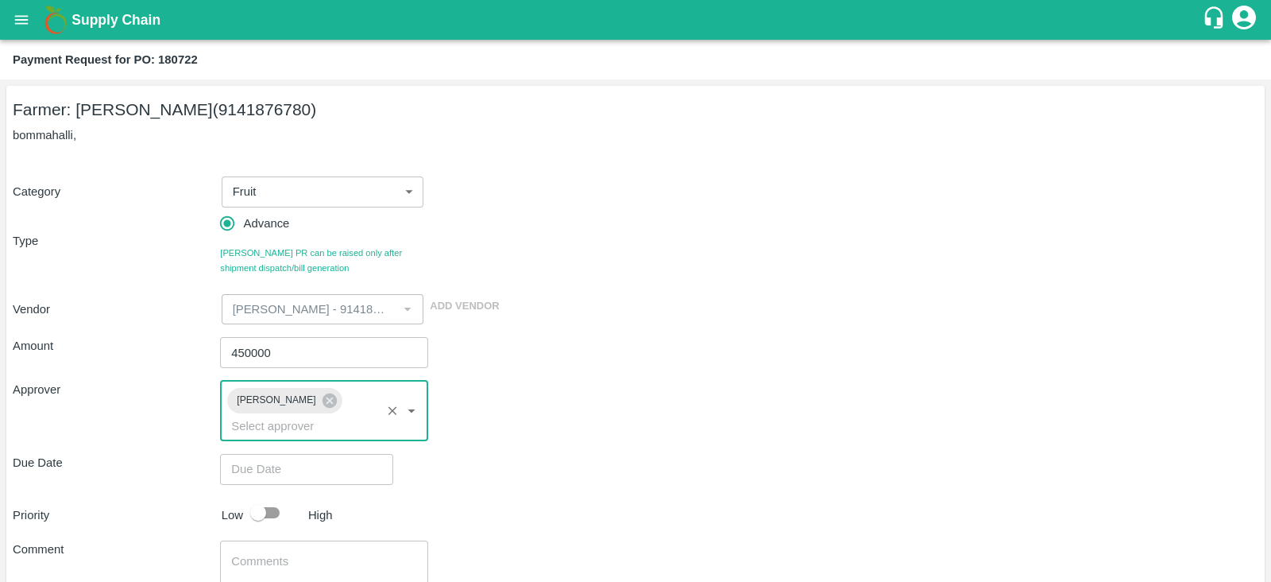
scroll to position [96, 0]
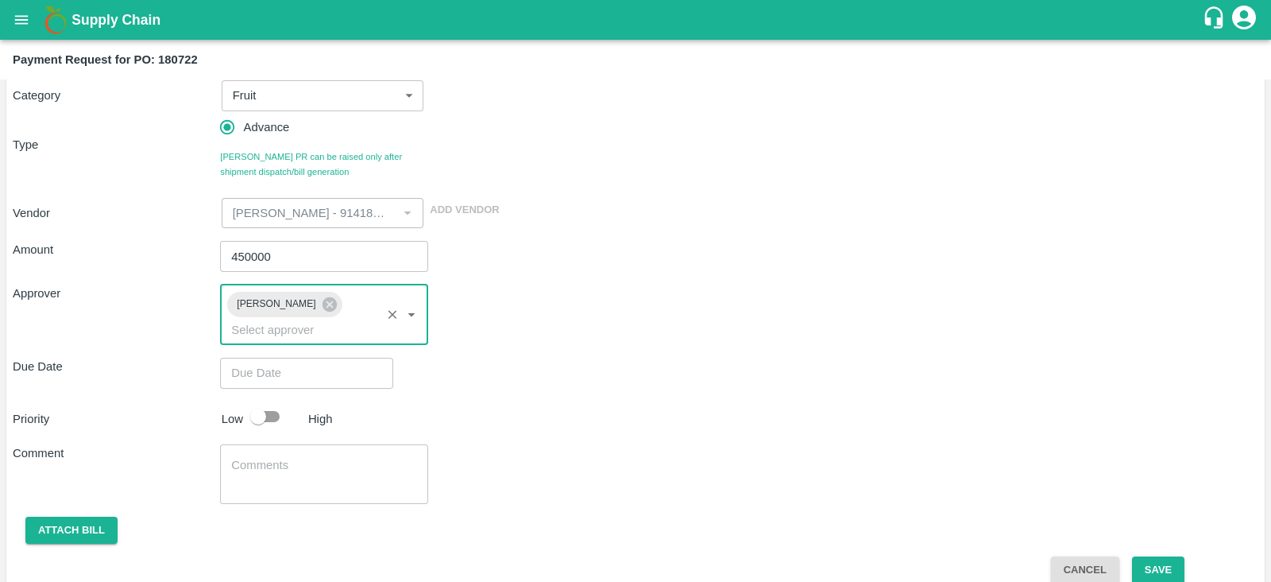
type input "DD/MM/YYYY hh:mm aa"
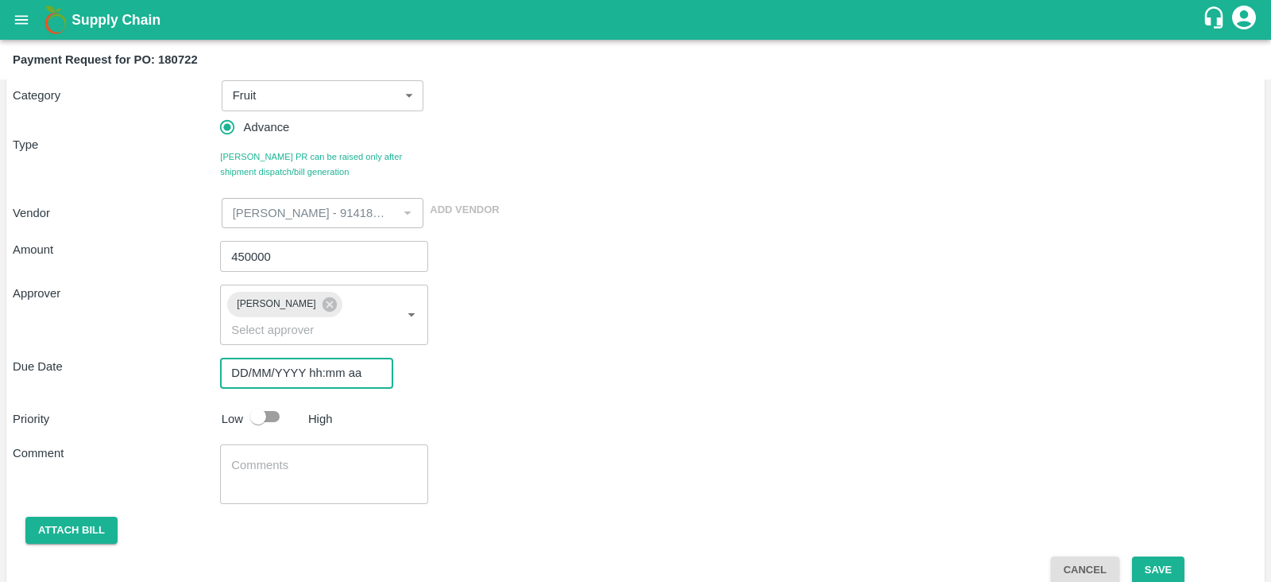
click at [354, 358] on input "DD/MM/YYYY hh:mm aa" at bounding box center [301, 373] width 162 height 30
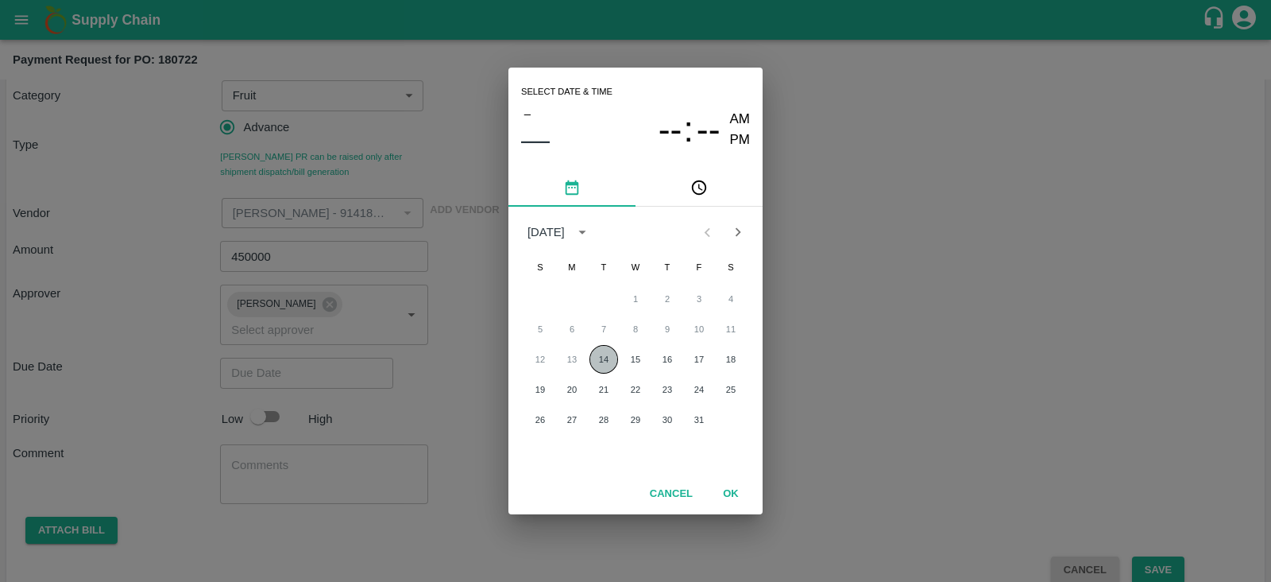
click at [605, 366] on button "14" at bounding box center [604, 359] width 29 height 29
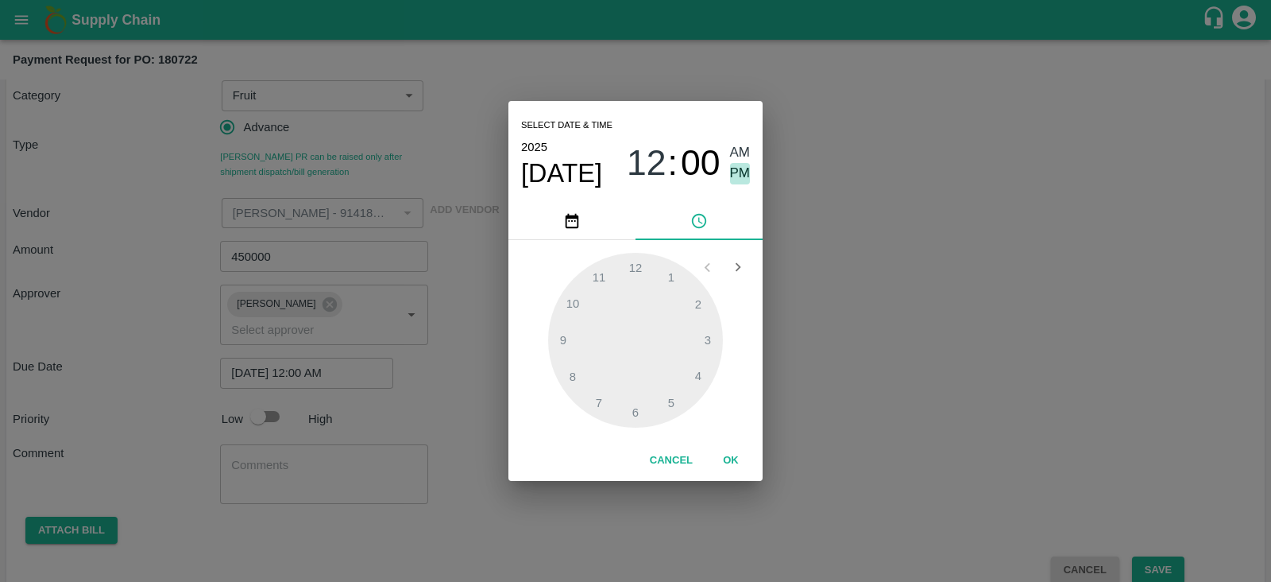
click at [742, 167] on span "PM" at bounding box center [740, 173] width 21 height 21
type input "14/10/2025 12:00 PM"
click at [733, 451] on button "OK" at bounding box center [731, 461] width 51 height 28
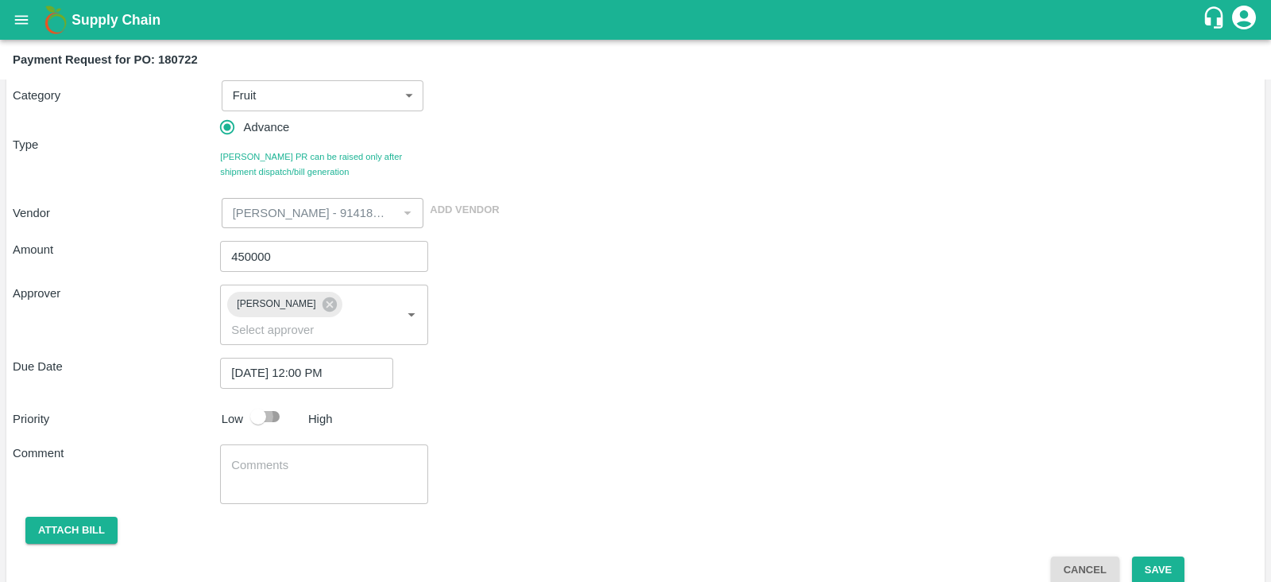
click at [273, 401] on input "checkbox" at bounding box center [258, 416] width 91 height 30
checkbox input "true"
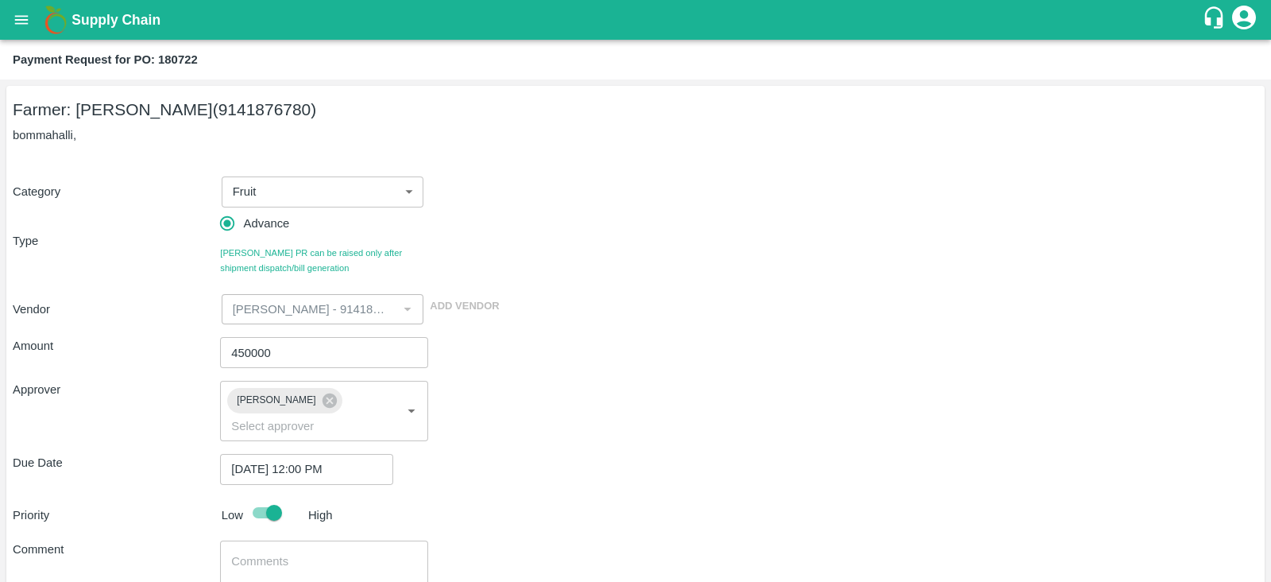
click at [698, 383] on div "Approver Mukul Chaudhari ​" at bounding box center [636, 411] width 1246 height 60
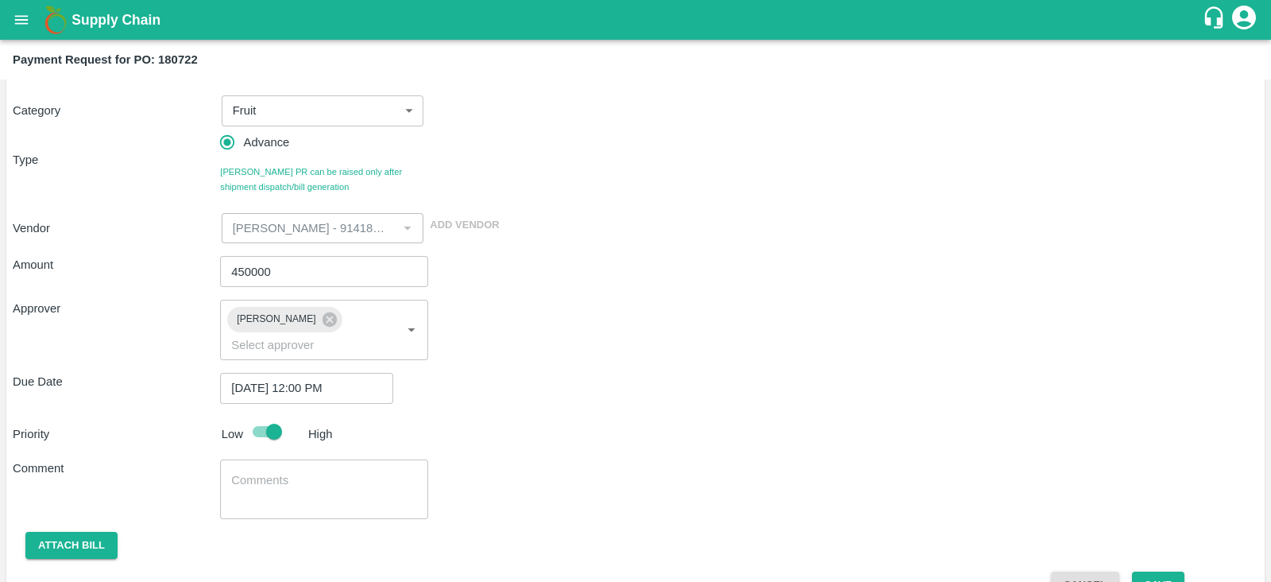
scroll to position [96, 0]
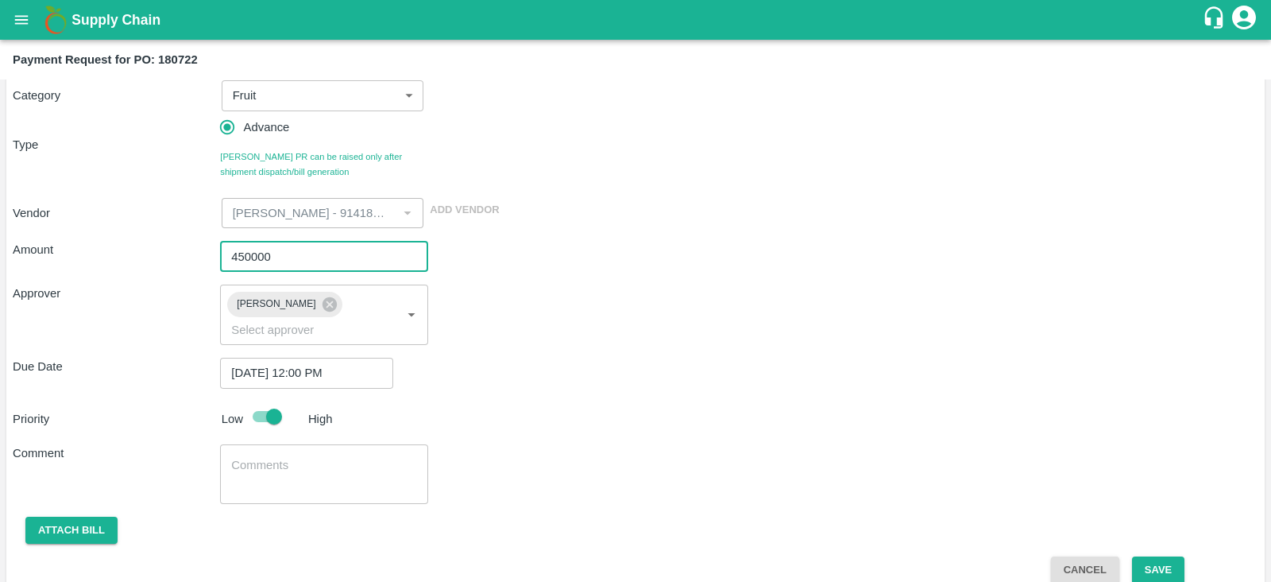
click at [242, 256] on input "450000" at bounding box center [323, 256] width 207 height 30
type input "500000"
click at [543, 371] on div "Amount 500000 ​ Approver Mukul Chaudhari ​ Due Date 14/10/2025 12:00 PM ​ Prior…" at bounding box center [636, 406] width 1246 height 356
click at [1159, 556] on button "Save" at bounding box center [1158, 570] width 52 height 28
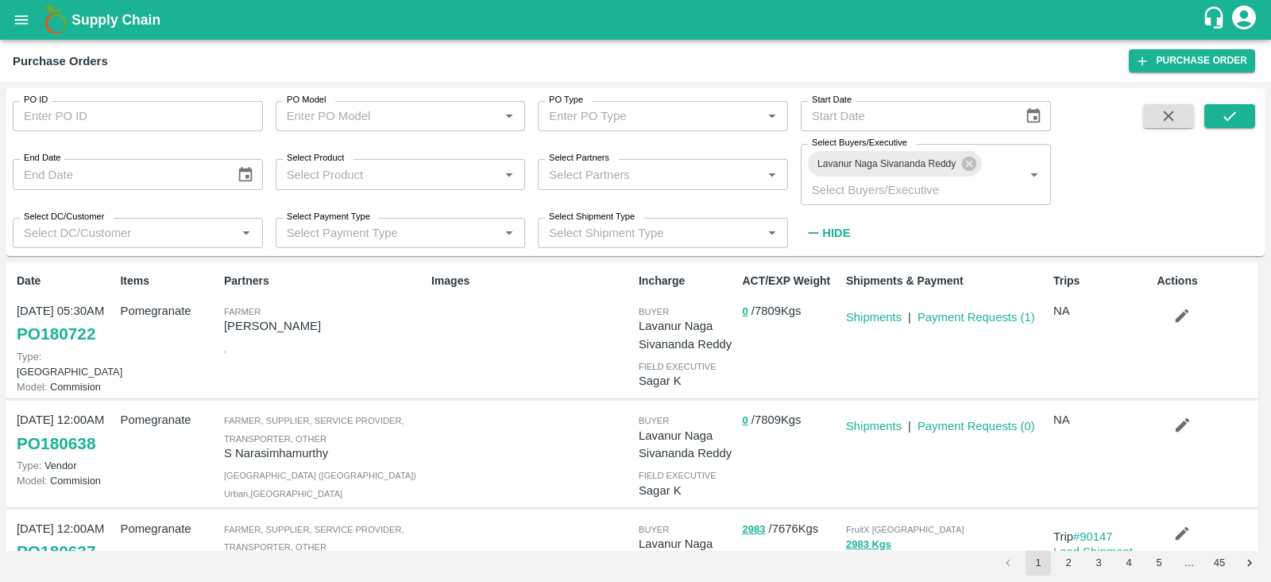
click at [828, 346] on div "ACT/EXP Weight 0 / 7809 Kgs" at bounding box center [787, 330] width 103 height 128
click at [1228, 126] on button "submit" at bounding box center [1230, 116] width 51 height 24
click at [1100, 329] on div "Trips NA" at bounding box center [1098, 330] width 103 height 128
click at [544, 315] on div "Images" at bounding box center [528, 330] width 207 height 128
click at [437, 279] on p "Images" at bounding box center [531, 281] width 201 height 17
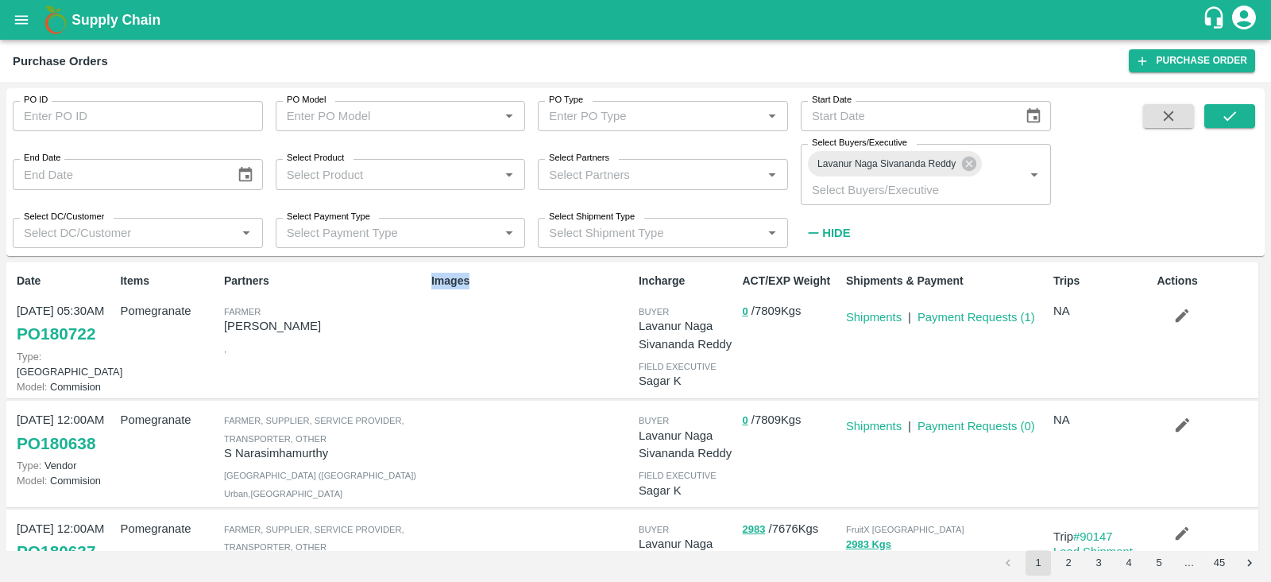
click at [437, 279] on p "Images" at bounding box center [531, 281] width 201 height 17
click at [485, 321] on div "Images" at bounding box center [528, 330] width 207 height 128
click at [864, 382] on div "Shipments & Payment Shipments | Payment Requests ( 1 )" at bounding box center [943, 330] width 207 height 128
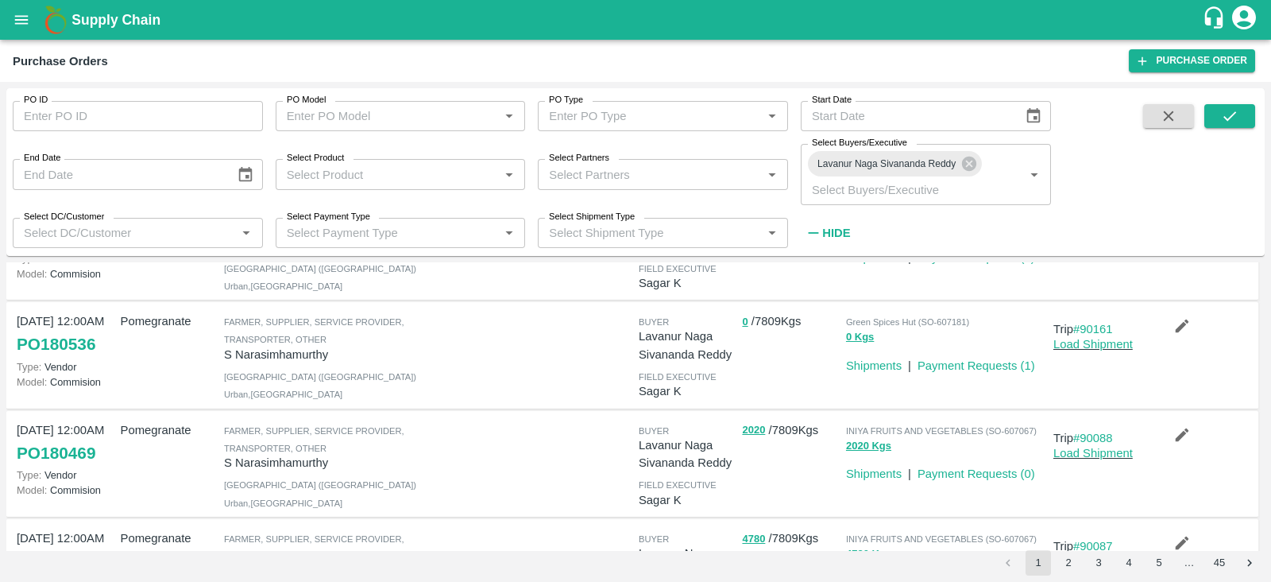
scroll to position [315, 0]
click at [1231, 117] on icon "submit" at bounding box center [1230, 116] width 13 height 10
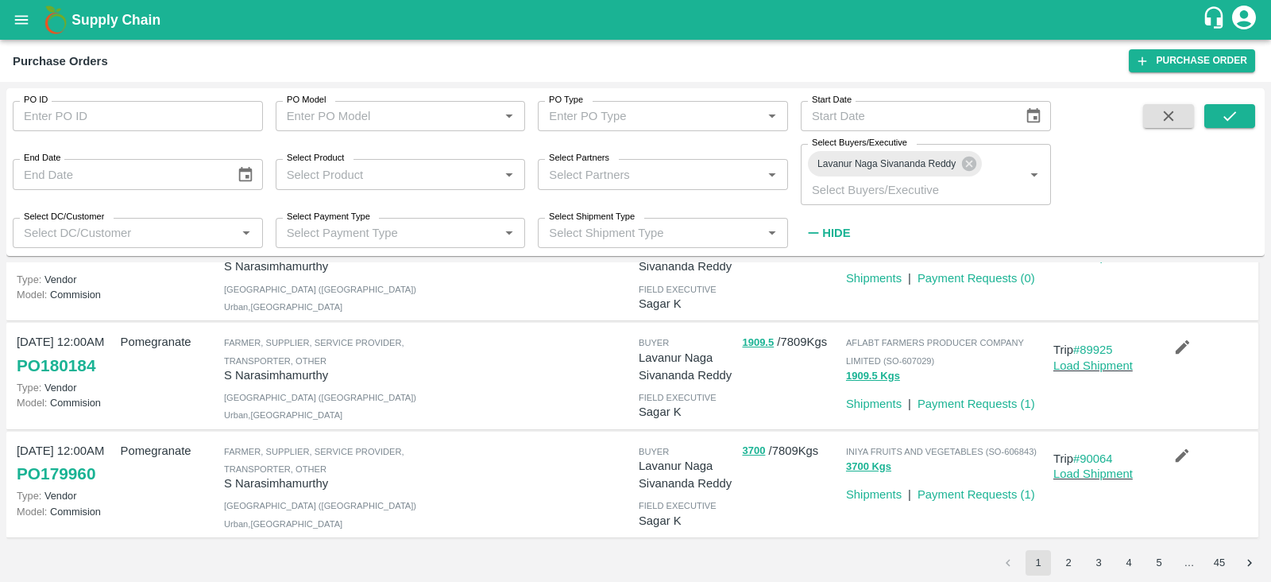
scroll to position [0, 0]
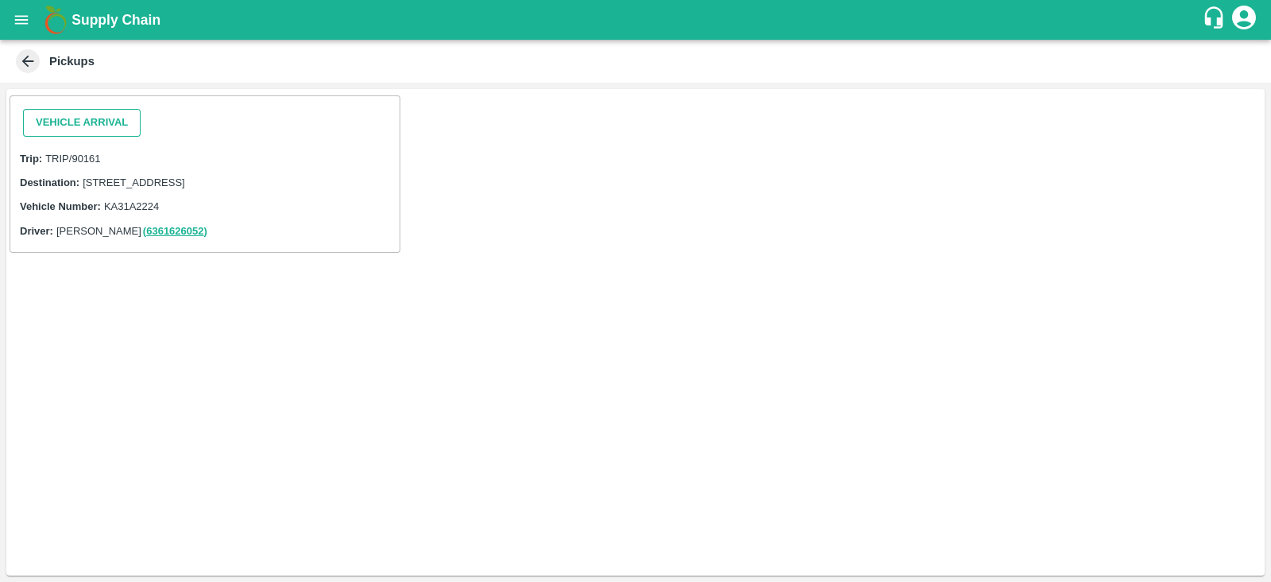
click at [106, 115] on button "Vehicle Arrival" at bounding box center [82, 123] width 118 height 28
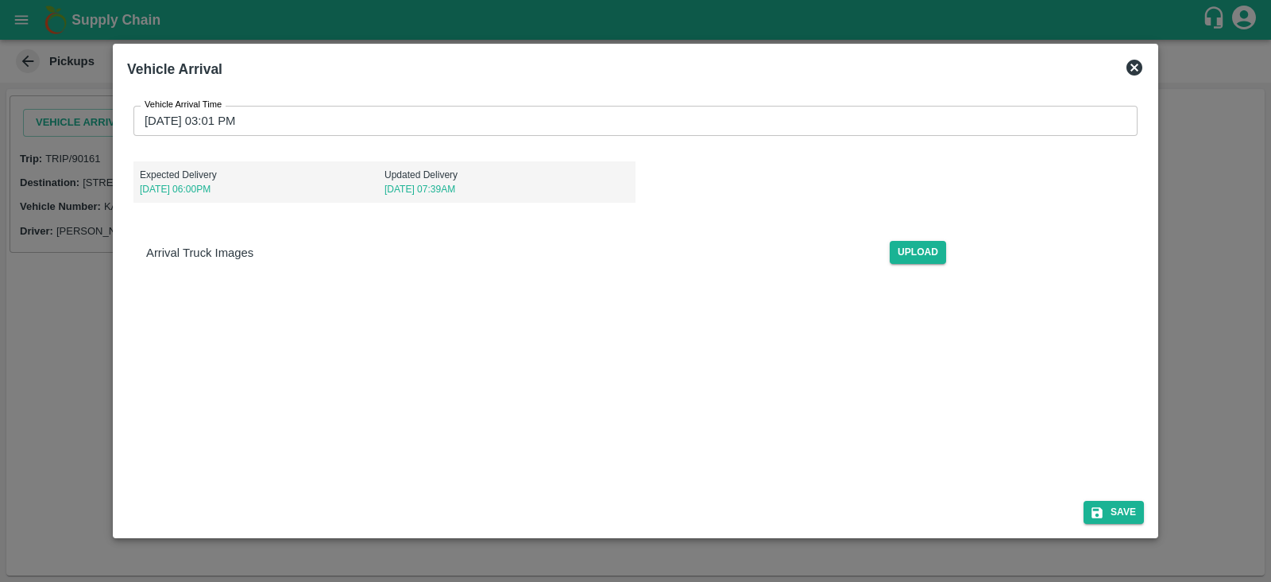
click at [217, 118] on input "[DATE] 03:01 PM" at bounding box center [629, 121] width 993 height 30
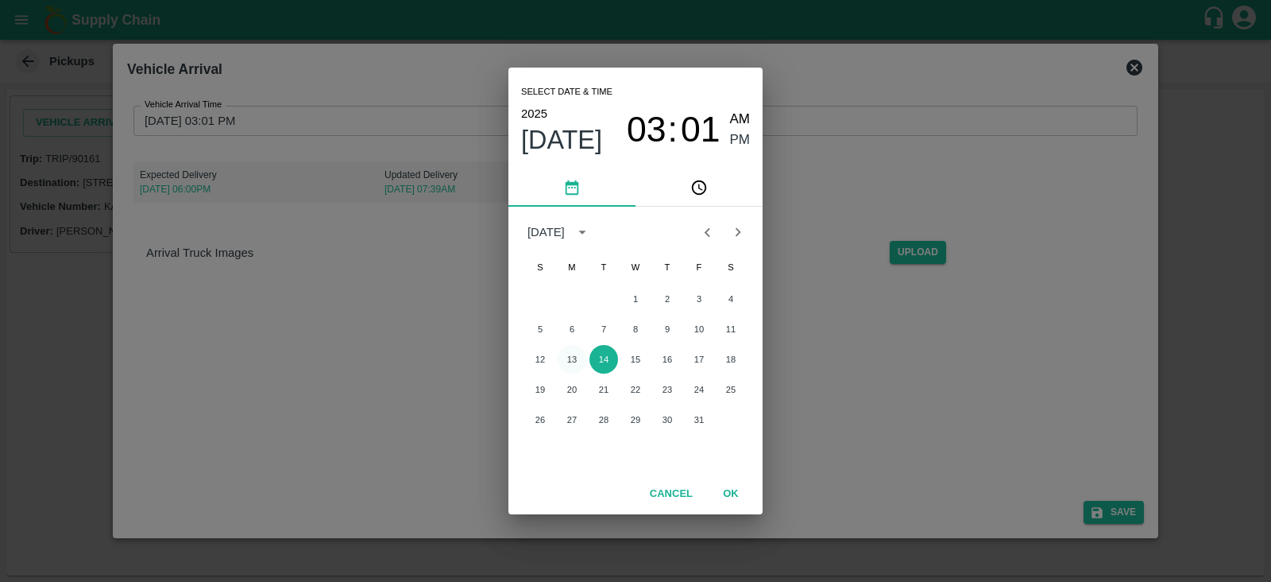
click at [569, 358] on button "13" at bounding box center [572, 359] width 29 height 29
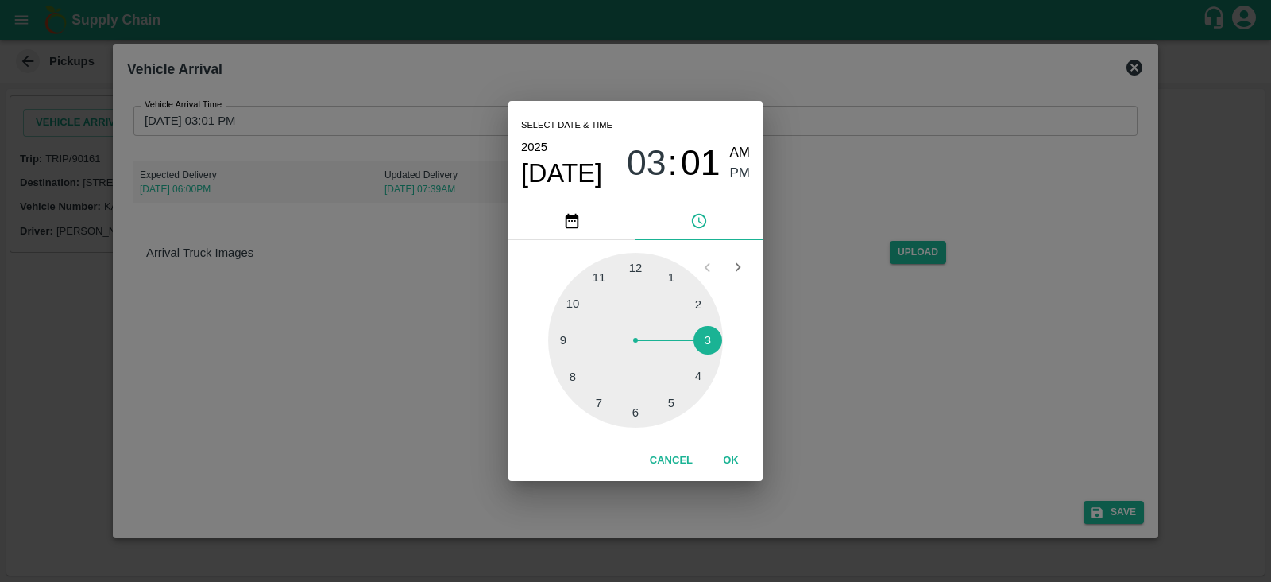
click at [671, 276] on div at bounding box center [635, 340] width 175 height 175
type input "[DATE] 01:01 PM"
click at [745, 170] on span "PM" at bounding box center [740, 173] width 21 height 21
click at [733, 455] on button "OK" at bounding box center [731, 461] width 51 height 28
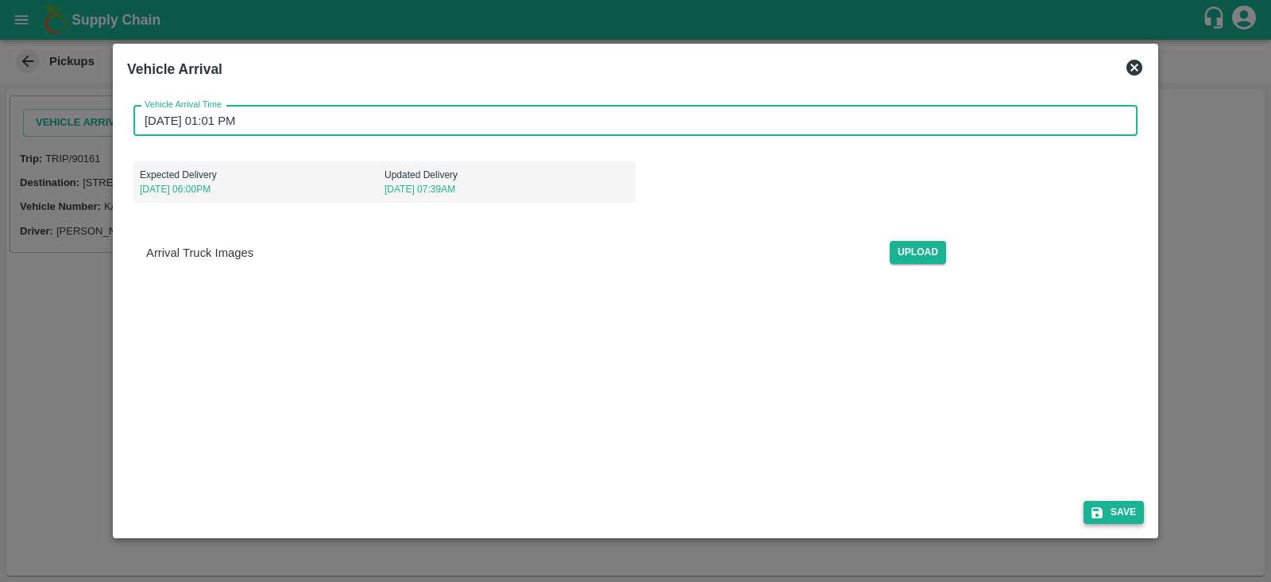
click at [1108, 511] on button "Save" at bounding box center [1114, 512] width 60 height 23
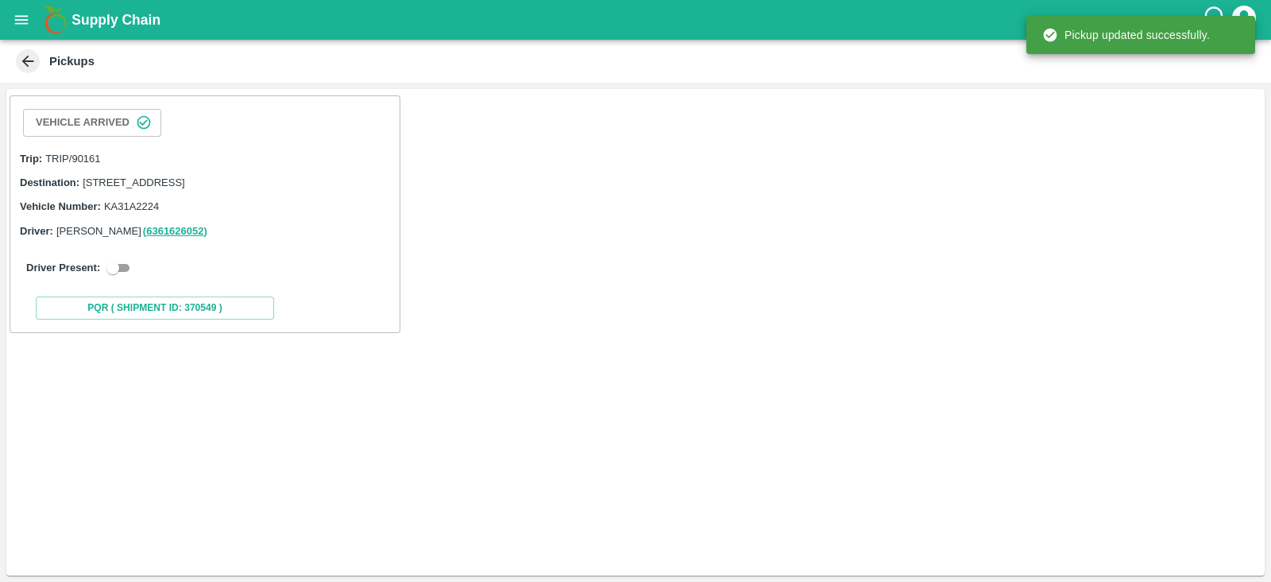
click at [126, 277] on input "checkbox" at bounding box center [112, 267] width 57 height 19
checkbox input "true"
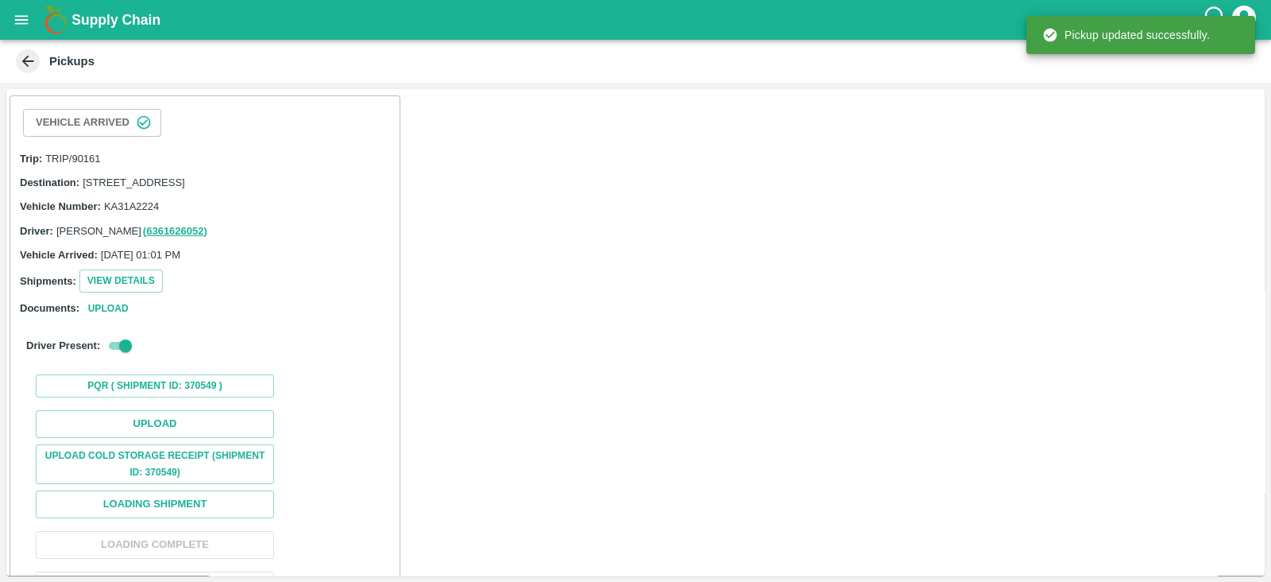
scroll to position [99, 0]
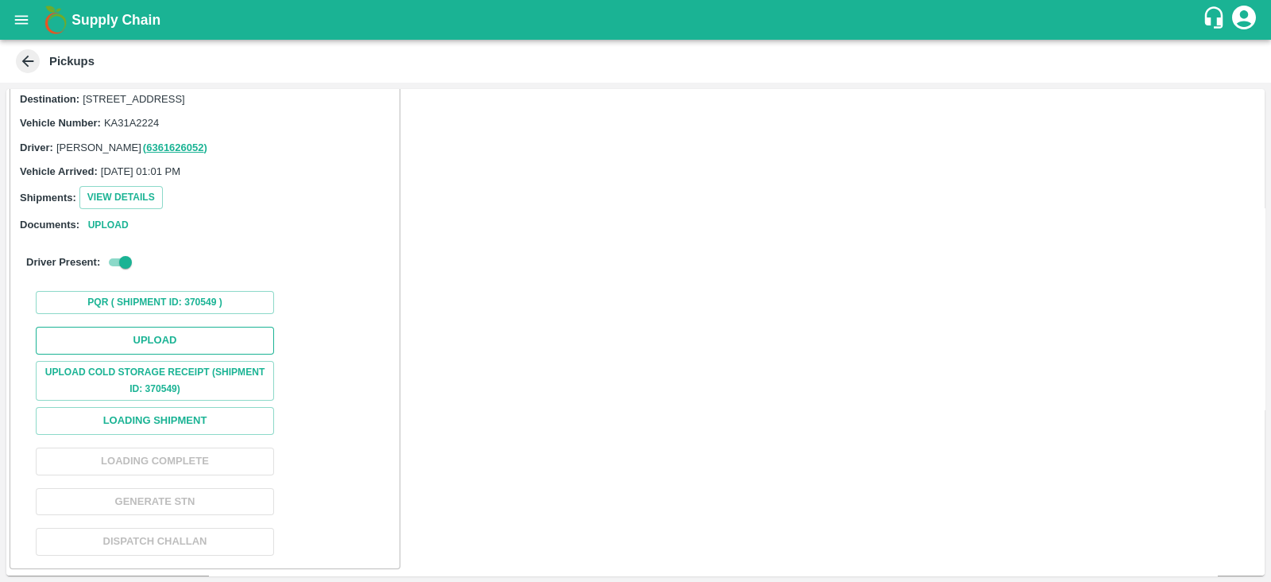
click at [207, 339] on button "Upload" at bounding box center [155, 341] width 238 height 28
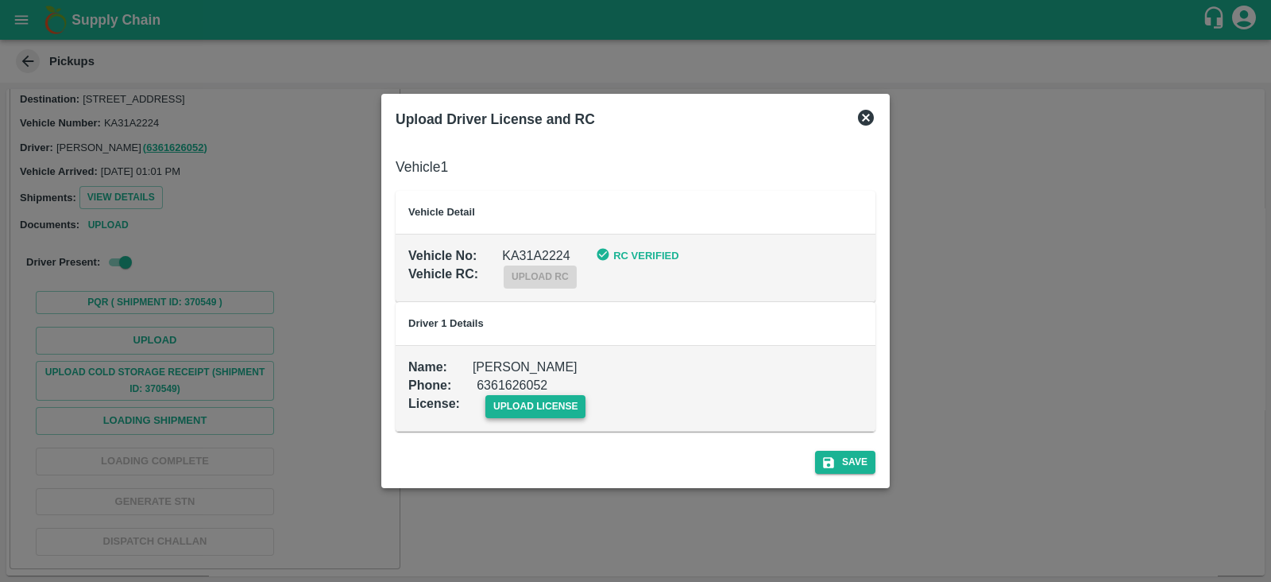
click at [501, 396] on span "upload license" at bounding box center [535, 406] width 101 height 23
click at [0, 0] on input "upload license" at bounding box center [0, 0] width 0 height 0
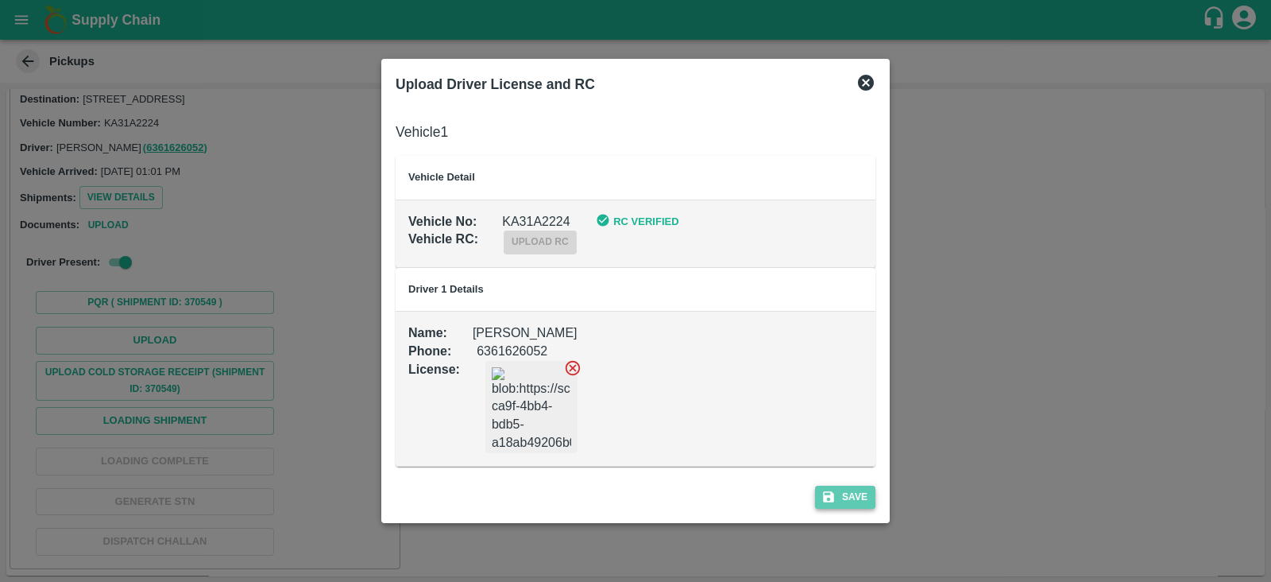
click at [852, 499] on button "Save" at bounding box center [845, 496] width 60 height 23
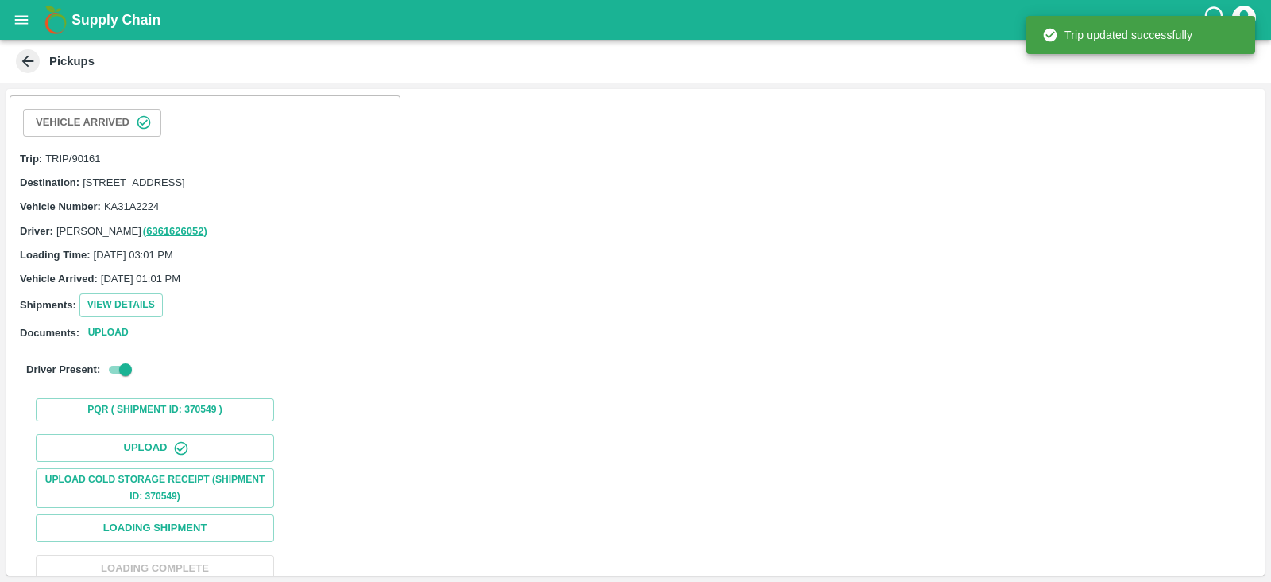
scroll to position [162, 0]
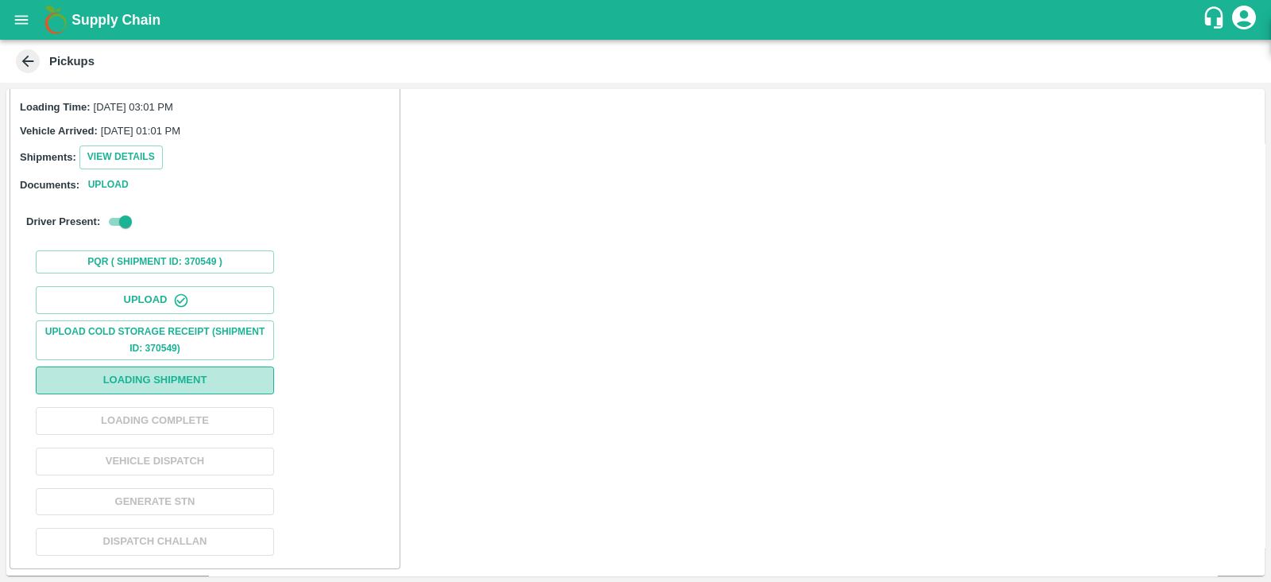
click at [214, 384] on button "Loading Shipment" at bounding box center [155, 380] width 238 height 28
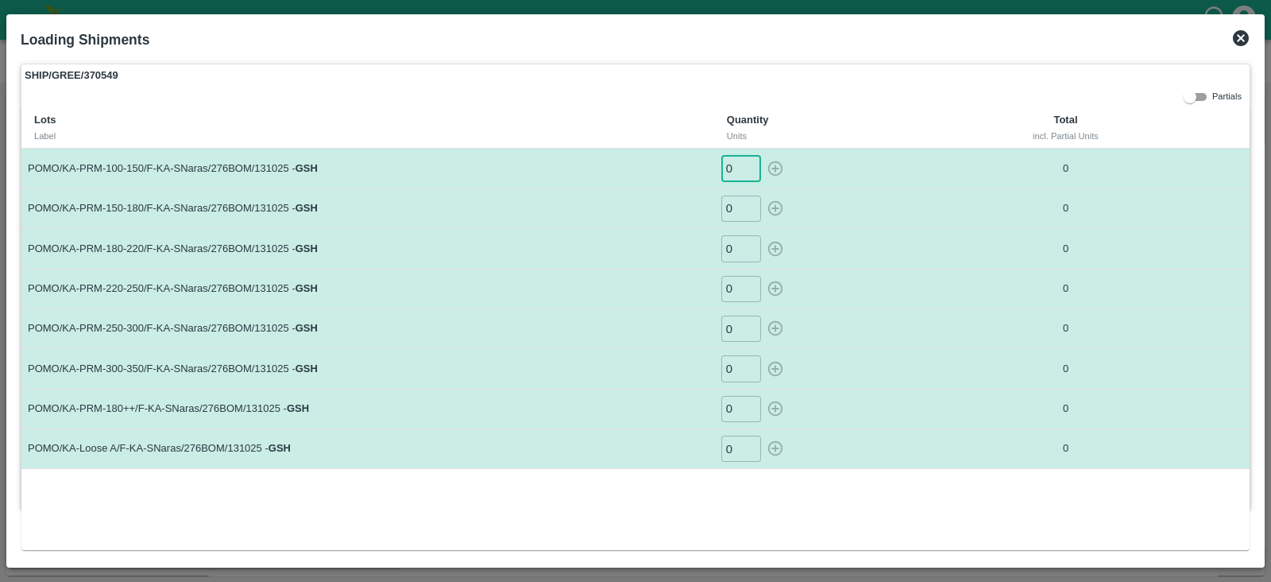
click at [743, 172] on input "0" at bounding box center [741, 168] width 40 height 26
type input "52"
type input "56"
type input "75"
type input "69"
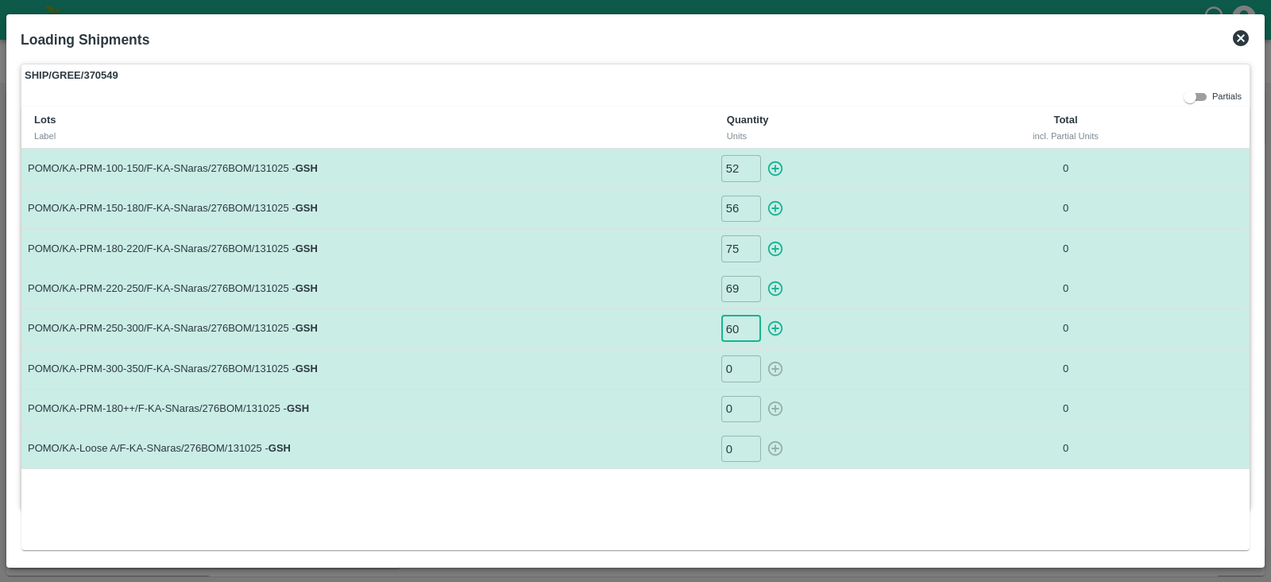
type input "60"
type input "76"
type input "144"
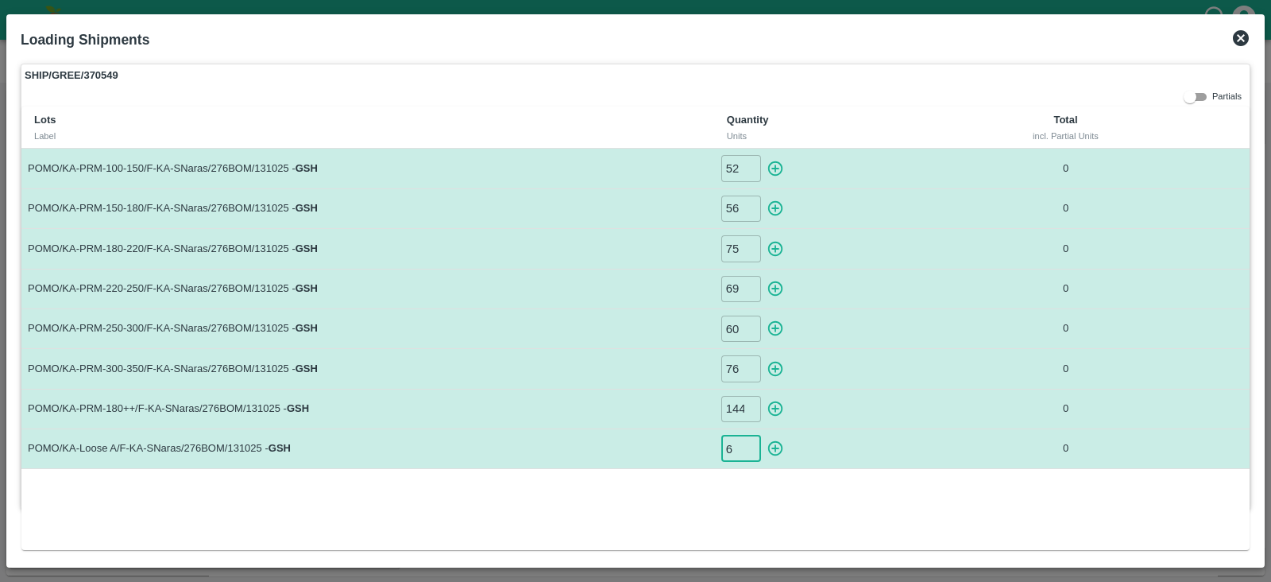
type input "6"
click at [779, 169] on icon "button" at bounding box center [775, 168] width 17 height 17
type input "0"
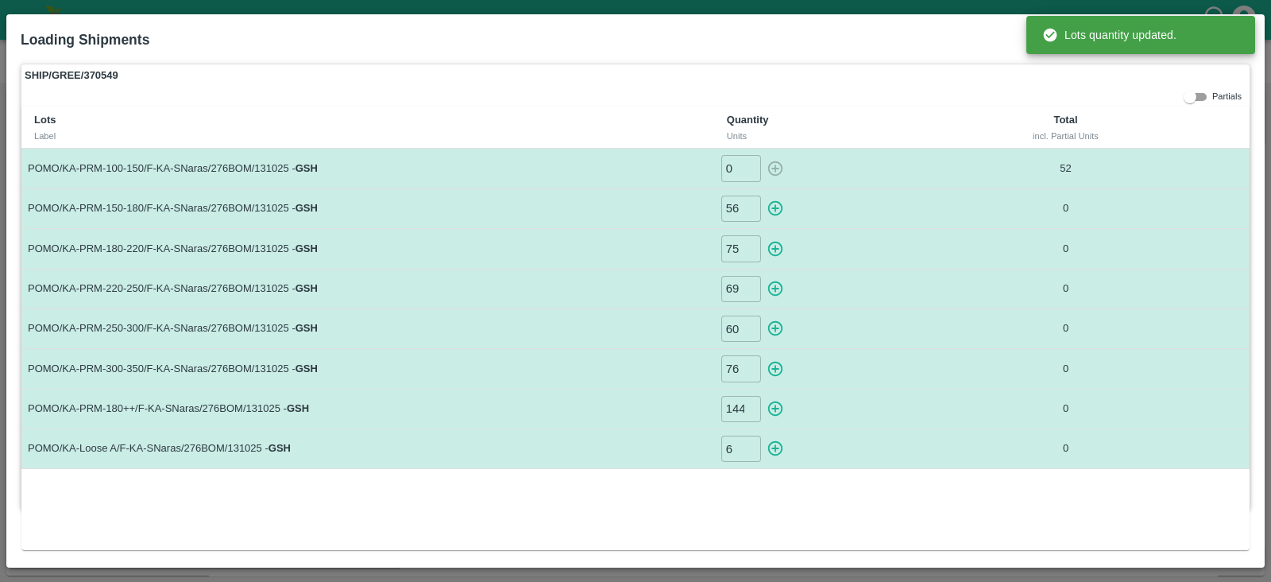
click at [771, 211] on icon "button" at bounding box center [775, 207] width 17 height 17
type input "0"
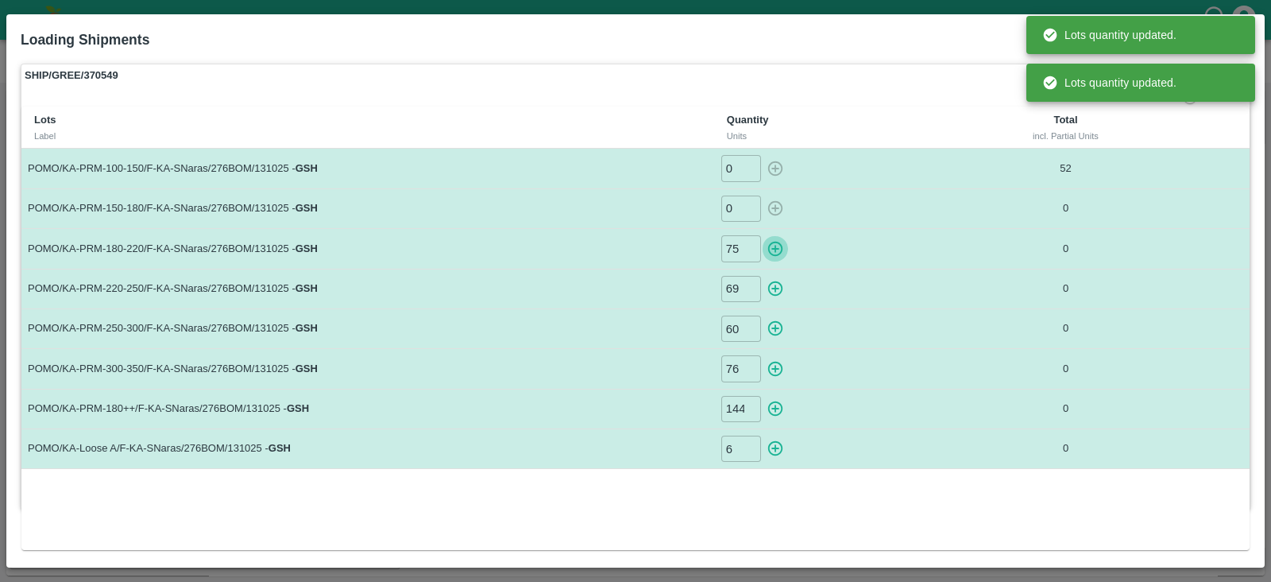
click at [772, 247] on icon "button" at bounding box center [775, 249] width 15 height 15
type input "0"
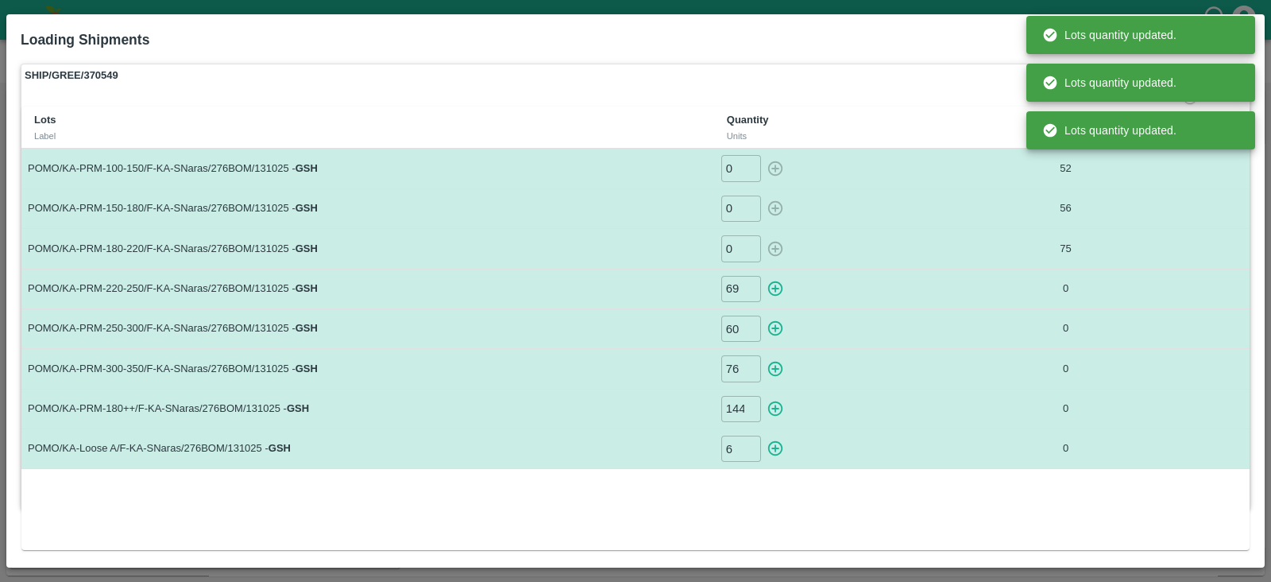
click at [779, 287] on icon "button" at bounding box center [775, 288] width 17 height 17
type input "0"
click at [776, 331] on icon "button" at bounding box center [775, 327] width 17 height 17
type input "0"
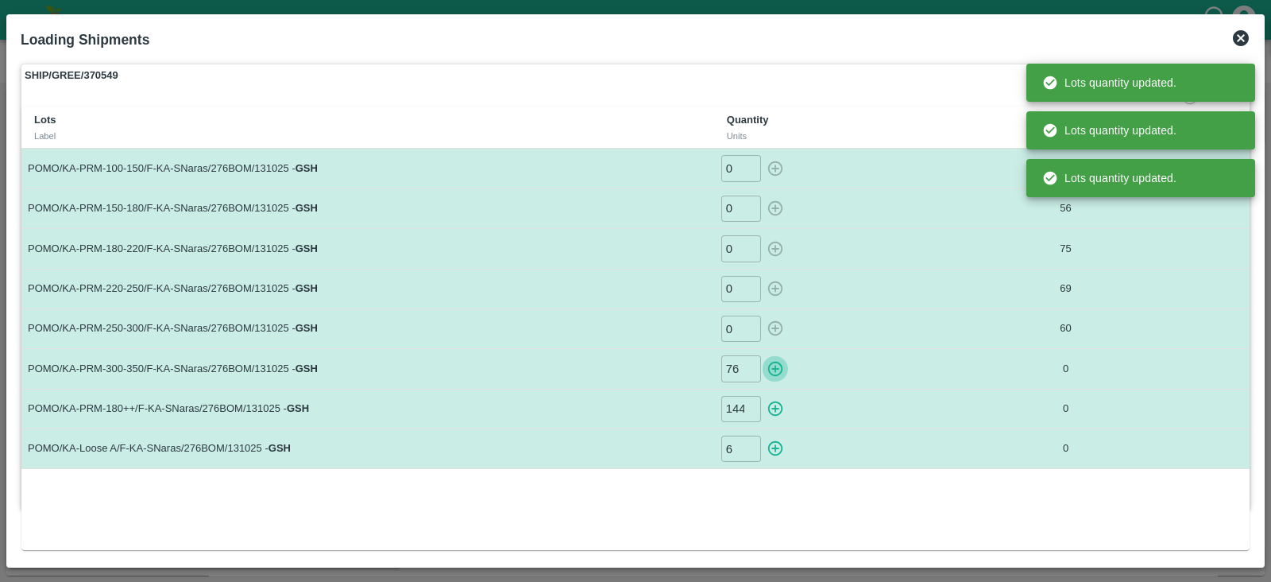
click at [776, 367] on icon "button" at bounding box center [775, 369] width 15 height 15
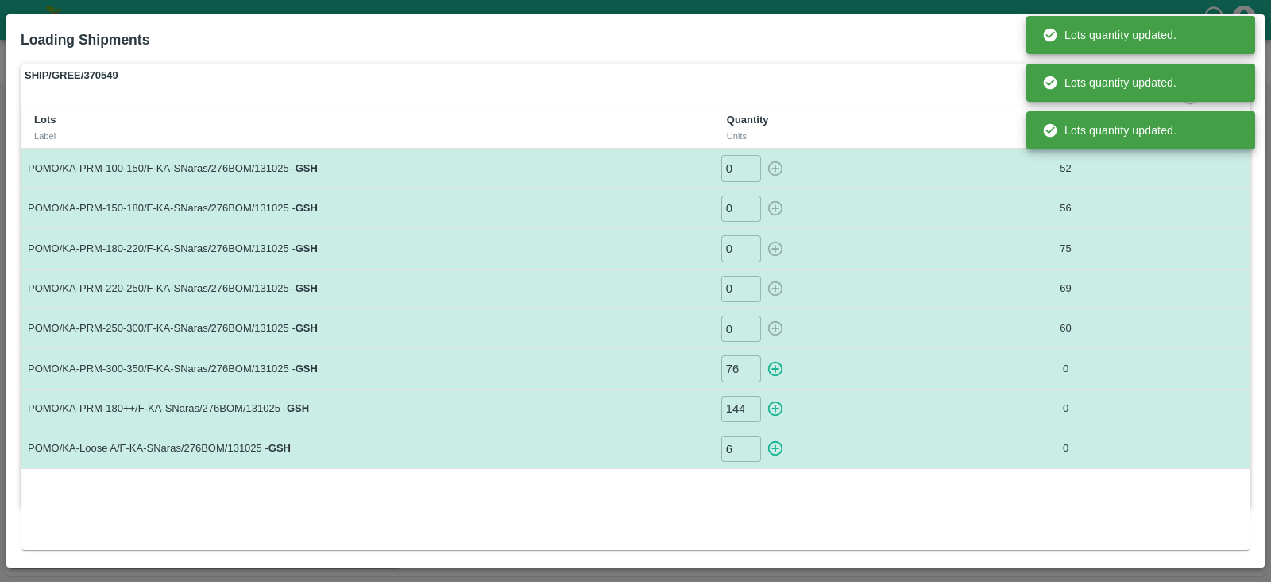
type input "0"
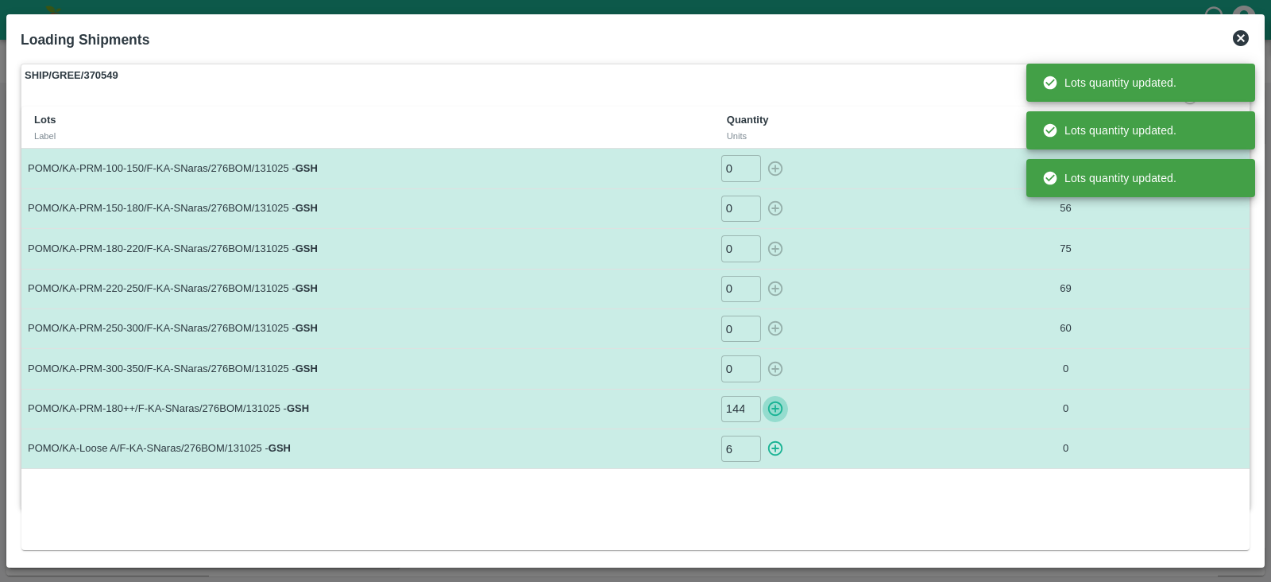
click at [779, 414] on icon "button" at bounding box center [775, 408] width 17 height 17
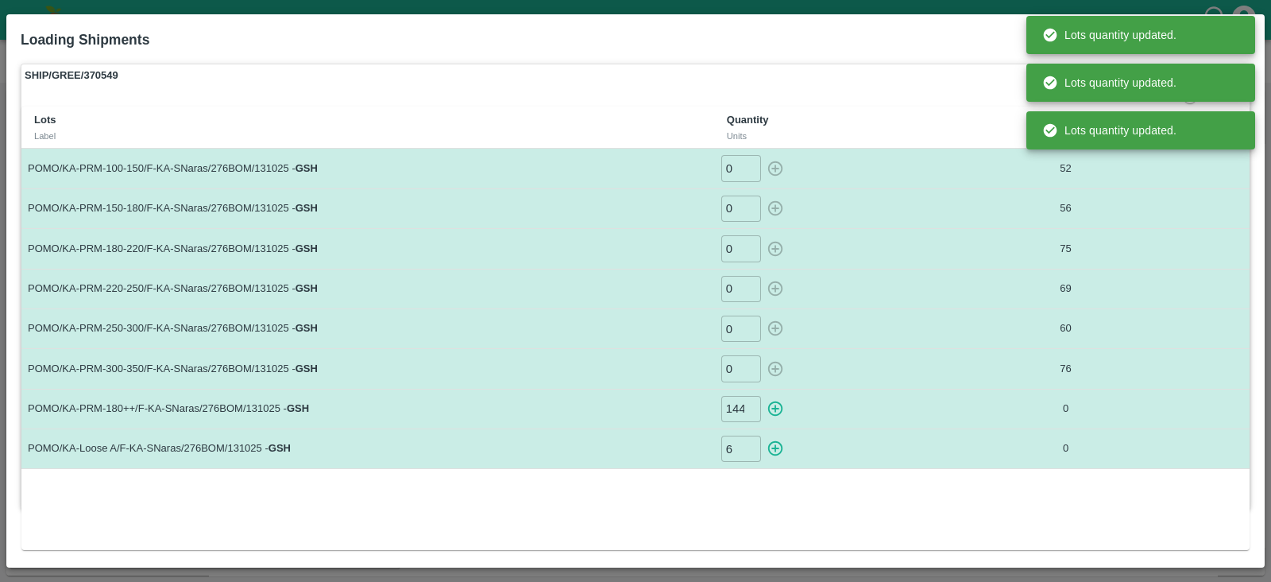
type input "0"
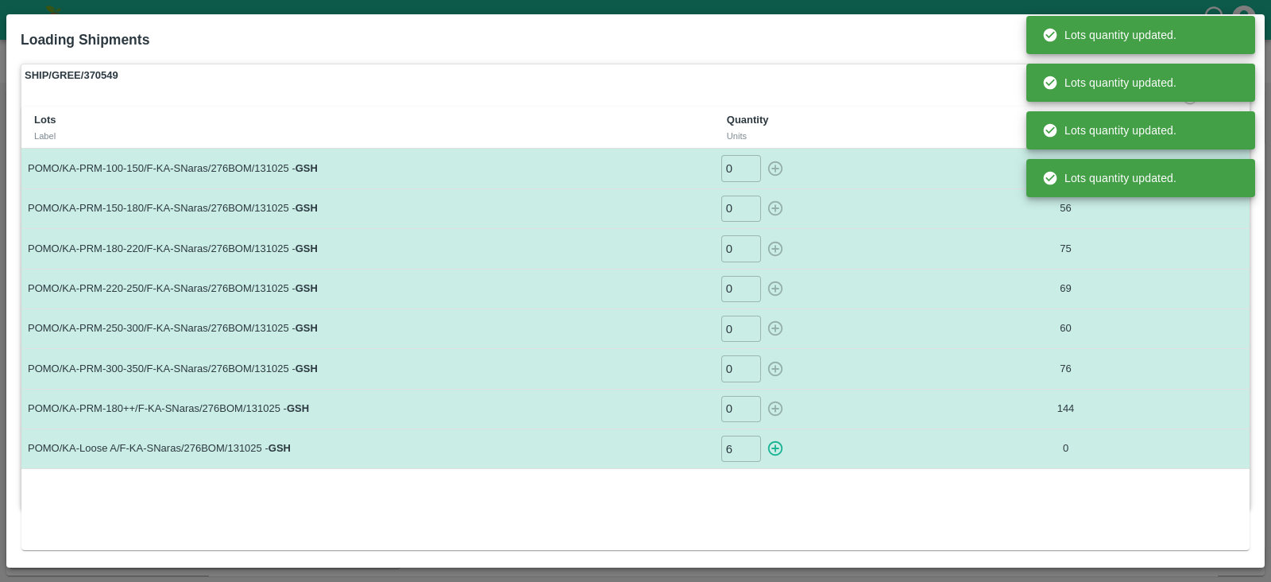
click at [779, 447] on icon "button" at bounding box center [775, 447] width 17 height 17
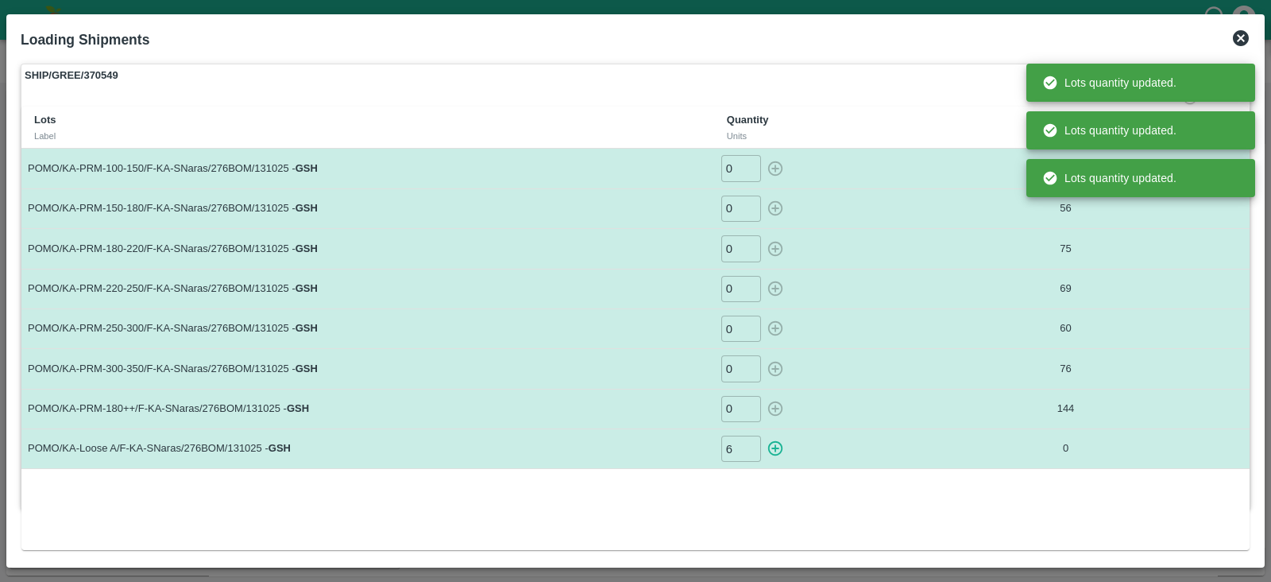
type input "0"
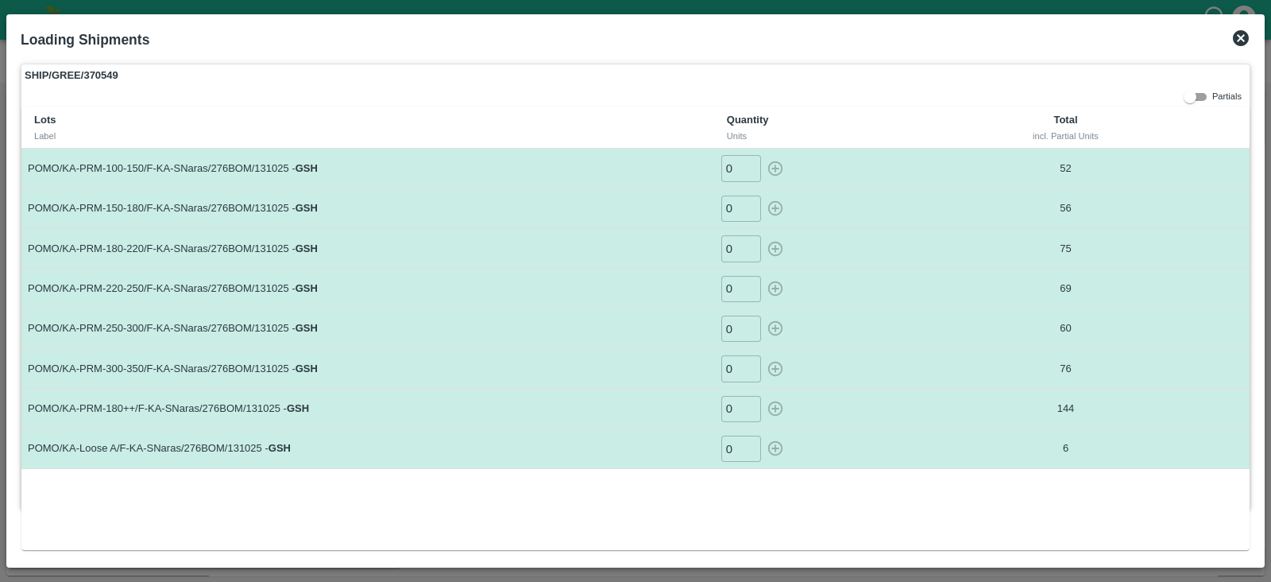
click at [1238, 35] on icon at bounding box center [1241, 38] width 19 height 19
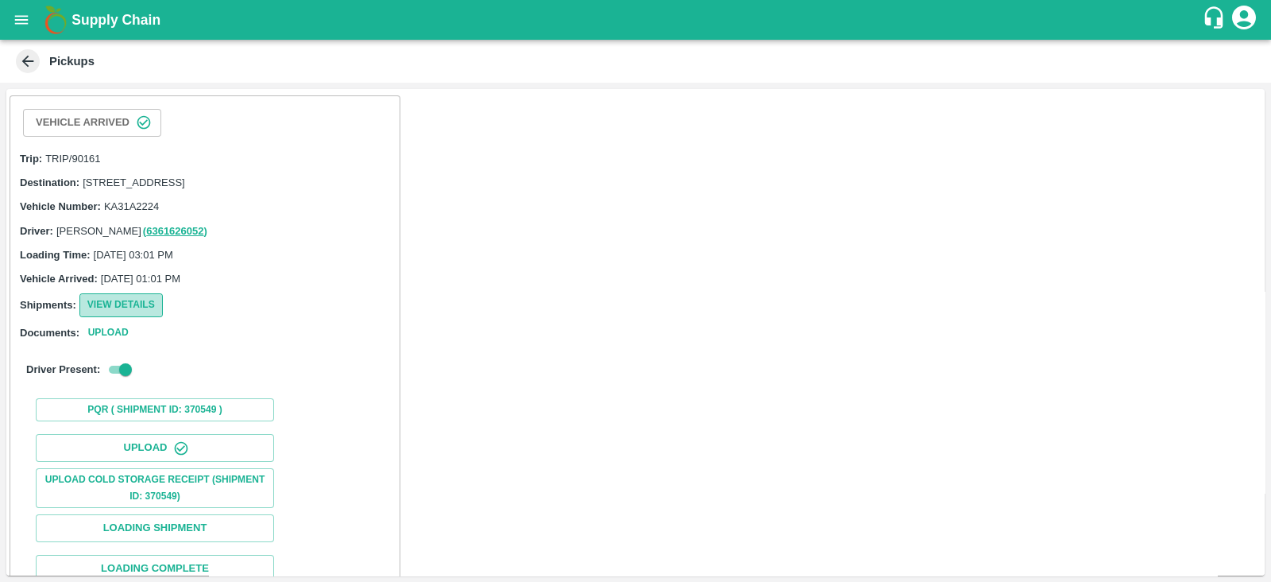
click at [126, 316] on button "View Details" at bounding box center [120, 304] width 83 height 23
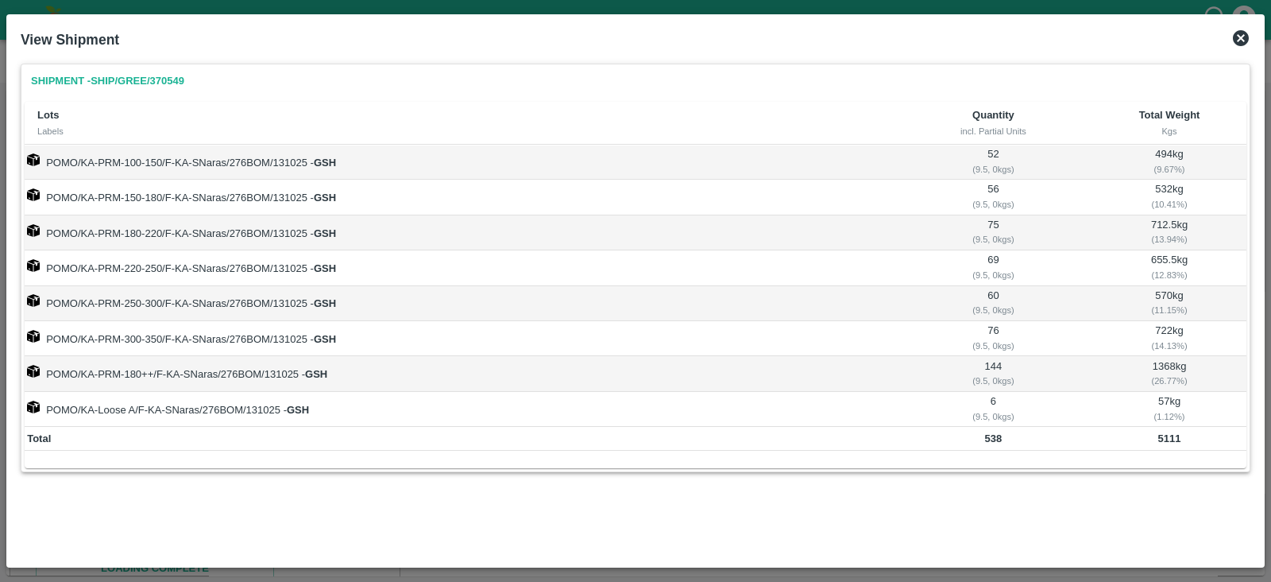
click at [1244, 46] on icon at bounding box center [1241, 38] width 19 height 19
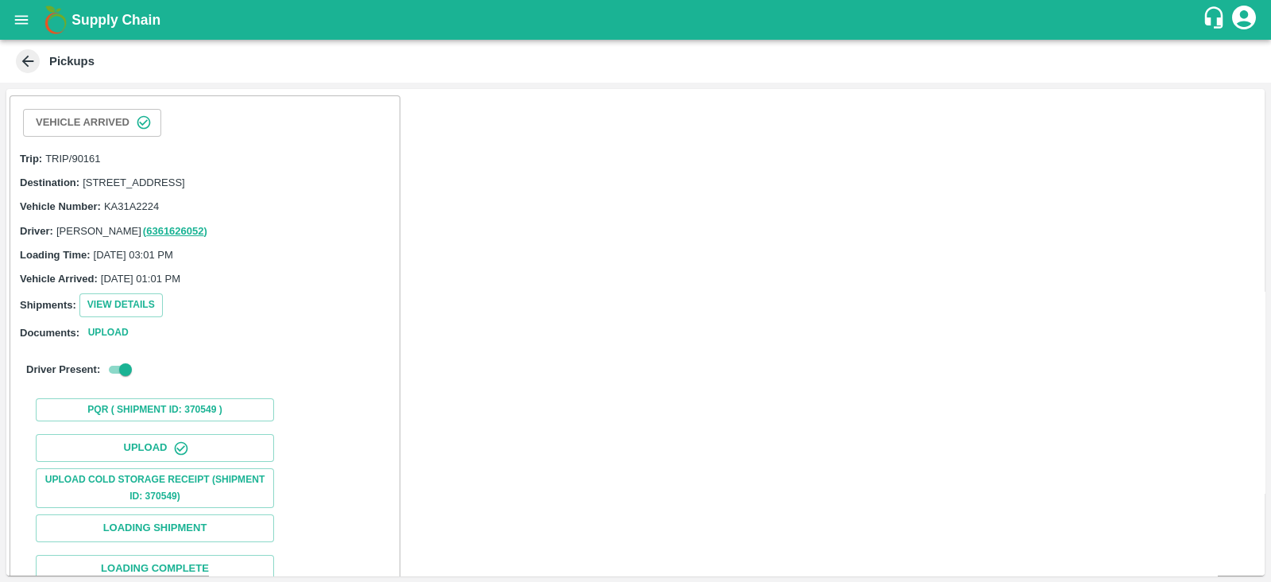
scroll to position [162, 0]
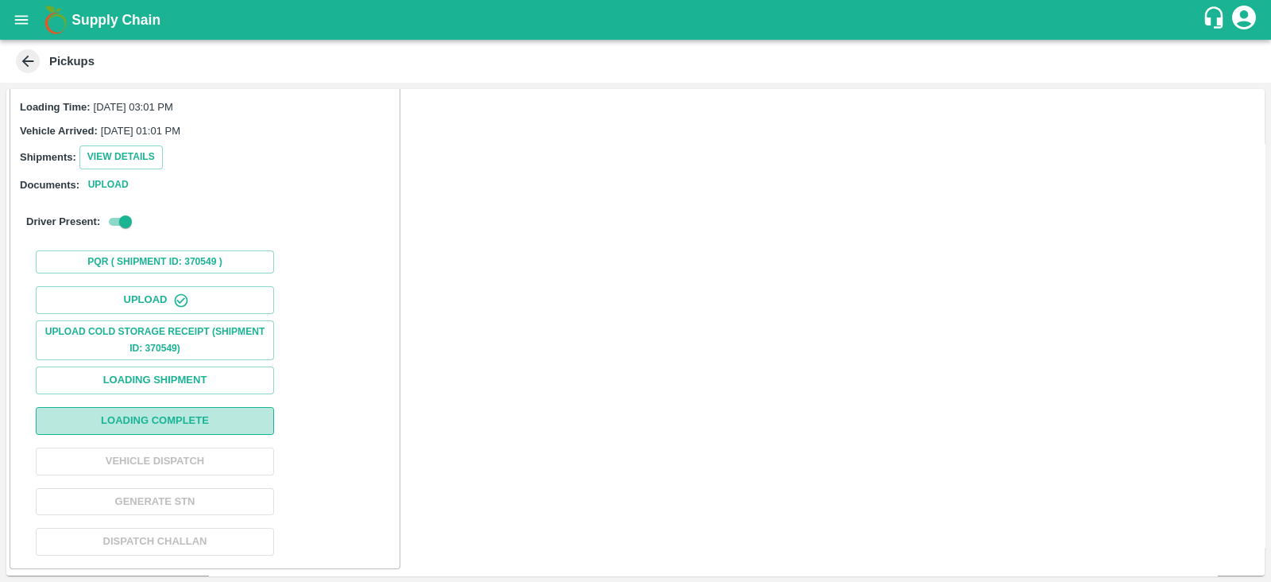
click at [257, 425] on button "Loading Complete" at bounding box center [155, 421] width 238 height 28
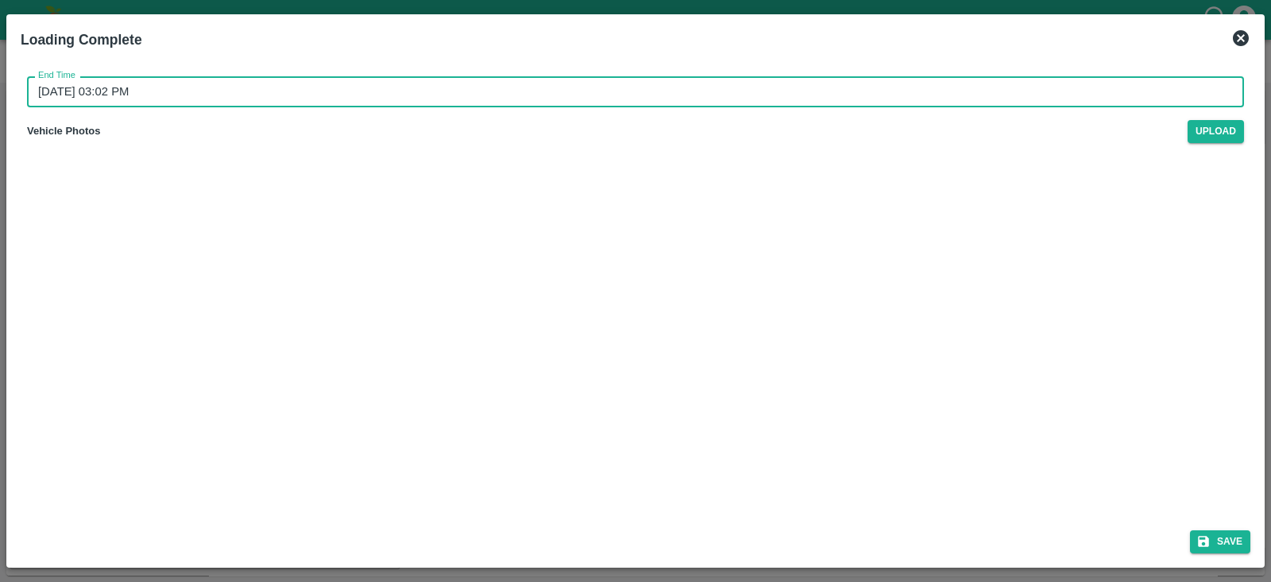
click at [133, 87] on input "[DATE] 03:02 PM" at bounding box center [630, 91] width 1206 height 30
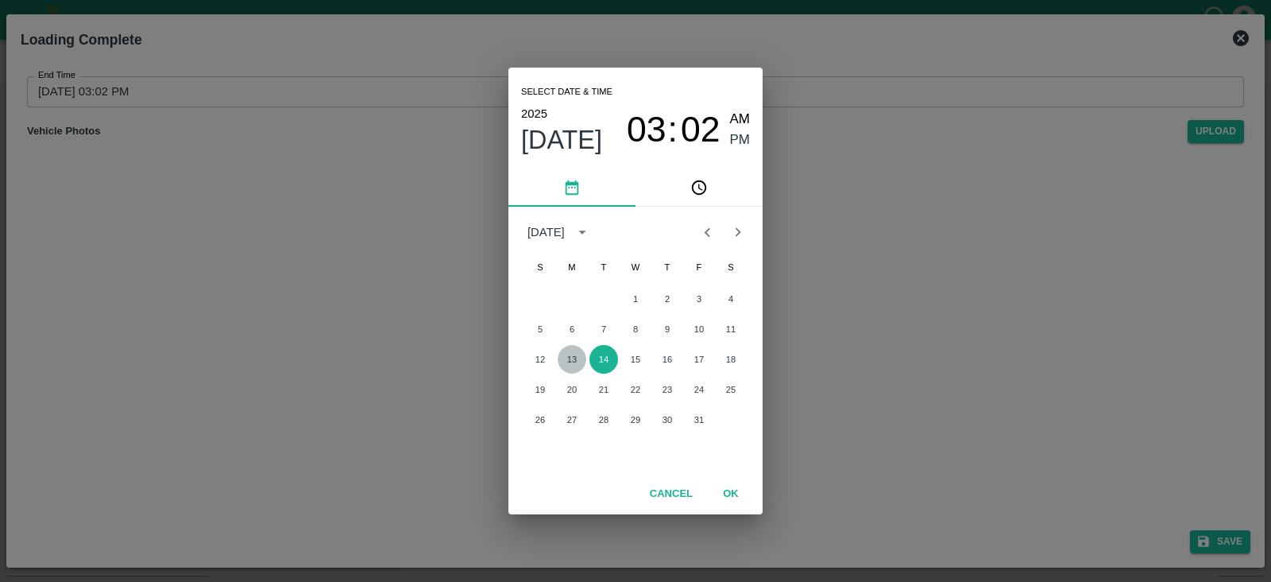
click at [576, 360] on button "13" at bounding box center [572, 359] width 29 height 29
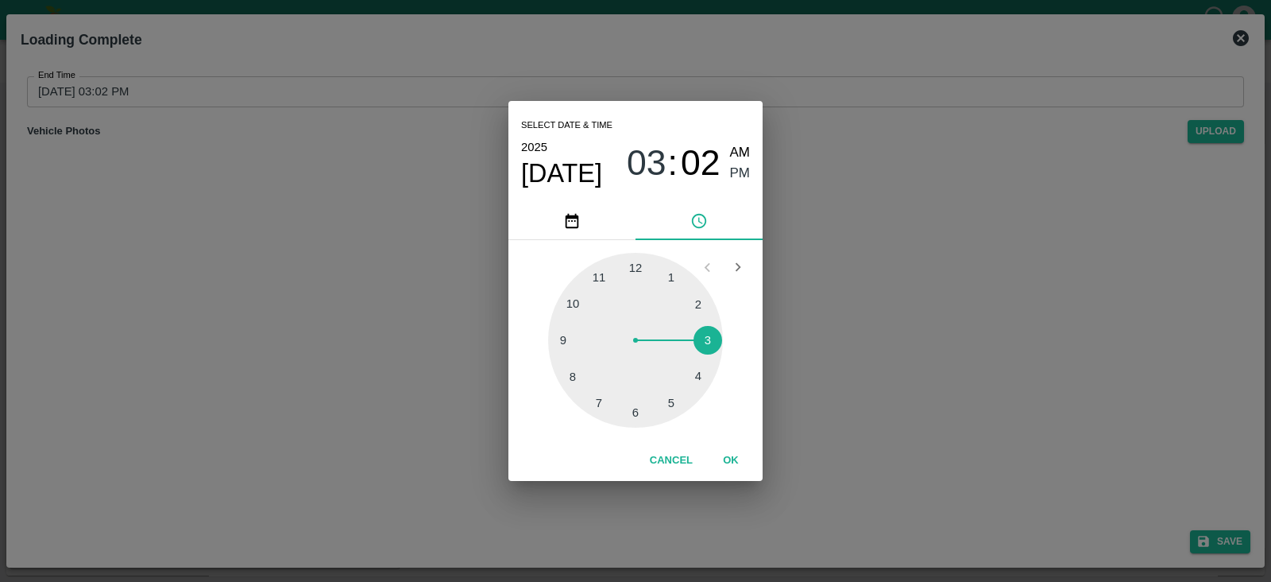
click at [669, 400] on div at bounding box center [635, 340] width 175 height 175
click at [737, 178] on span "PM" at bounding box center [740, 173] width 21 height 21
click at [727, 453] on button "OK" at bounding box center [731, 461] width 51 height 28
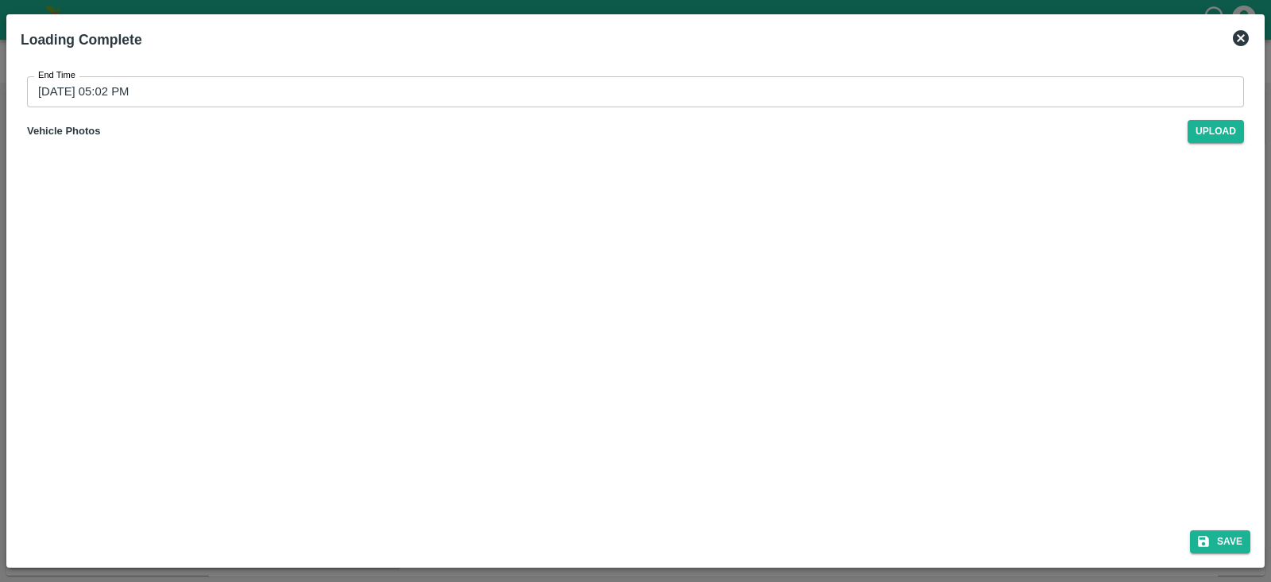
click at [1215, 526] on div "Save" at bounding box center [635, 538] width 1243 height 42
click at [1220, 533] on button "Save" at bounding box center [1220, 541] width 60 height 23
type input "[DATE] 03:02 PM"
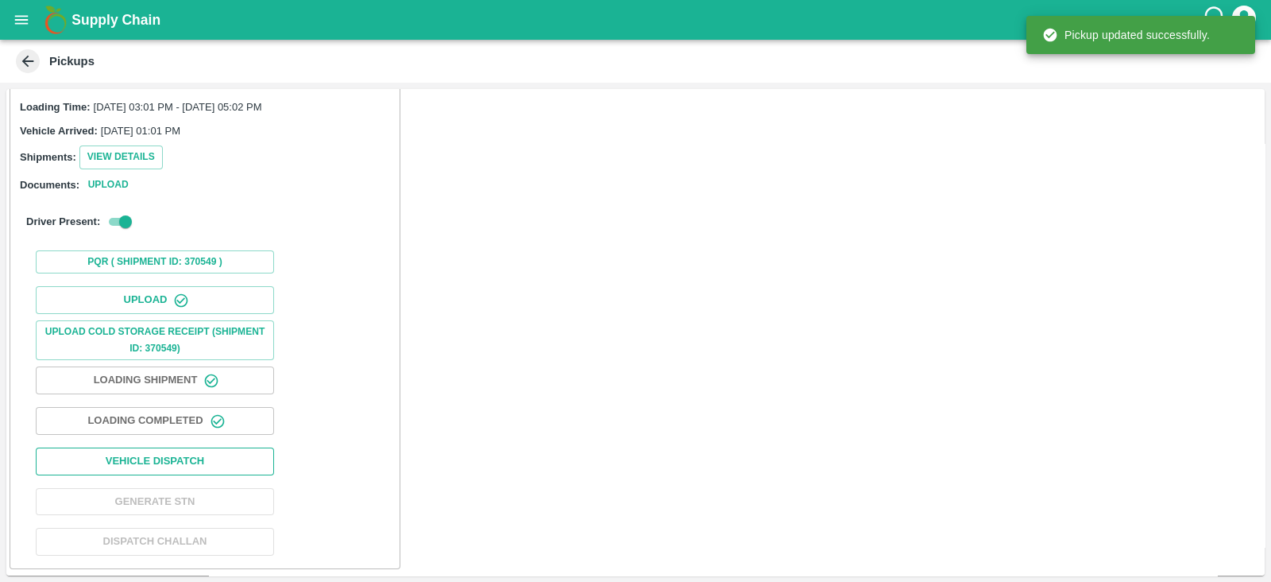
click at [213, 455] on button "Vehicle Dispatch" at bounding box center [155, 461] width 238 height 28
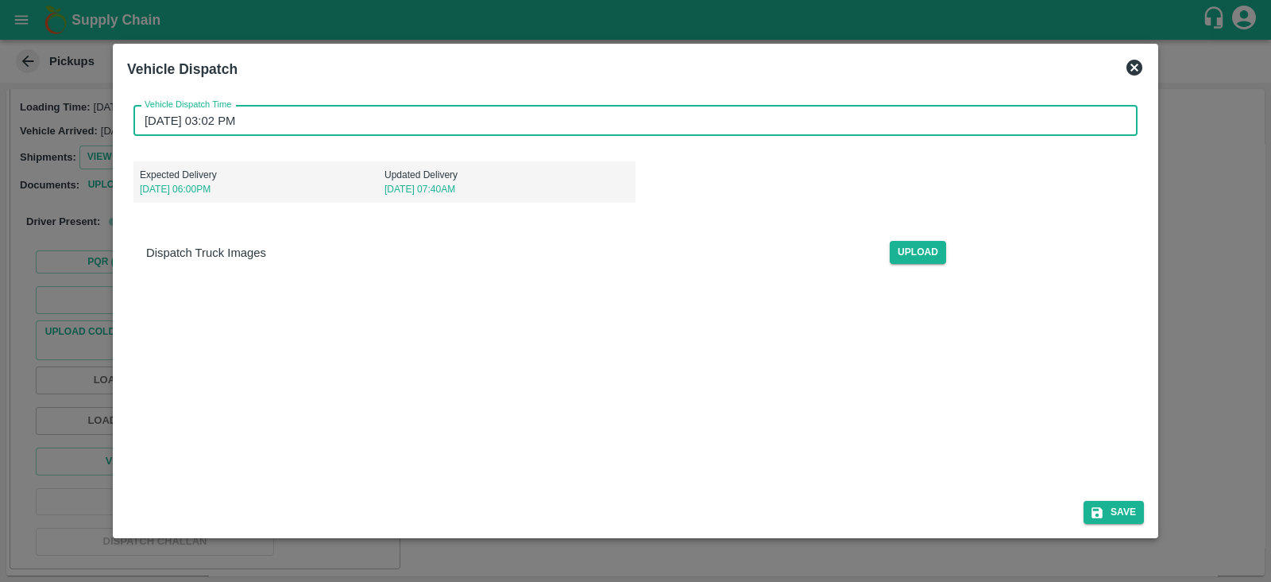
click at [218, 133] on input "[DATE] 03:02 PM" at bounding box center [629, 121] width 993 height 30
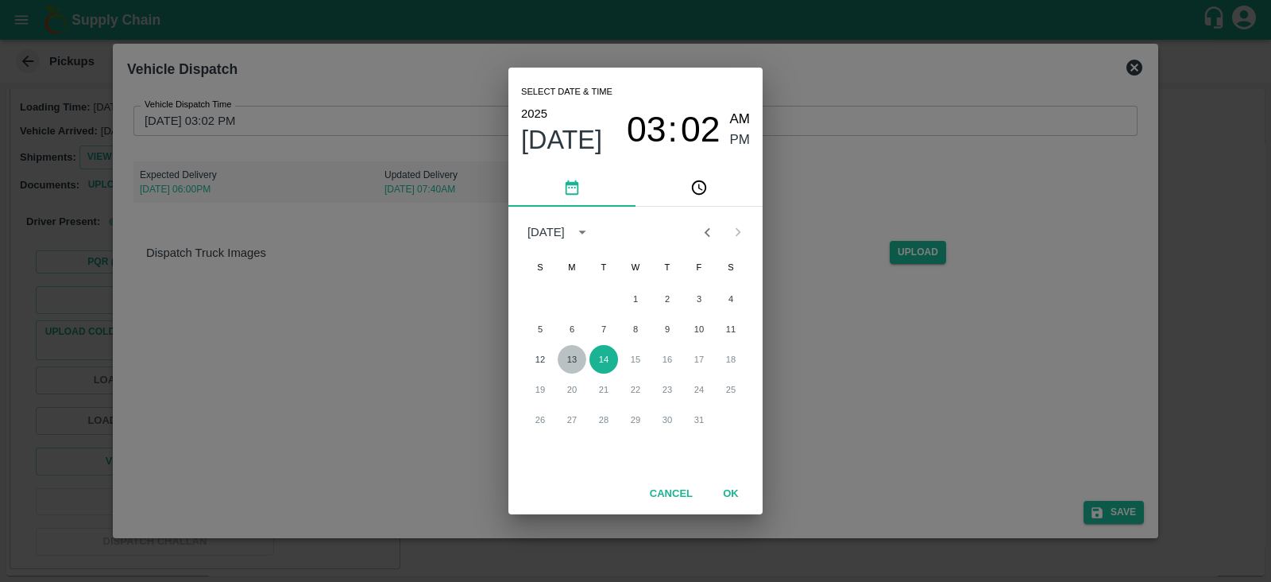
click at [572, 360] on button "13" at bounding box center [572, 359] width 29 height 29
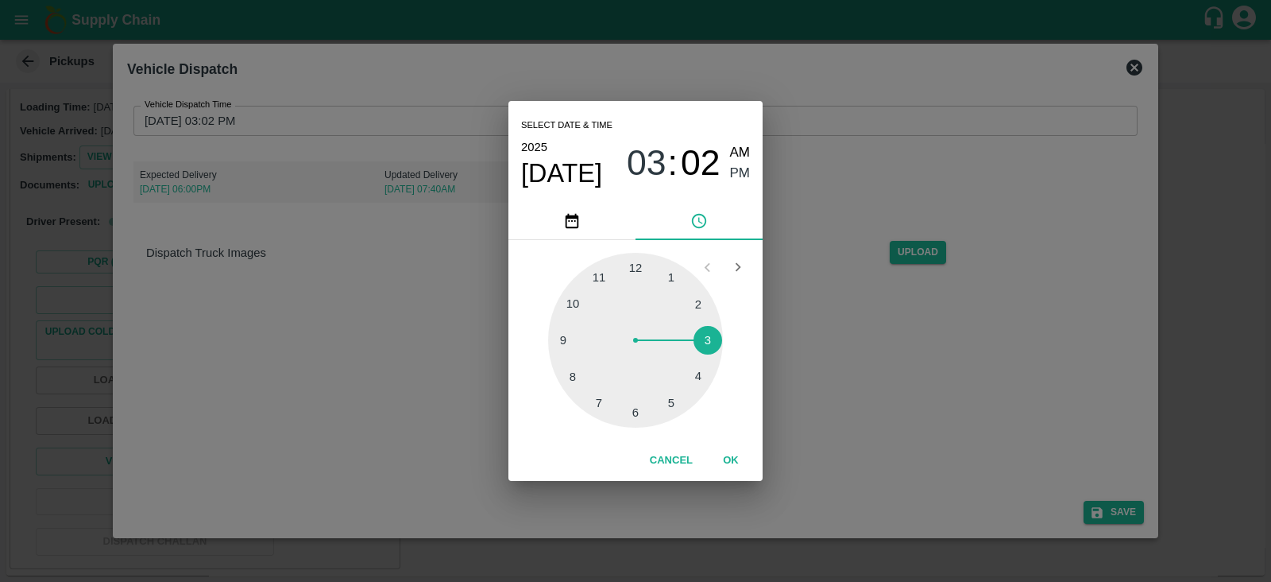
click at [668, 396] on div at bounding box center [635, 340] width 175 height 175
type input "[DATE] 05:02 PM"
click at [723, 458] on button "OK" at bounding box center [731, 461] width 51 height 28
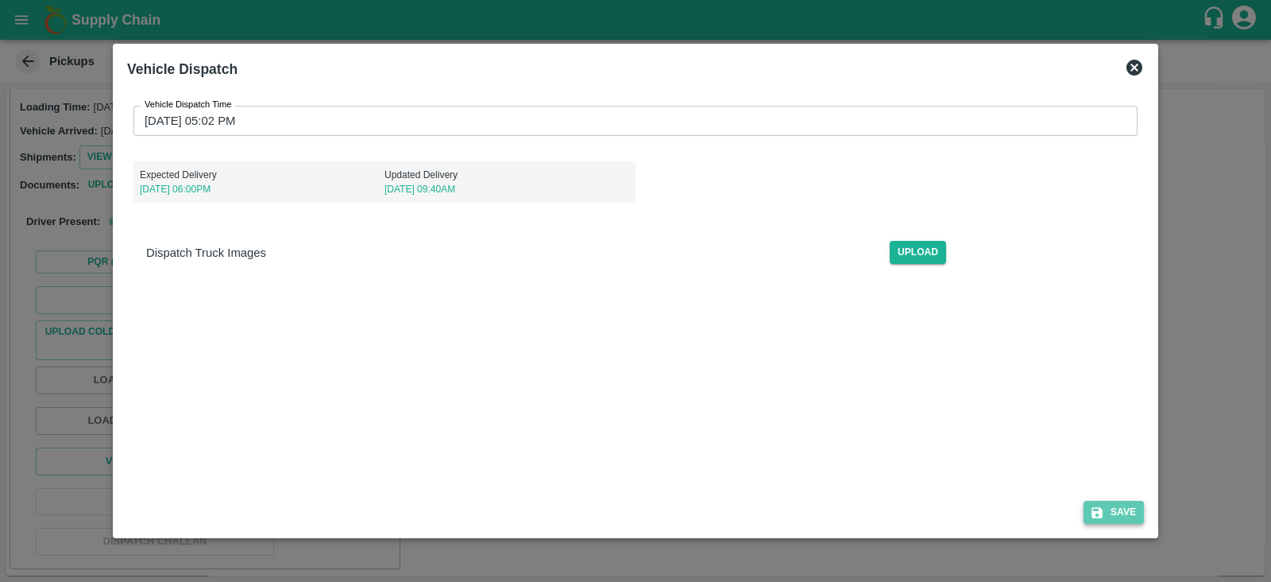
click at [1108, 509] on button "Save" at bounding box center [1114, 512] width 60 height 23
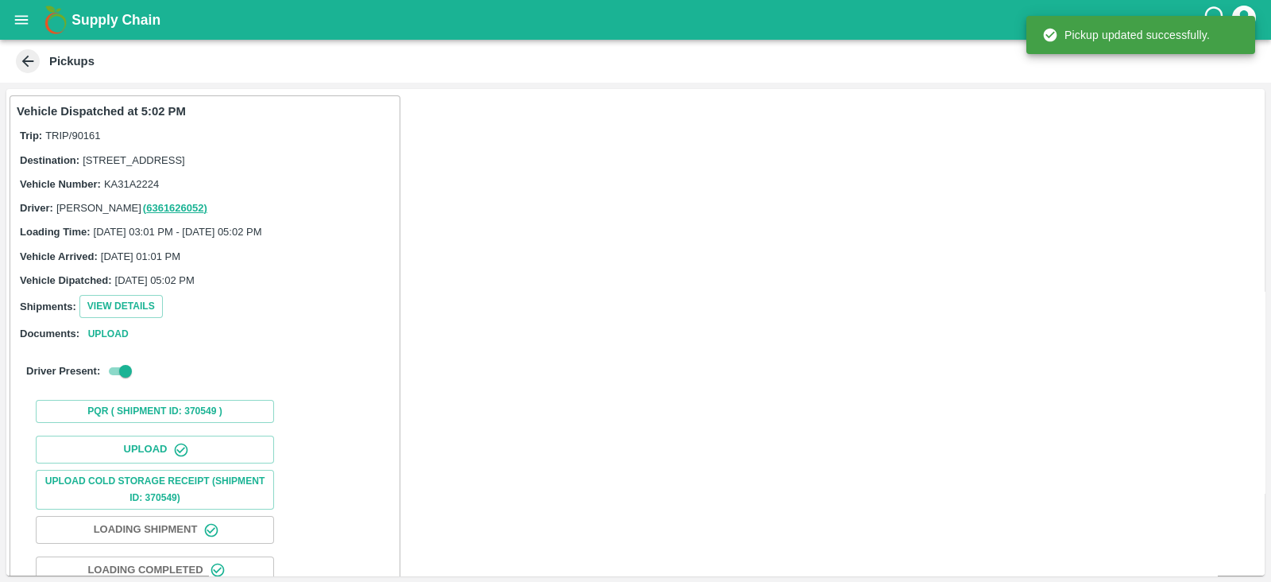
scroll to position [164, 0]
